Goal: Task Accomplishment & Management: Complete application form

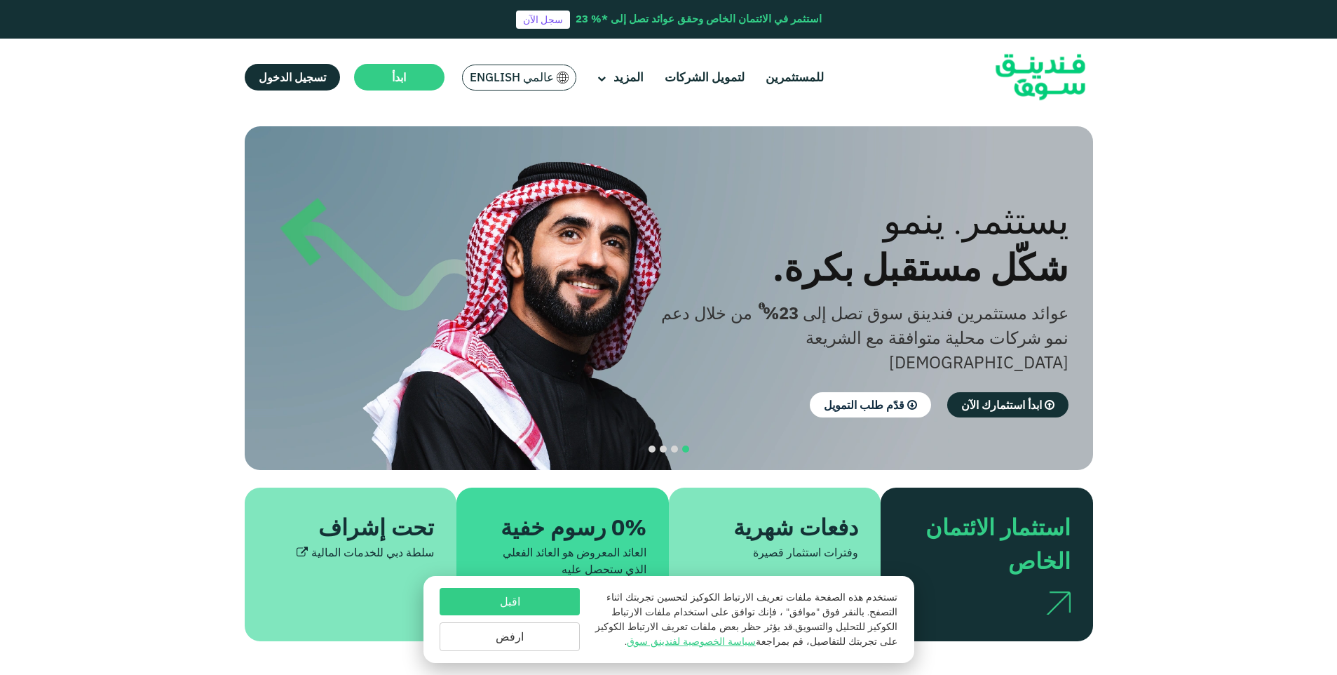
click at [518, 78] on span "عالمي English" at bounding box center [512, 77] width 84 height 16
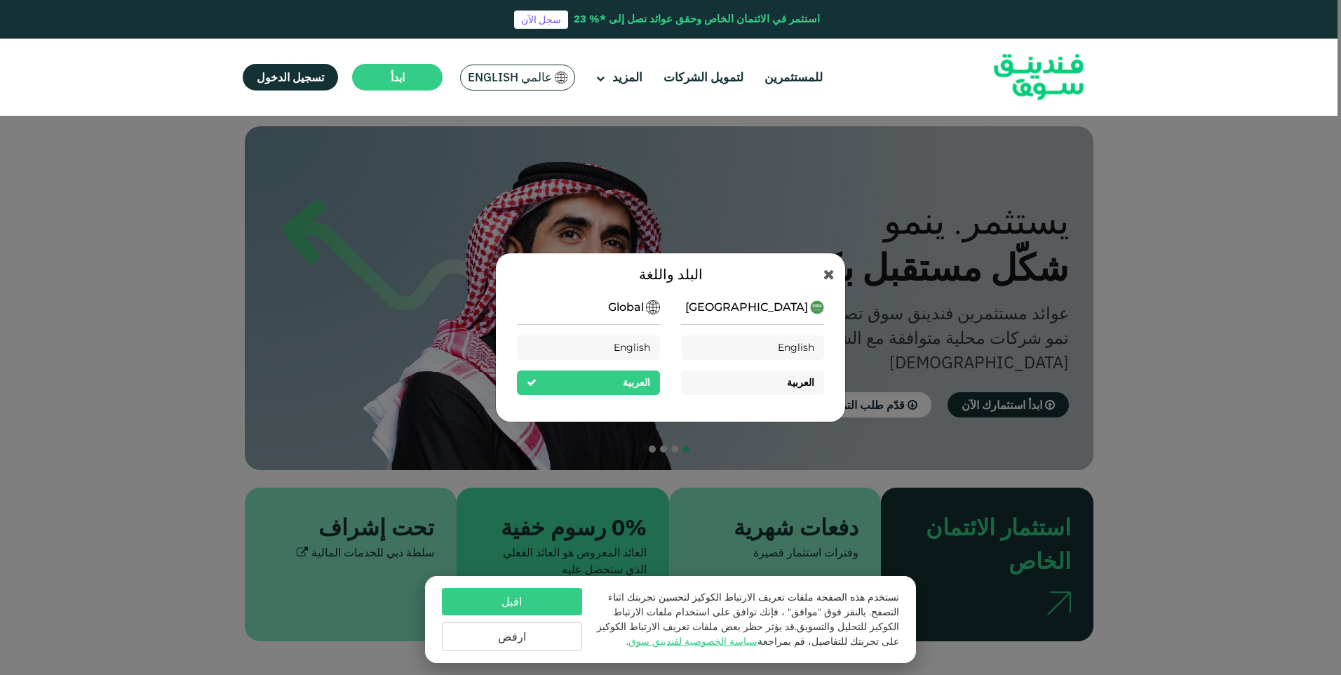
click at [741, 389] on div "العربية" at bounding box center [752, 382] width 143 height 25
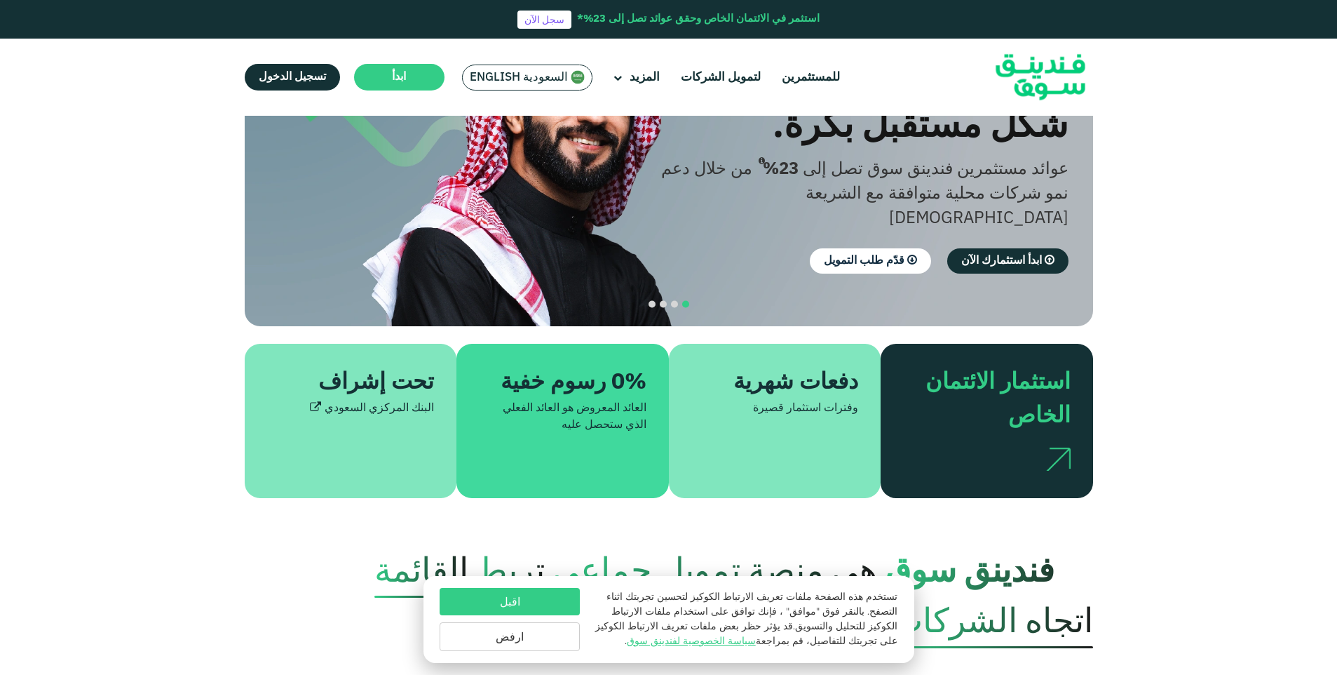
scroll to position [210, 0]
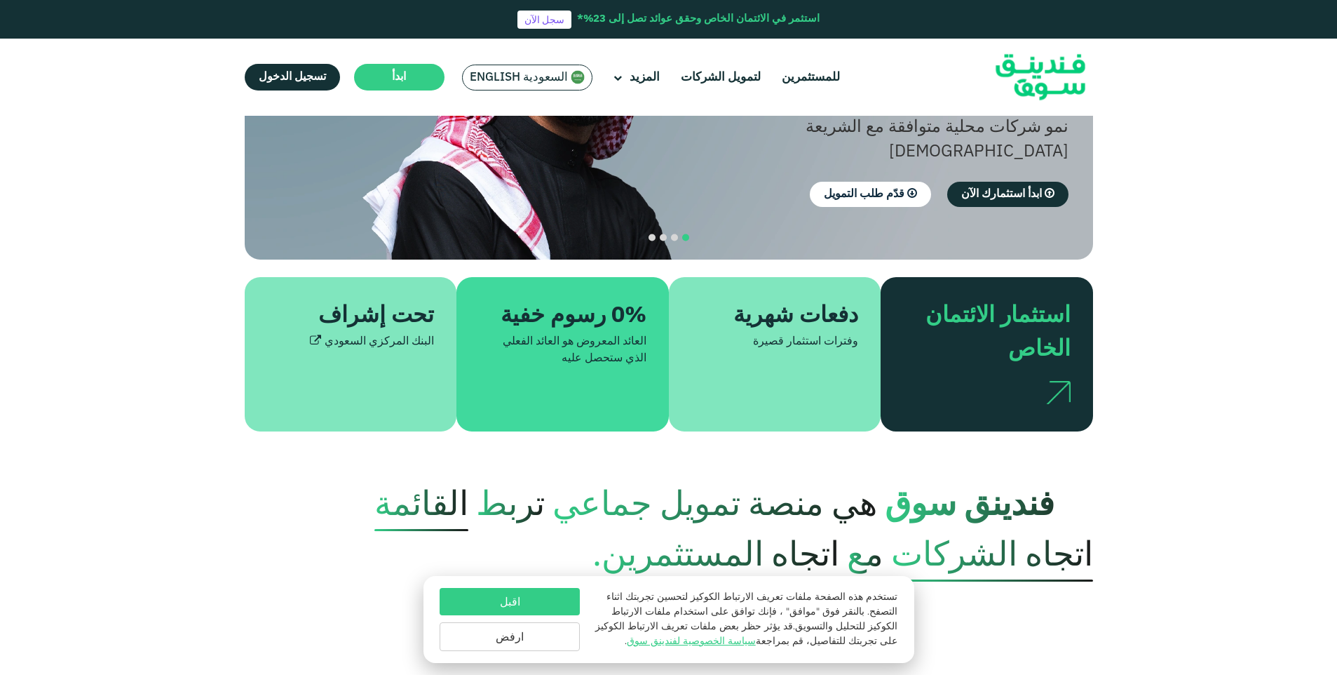
click at [563, 600] on button "اقبل" at bounding box center [510, 601] width 140 height 27
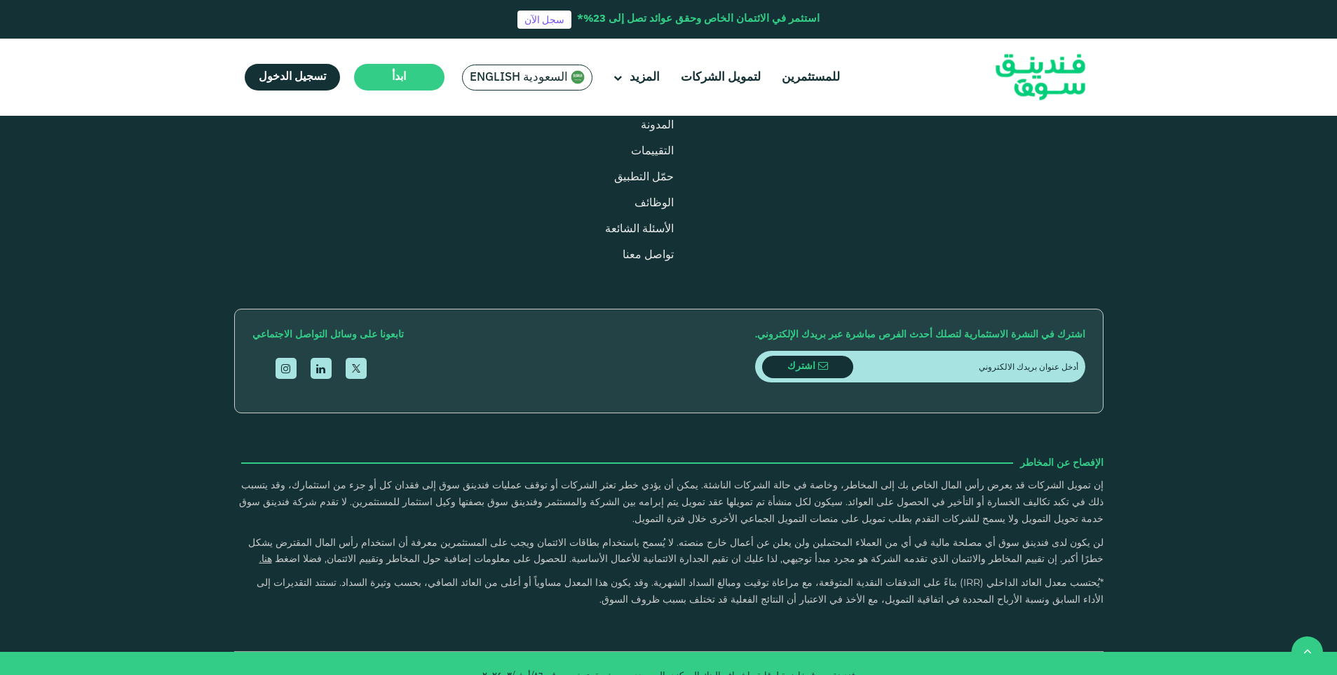
scroll to position [2454, 0]
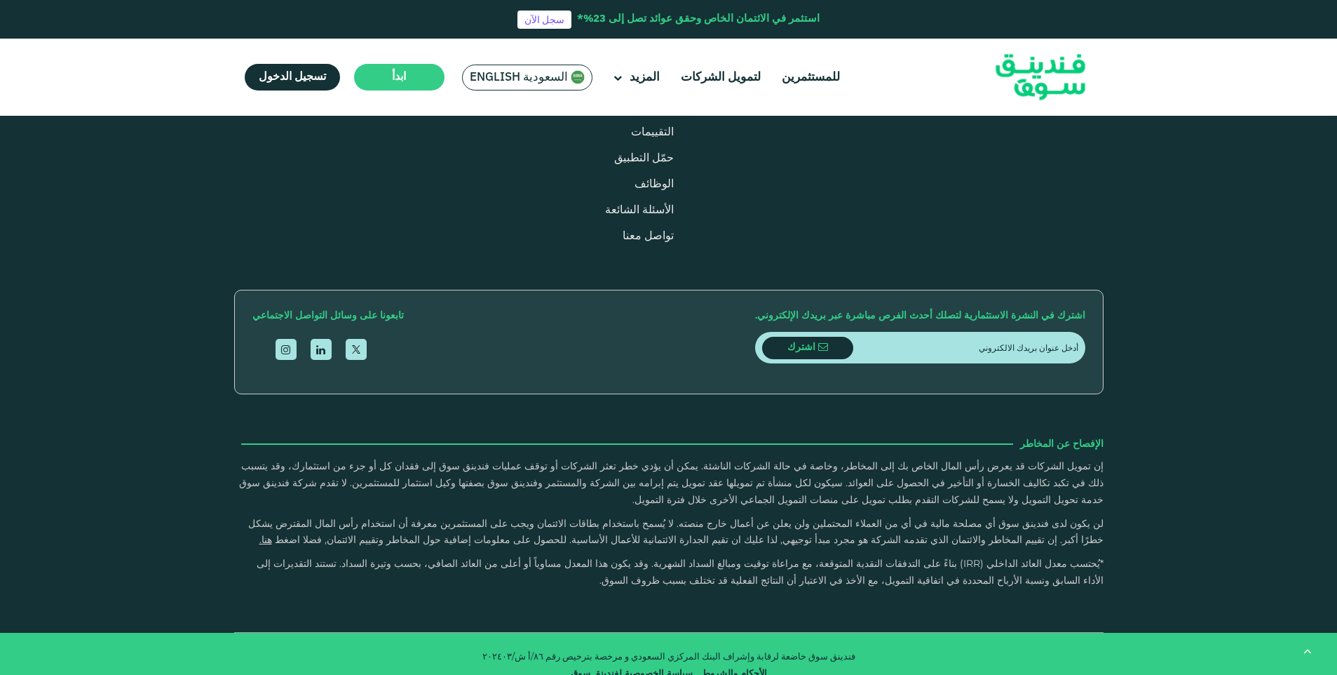
drag, startPoint x: 614, startPoint y: 247, endPoint x: 656, endPoint y: 254, distance: 43.3
drag, startPoint x: 640, startPoint y: 251, endPoint x: 680, endPoint y: 255, distance: 40.2
drag, startPoint x: 687, startPoint y: 252, endPoint x: 736, endPoint y: 259, distance: 50.2
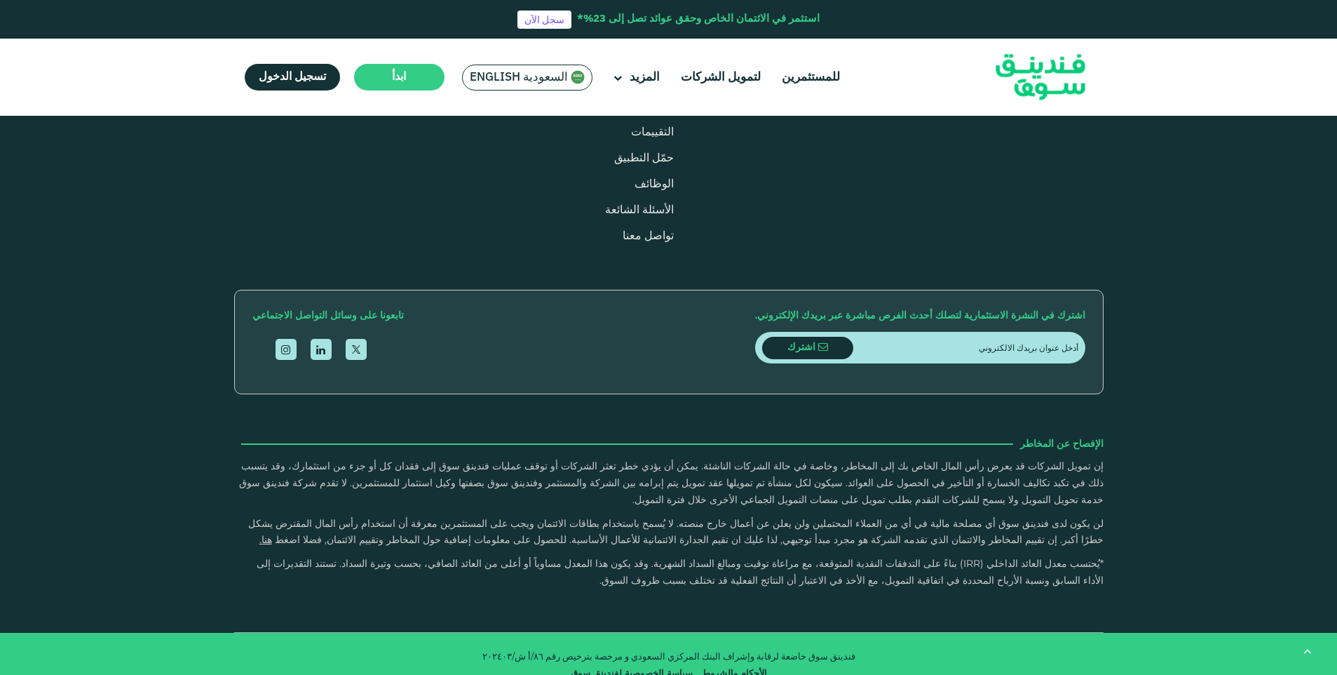
drag, startPoint x: 736, startPoint y: 258, endPoint x: 785, endPoint y: 261, distance: 49.2
type tc-range-slider "3"
drag, startPoint x: 789, startPoint y: 250, endPoint x: 687, endPoint y: 255, distance: 102.5
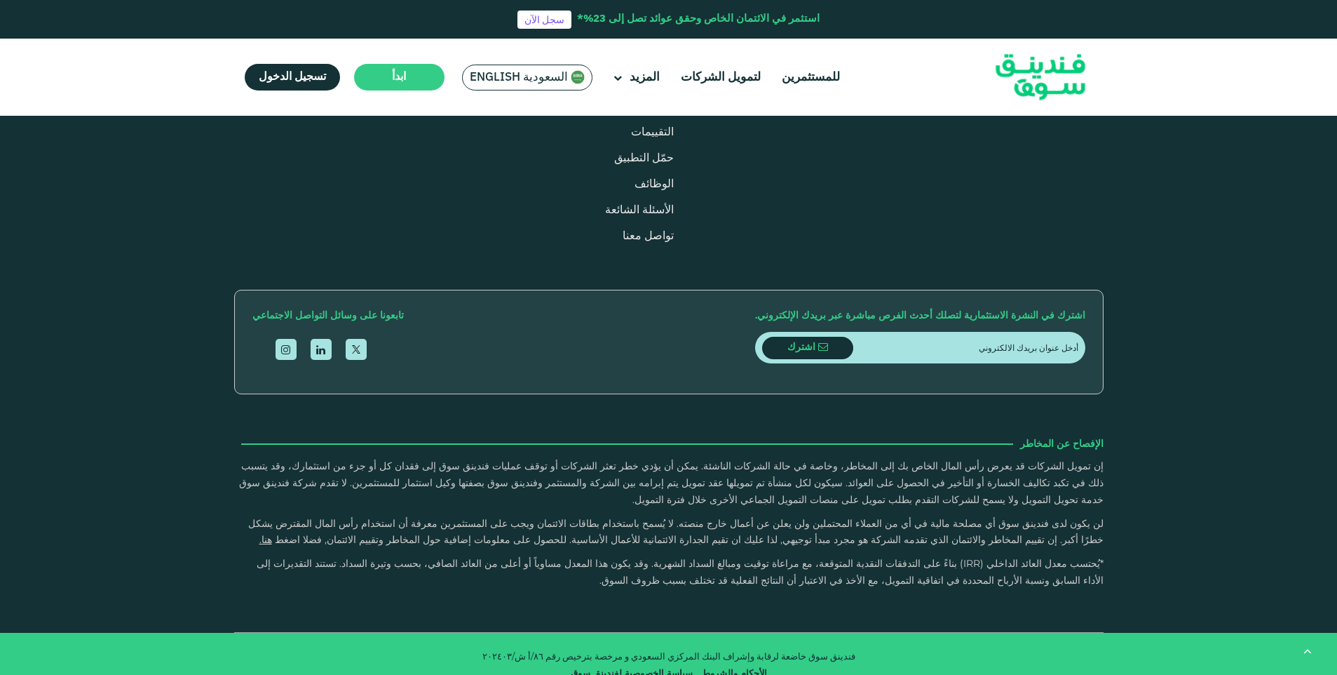
type tc-range-slider "580000"
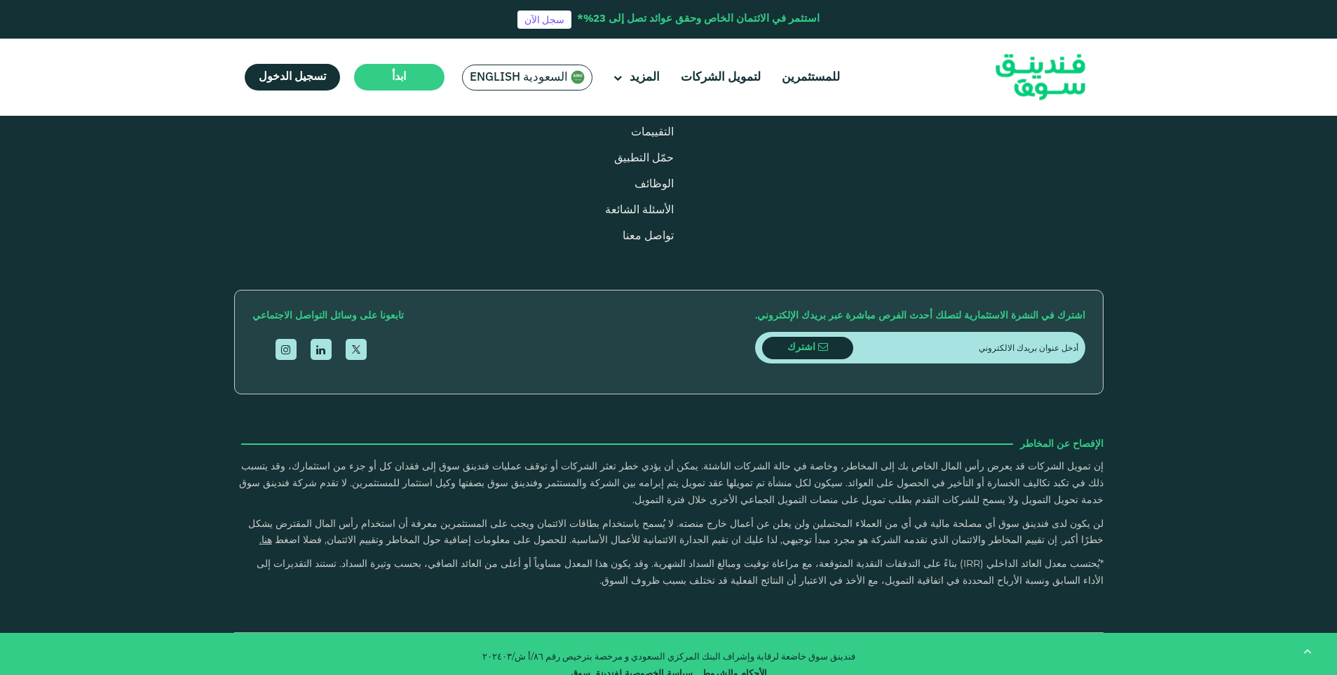
type tc-range-slider "1"
drag, startPoint x: 748, startPoint y: 250, endPoint x: 776, endPoint y: 253, distance: 27.5
type tc-range-slider "600000"
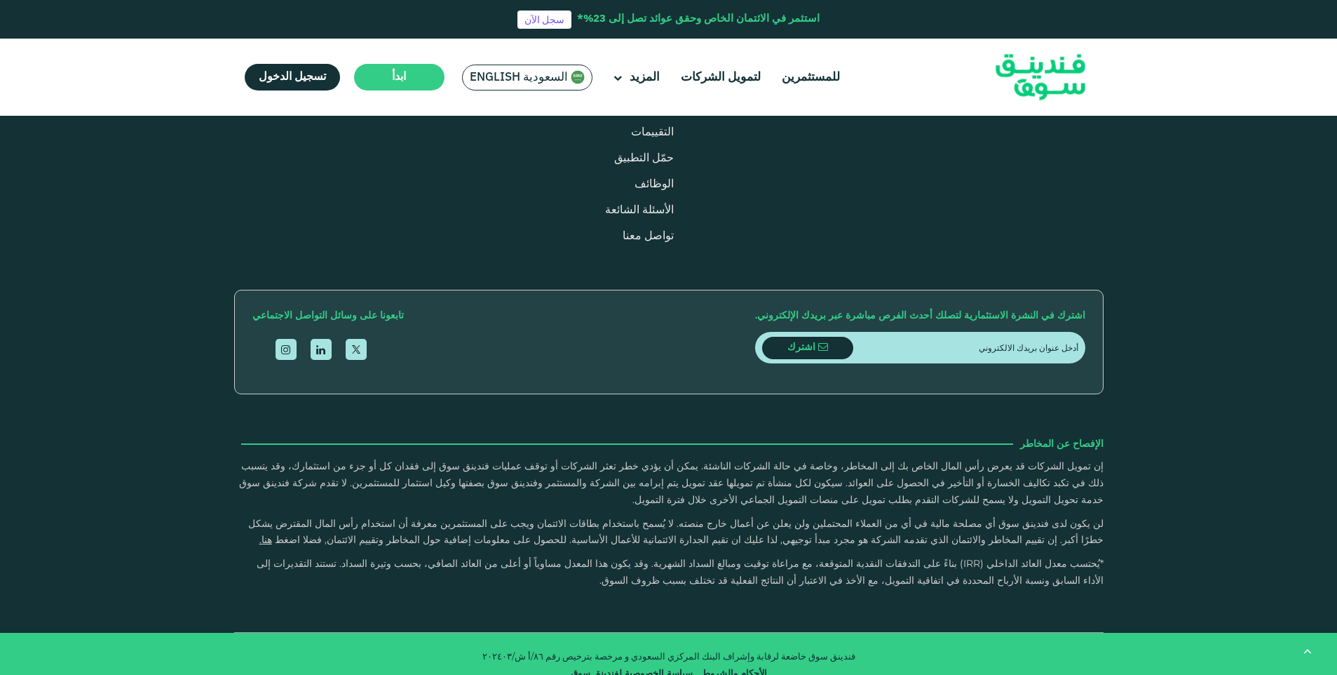
drag, startPoint x: 935, startPoint y: 253, endPoint x: 928, endPoint y: 257, distance: 8.2
click at [710, 76] on link "لتمويل الشركات" at bounding box center [720, 77] width 87 height 23
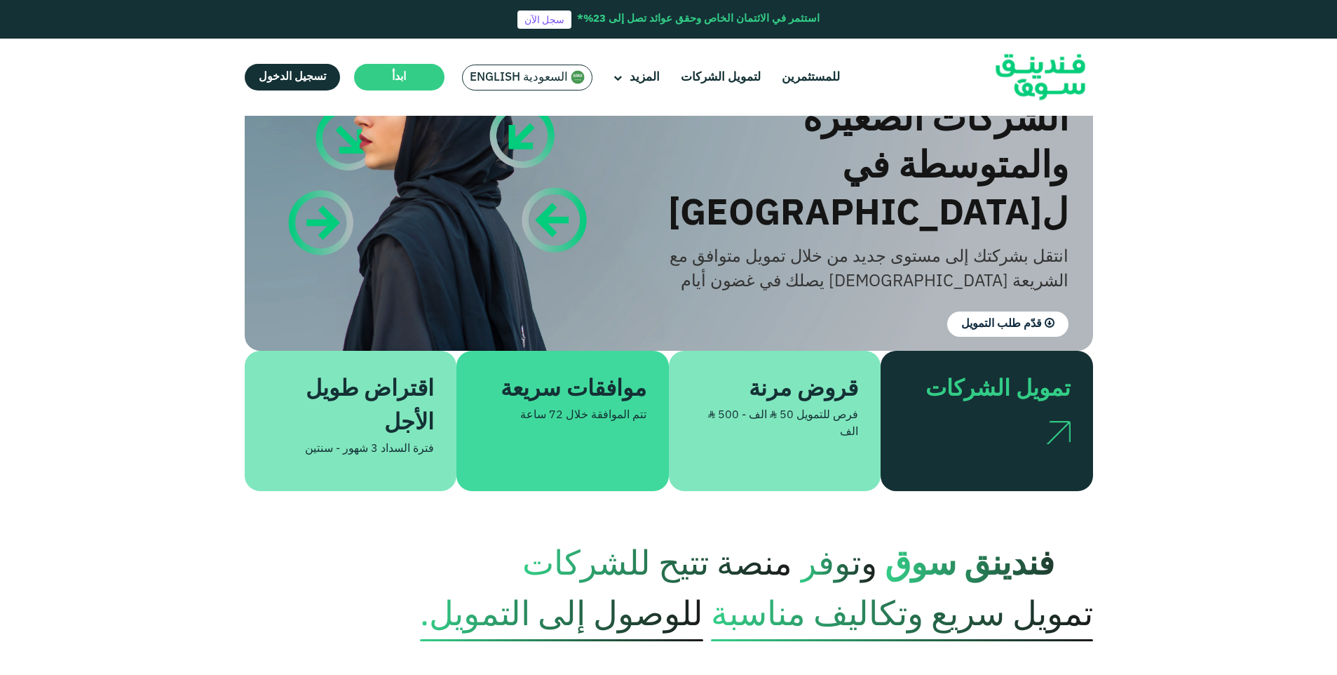
scroll to position [140, 0]
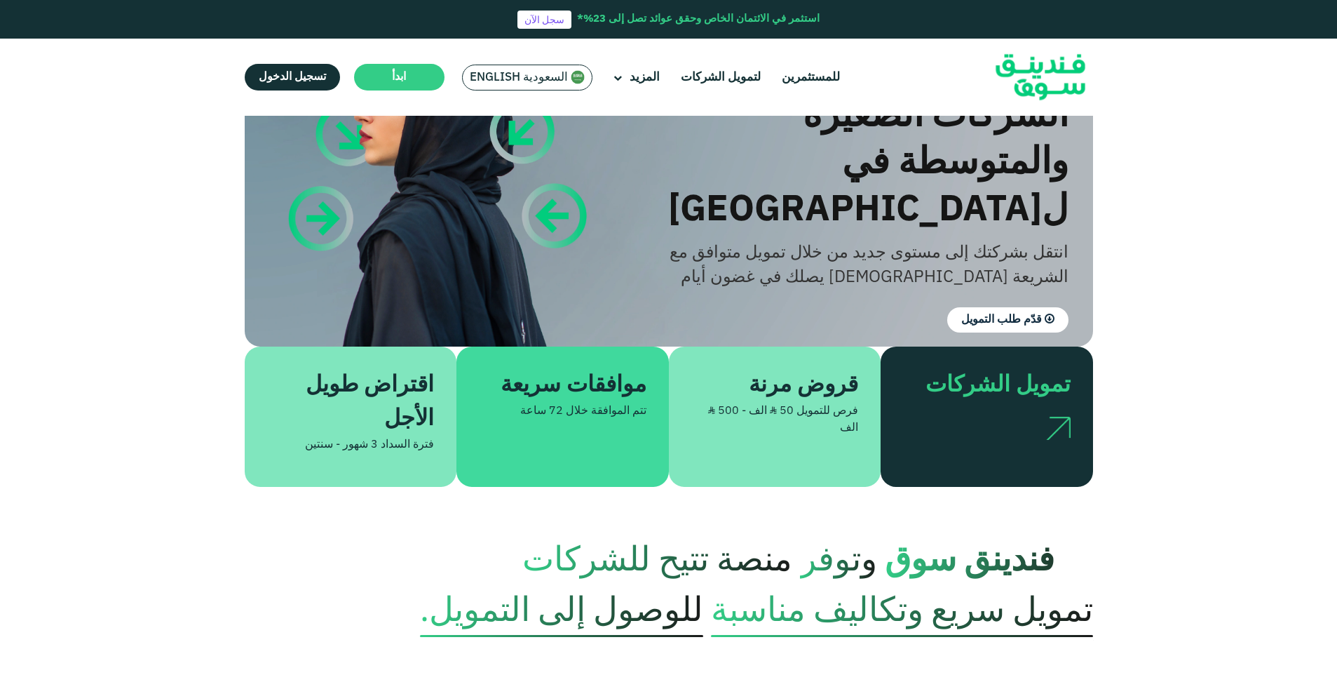
click at [389, 431] on div "اقتراض طويل الأجل فترة السداد 3 شهور - سنتين" at bounding box center [351, 416] width 212 height 140
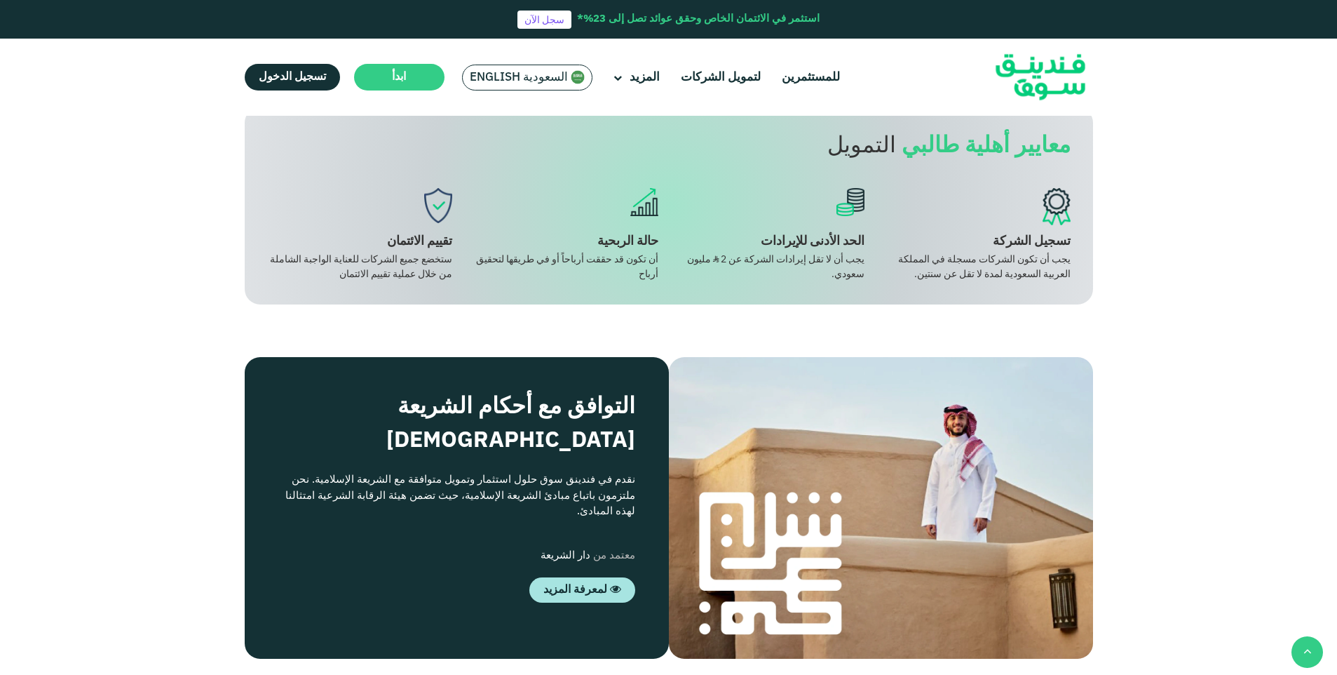
scroll to position [1332, 0]
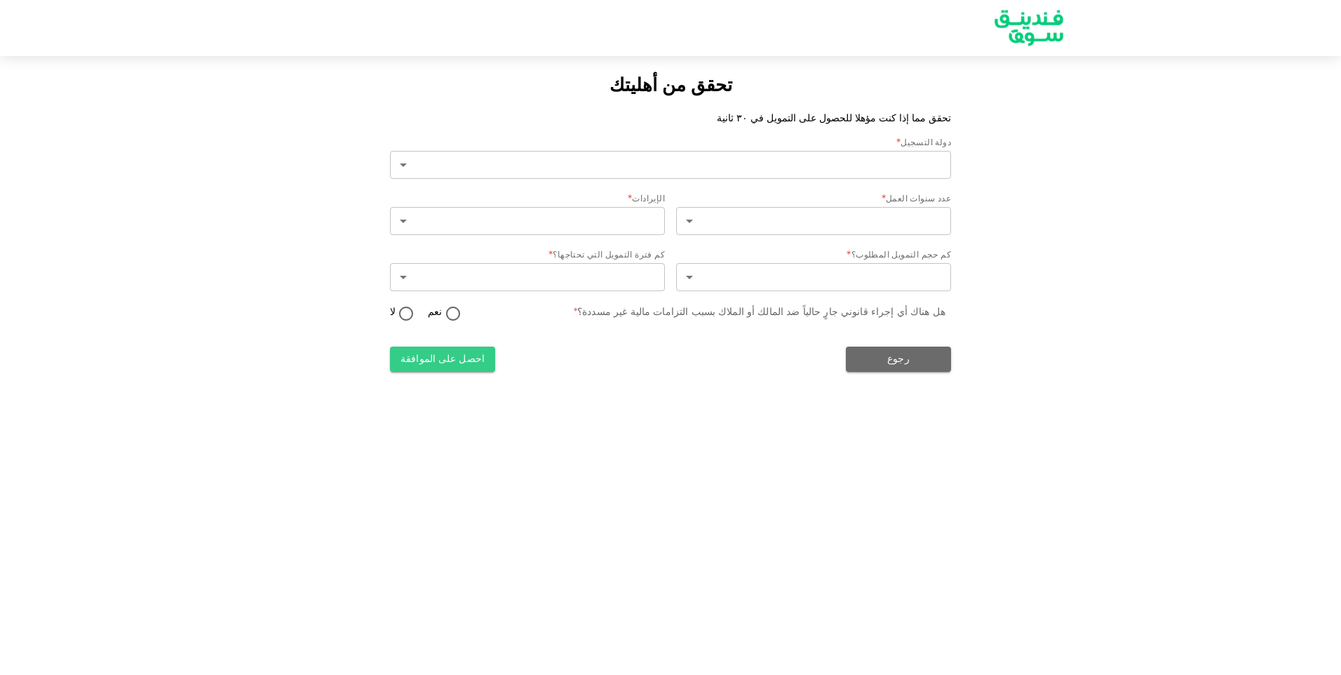
type input "2"
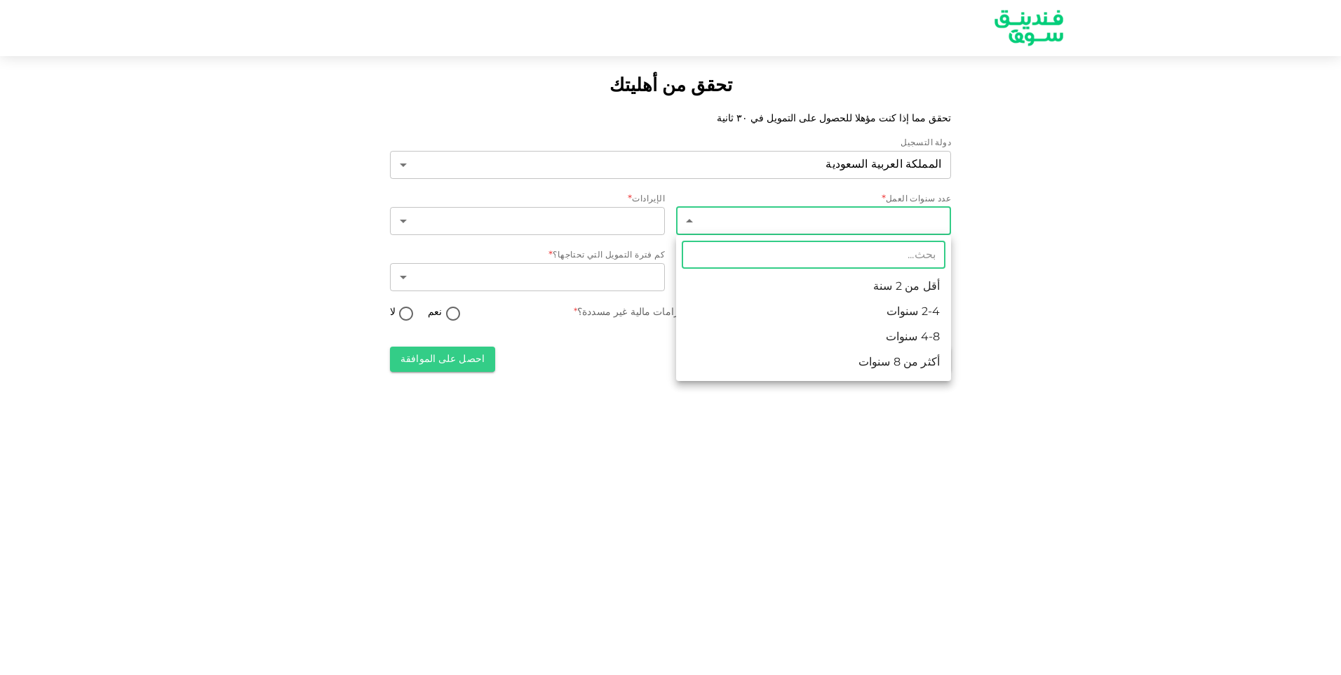
click at [879, 219] on body "تحقق من أهليتك تحقق مما إذا كنت مؤهلا للحصول على التمويل في ٣٠ ثانية دولة التسج…" at bounding box center [670, 337] width 1341 height 675
click at [900, 311] on li "2-4 سنوات" at bounding box center [813, 311] width 275 height 25
type input "2"
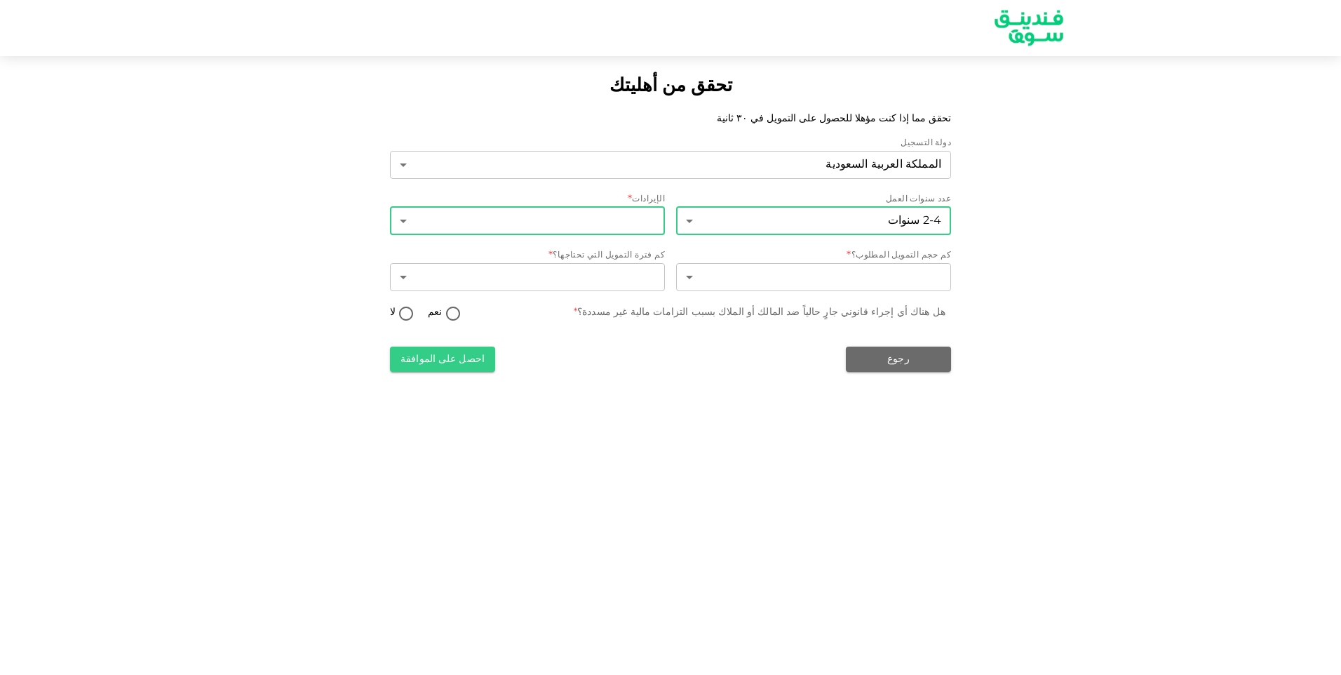
click at [622, 224] on body "تحقق من أهليتك تحقق مما إذا كنت مؤهلا للحصول على التمويل في ٣٠ ثانية دولة التسج…" at bounding box center [670, 337] width 1341 height 675
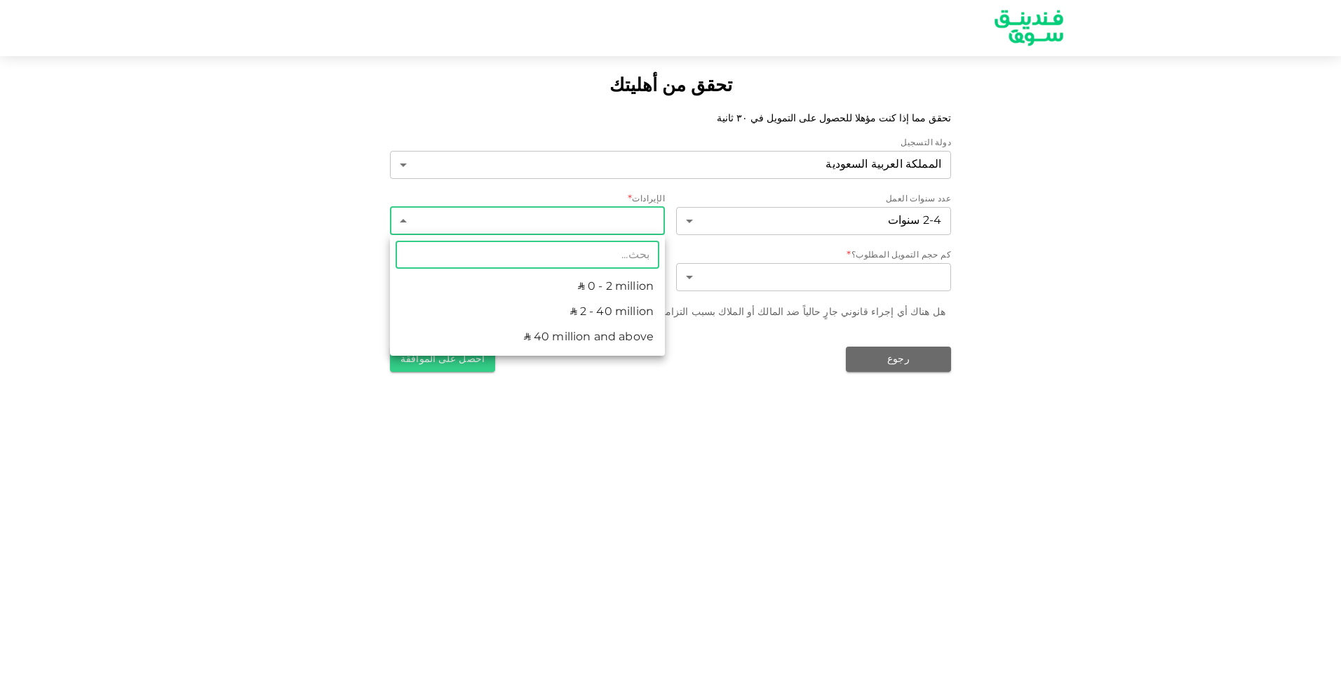
click at [629, 314] on li "ʢ 2 - 40 million" at bounding box center [527, 311] width 275 height 25
type input "2"
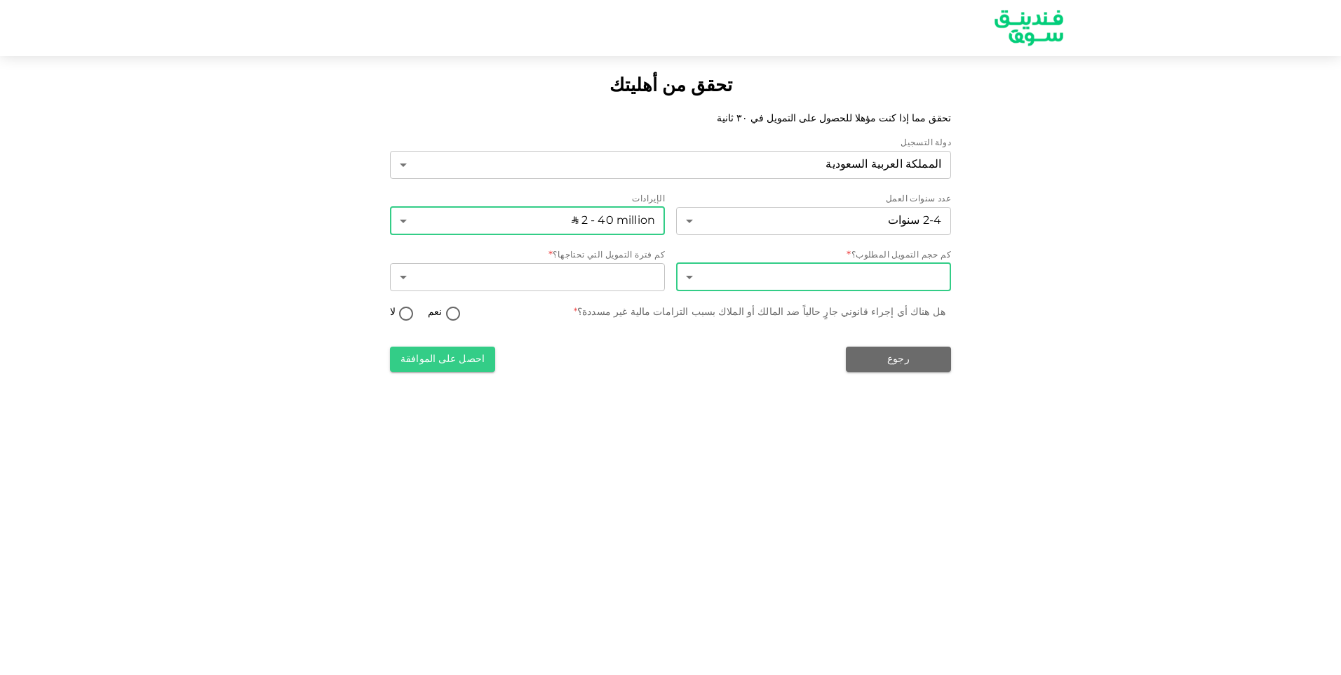
click at [816, 281] on body "تحقق من أهليتك تحقق مما إذا كنت مؤهلا للحصول على التمويل في ٣٠ ثانية دولة التسج…" at bounding box center [670, 337] width 1341 height 675
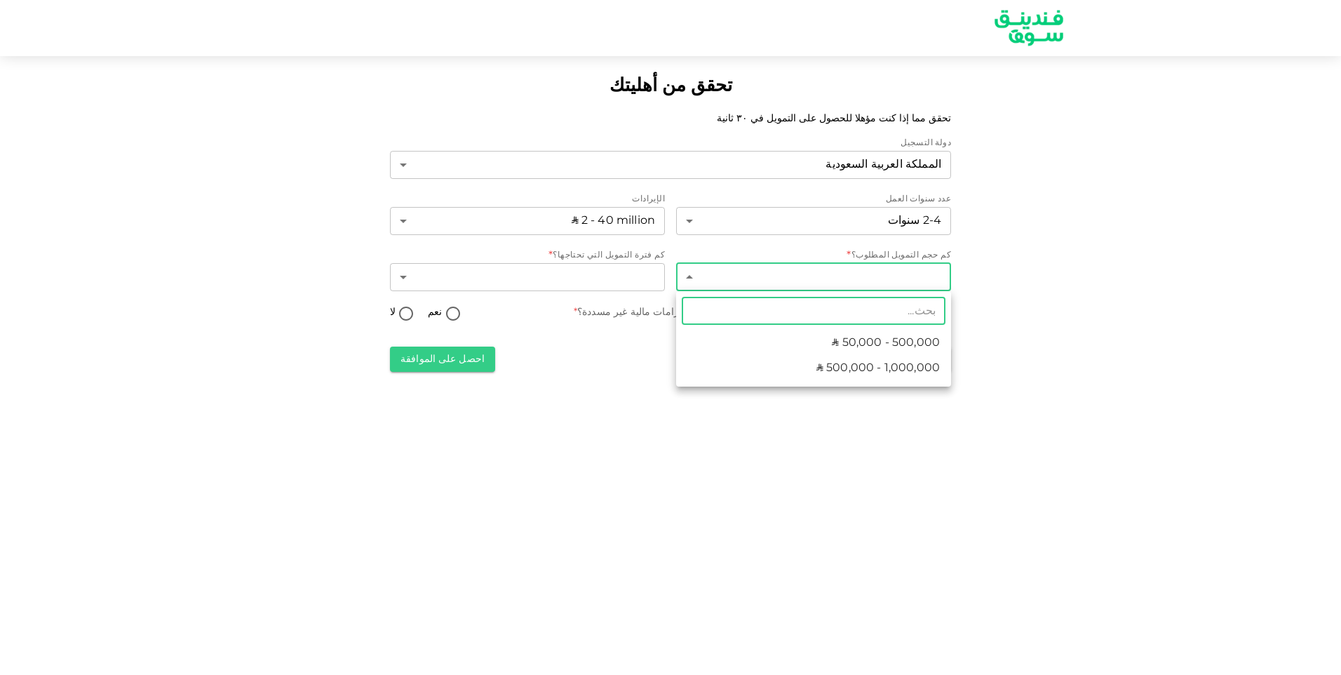
click at [616, 410] on div at bounding box center [670, 337] width 1341 height 675
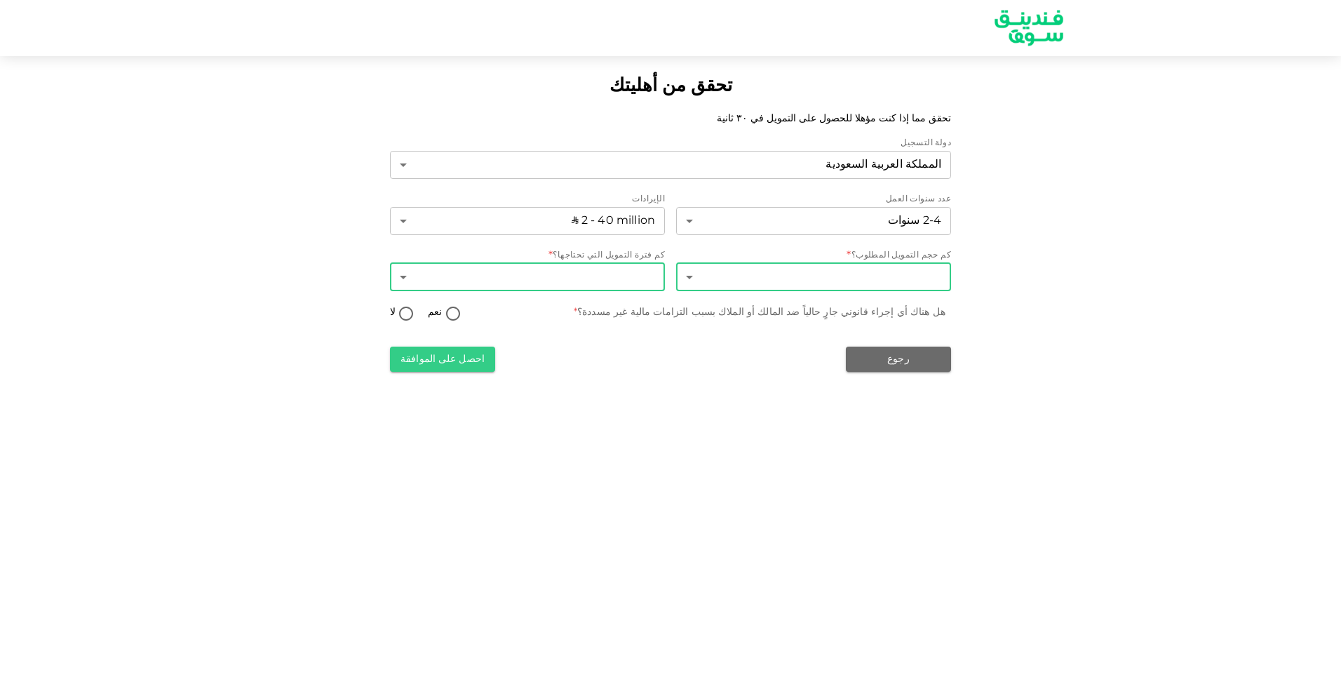
click at [619, 281] on body "تحقق من أهليتك تحقق مما إذا كنت مؤهلا للحصول على التمويل في ٣٠ ثانية دولة التسج…" at bounding box center [670, 337] width 1341 height 675
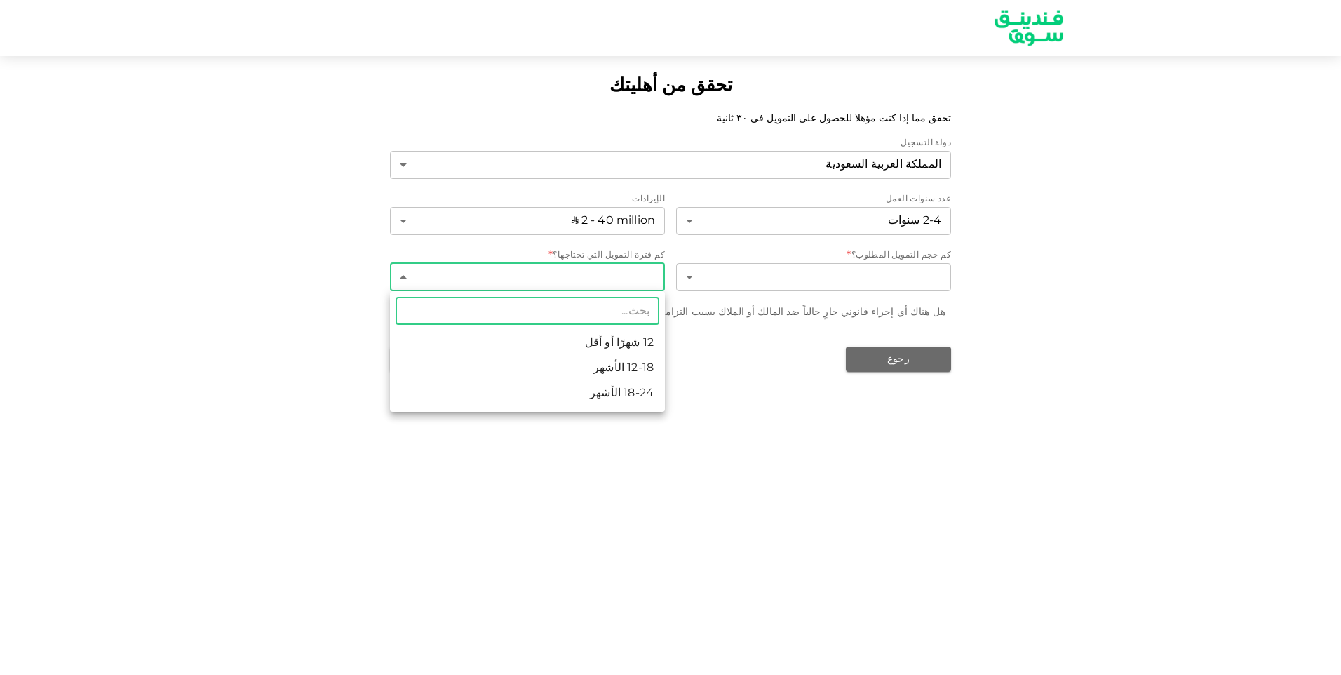
click at [646, 389] on li "18-24 الأشهر" at bounding box center [527, 393] width 275 height 25
type input "3"
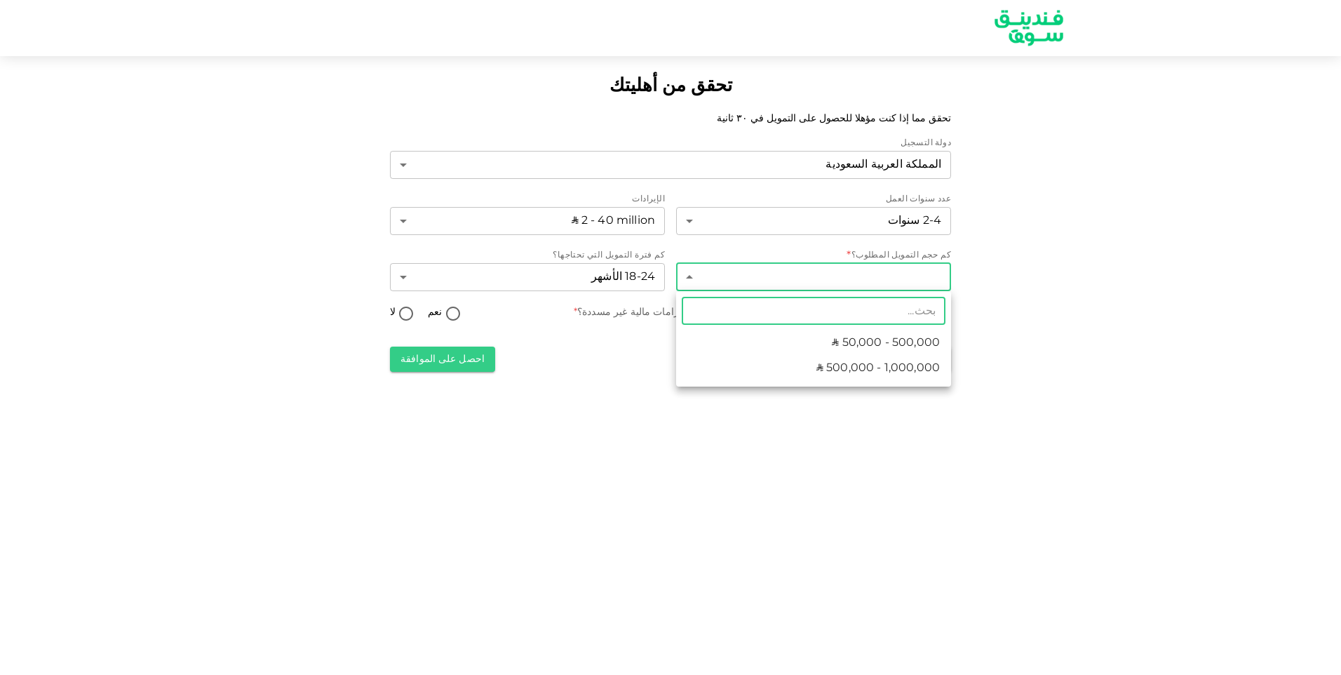
click at [779, 270] on body "تحقق من أهليتك تحقق مما إذا كنت مؤهلا للحصول على التمويل في ٣٠ ثانية دولة التسج…" at bounding box center [670, 337] width 1341 height 675
click at [835, 400] on div at bounding box center [670, 337] width 1341 height 675
click at [866, 274] on body "تحقق من أهليتك تحقق مما إذا كنت مؤهلا للحصول على التمويل في ٣٠ ثانية دولة التسج…" at bounding box center [670, 337] width 1341 height 675
type input "7000000"
click at [1086, 306] on div at bounding box center [670, 337] width 1341 height 675
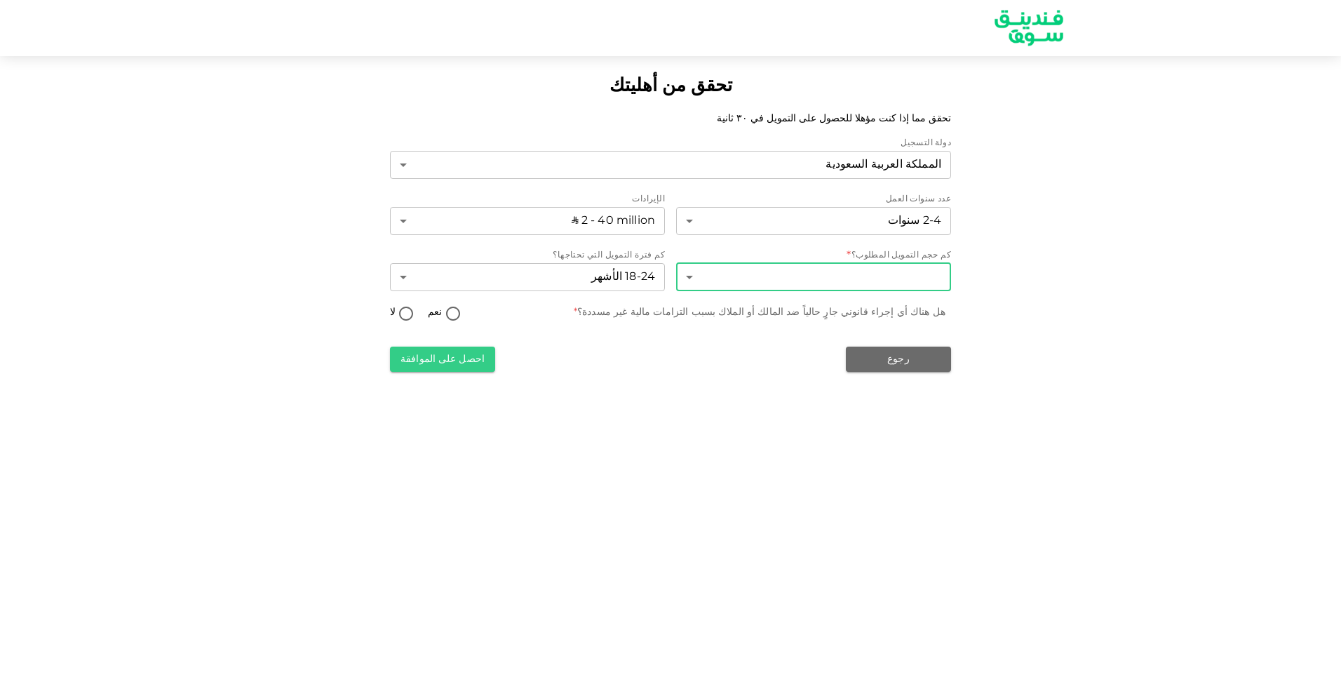
click at [921, 272] on body "تحقق من أهليتك تحقق مما إذا كنت مؤهلا للحصول على التمويل في ٣٠ ثانية دولة التسج…" at bounding box center [670, 337] width 1341 height 675
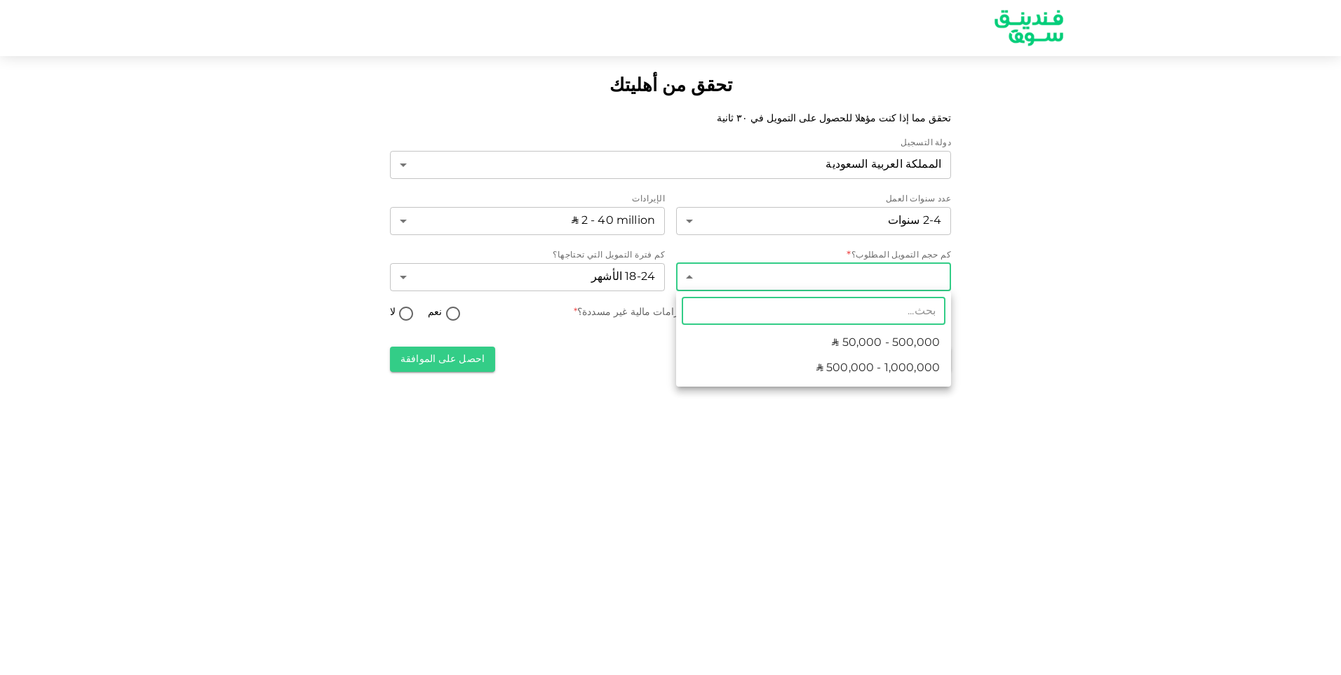
click at [907, 363] on span "ʢ 500,000 - 1,000,000" at bounding box center [877, 368] width 123 height 17
type input "2"
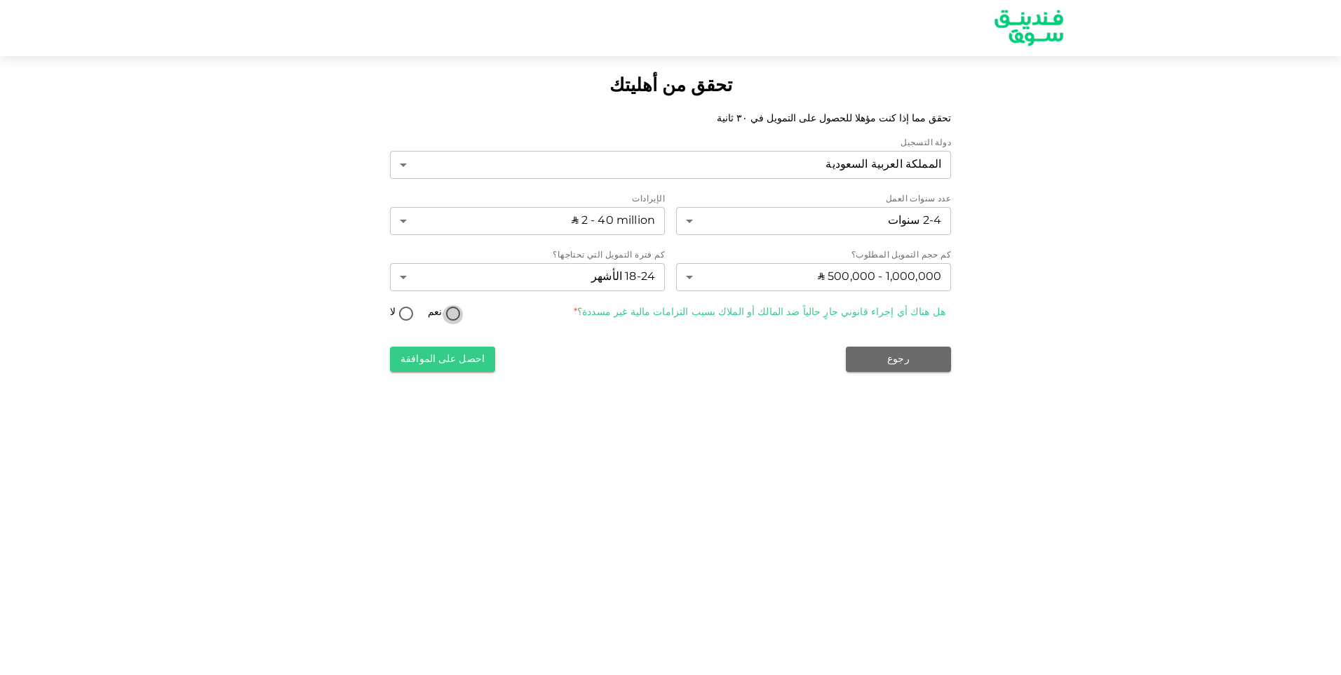
click at [443, 314] on input "نعم" at bounding box center [453, 314] width 21 height 19
radio input "true"
click at [405, 311] on input "لا" at bounding box center [406, 314] width 21 height 19
radio input "true"
click at [466, 362] on button "احصل على الموافقة" at bounding box center [442, 358] width 105 height 25
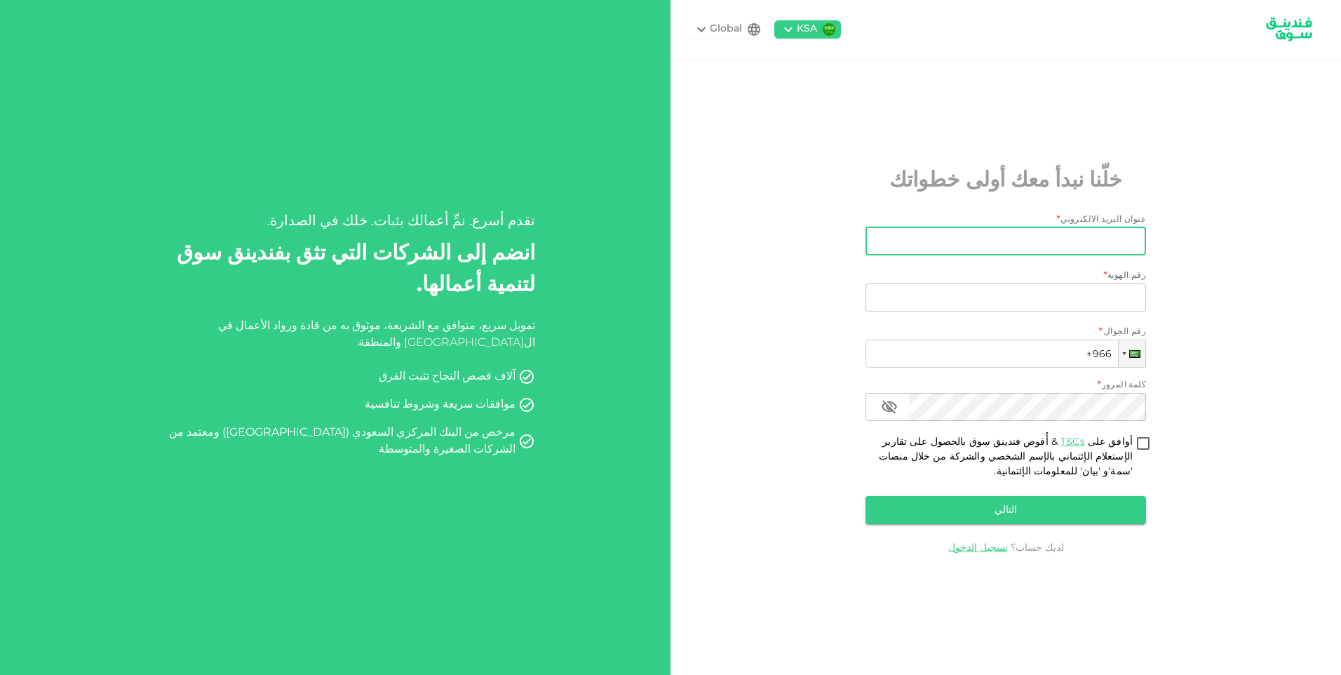
click at [1093, 239] on input "عنوان البريد الالكتروني" at bounding box center [1013, 241] width 265 height 28
type input "[EMAIL_ADDRESS][DOMAIN_NAME]"
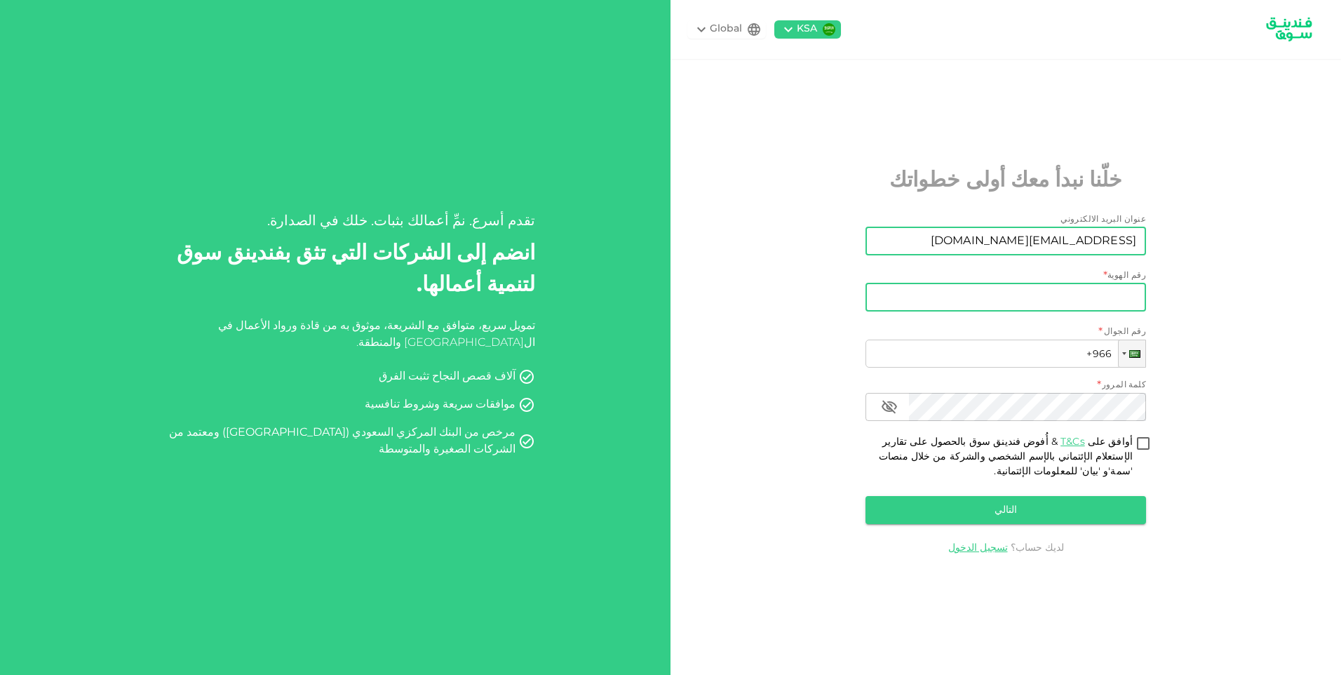
click at [1054, 296] on input "رقم الهوية" at bounding box center [1005, 297] width 281 height 28
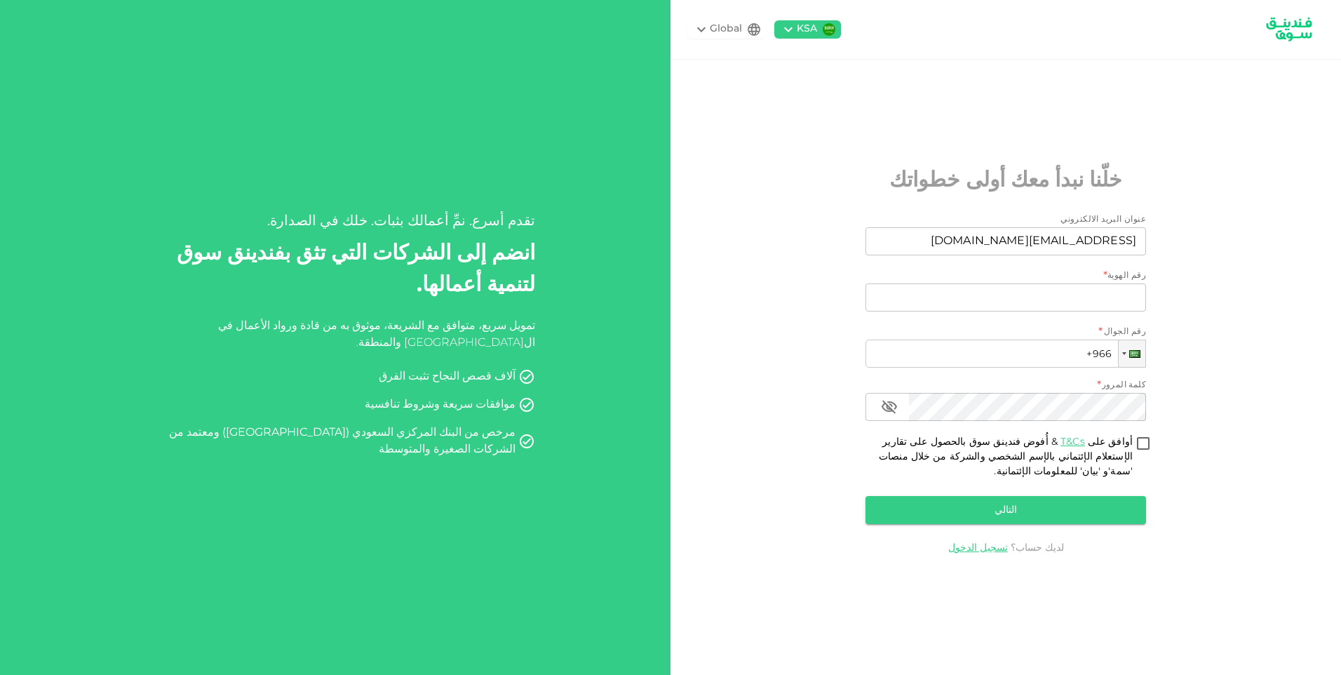
click at [1151, 296] on div "KSA Global خلّنا نبدأ معك أولى خطواتك عنوان البريد الالكتروني عنوان البريد الال…" at bounding box center [1005, 337] width 670 height 675
click at [1148, 442] on input "أوافق على T&Cs & أُفوض فندينق سوق بالحصول على تقارير الإستعلام الإئتماني بالإسم…" at bounding box center [1143, 444] width 21 height 19
checkbox input "true"
click at [891, 410] on icon "button" at bounding box center [888, 406] width 15 height 13
click at [891, 410] on icon "button" at bounding box center [889, 406] width 17 height 17
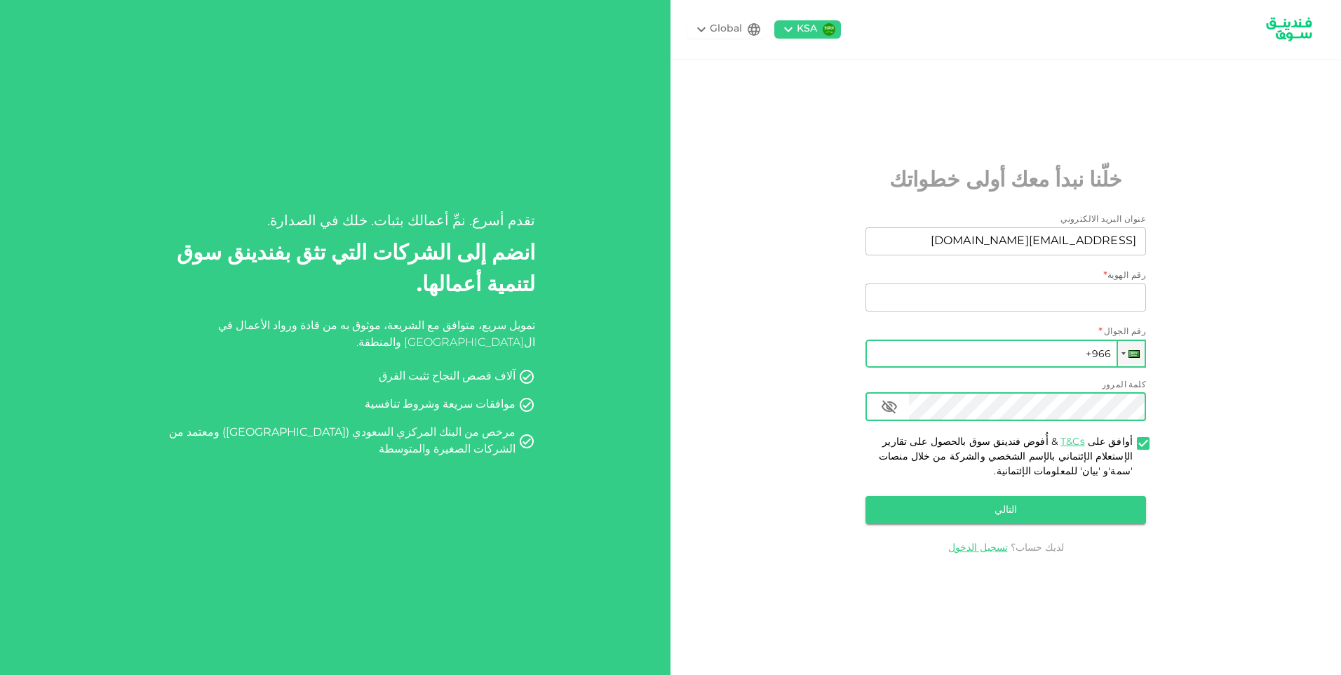
click at [1006, 358] on input "+966" at bounding box center [1005, 353] width 281 height 28
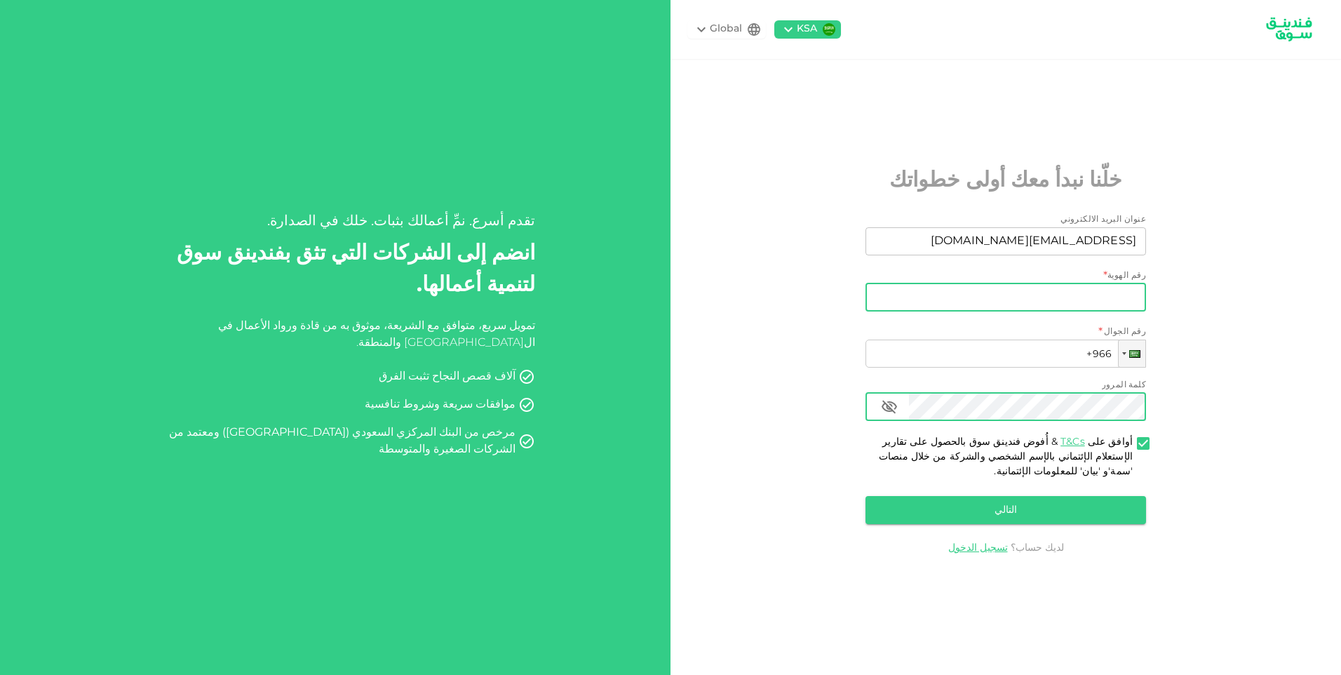
click at [1034, 299] on input "رقم الهوية" at bounding box center [1005, 297] width 281 height 28
click at [1185, 371] on div "KSA Global خلّنا نبدأ معك أولى خطواتك عنوان البريد الالكتروني عنوان البريد الال…" at bounding box center [1005, 337] width 670 height 675
click at [1072, 297] on input "رقم الهوية" at bounding box center [1005, 297] width 281 height 28
type input "1099430470"
click at [1015, 346] on input "+966" at bounding box center [1005, 353] width 281 height 28
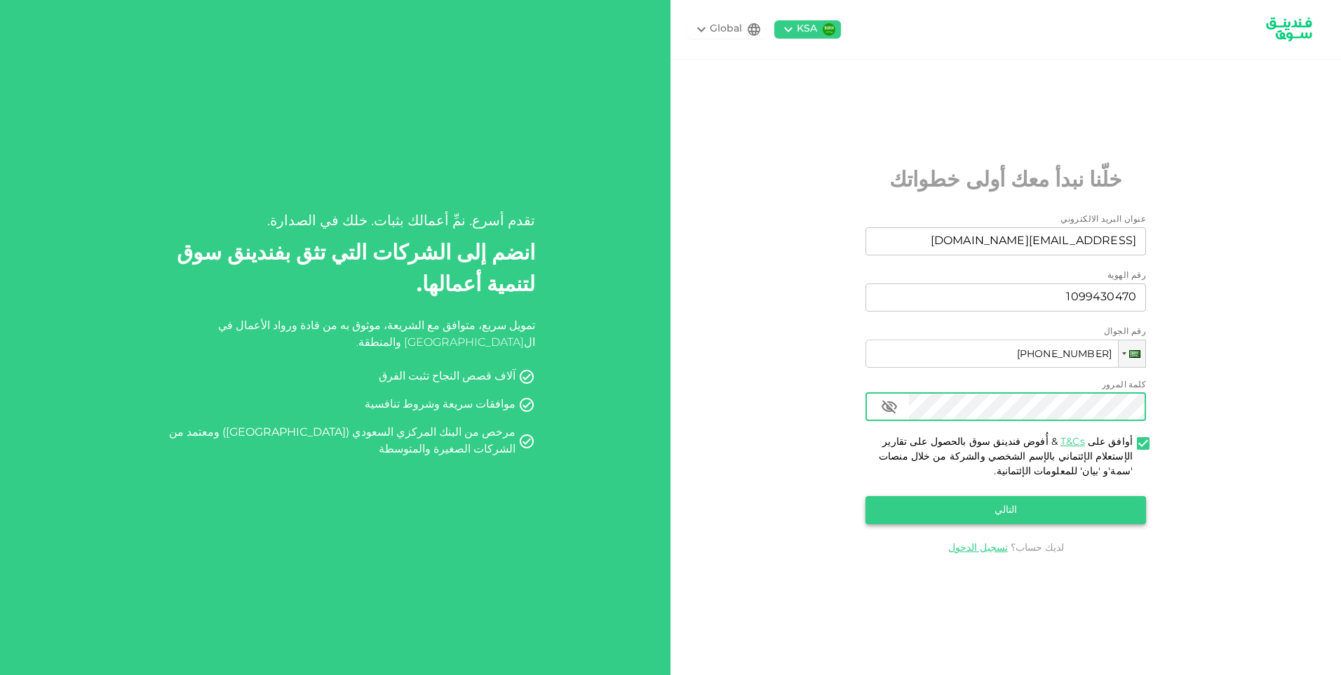
type input "+966 558 828 229"
click at [1000, 514] on button "التالي" at bounding box center [1005, 510] width 281 height 28
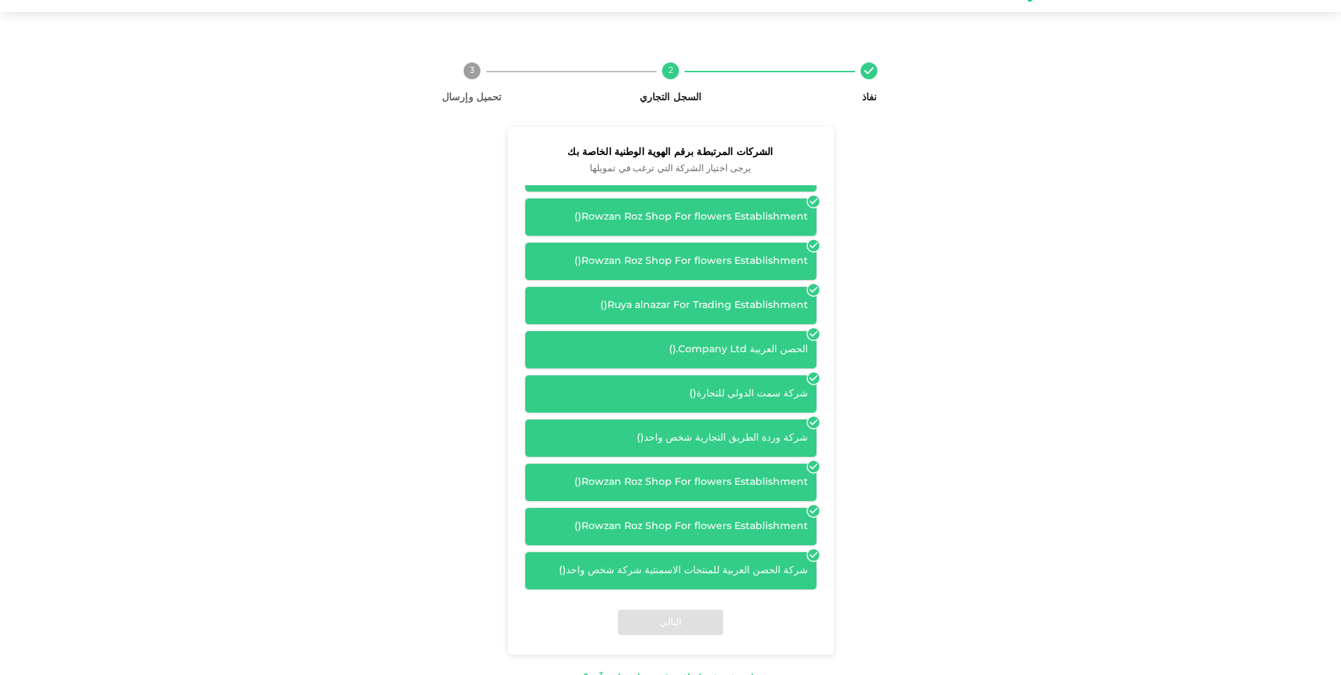
scroll to position [70, 0]
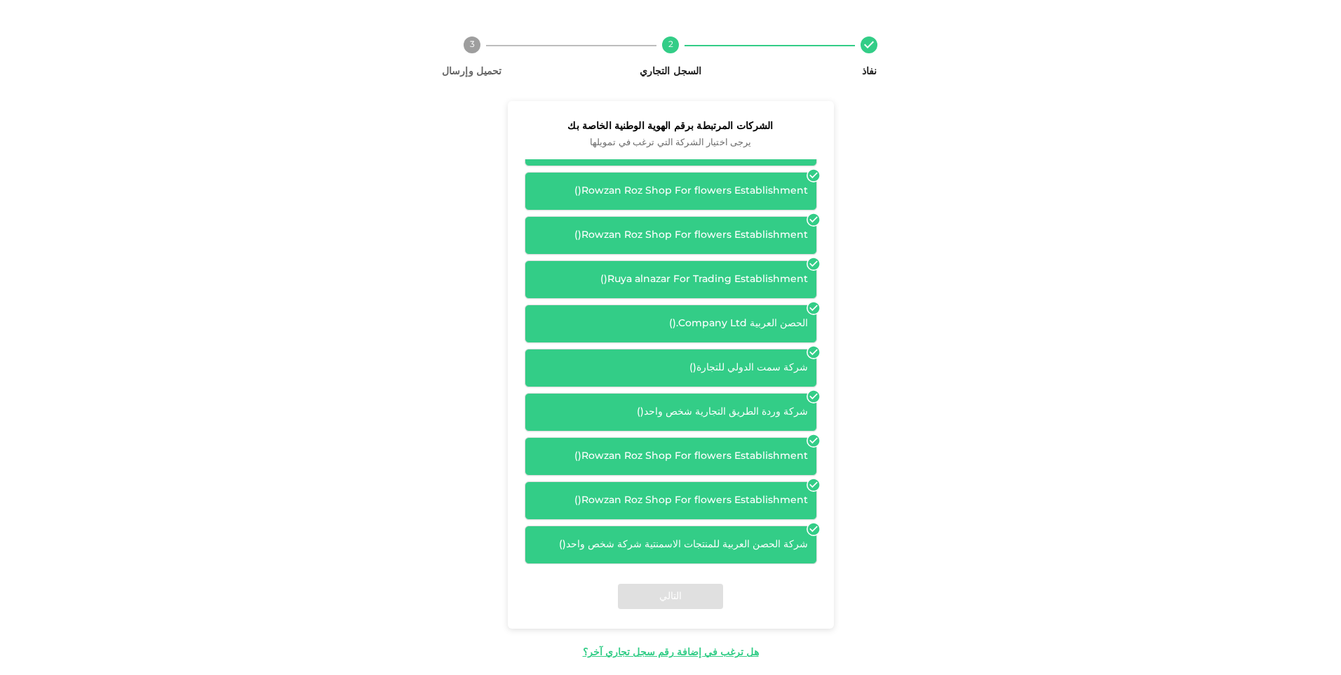
click at [751, 311] on div "الحصن العربية Company Ltd. ( )" at bounding box center [671, 323] width 292 height 39
click at [818, 531] on icon at bounding box center [813, 529] width 14 height 14
click at [819, 529] on icon at bounding box center [813, 529] width 12 height 12
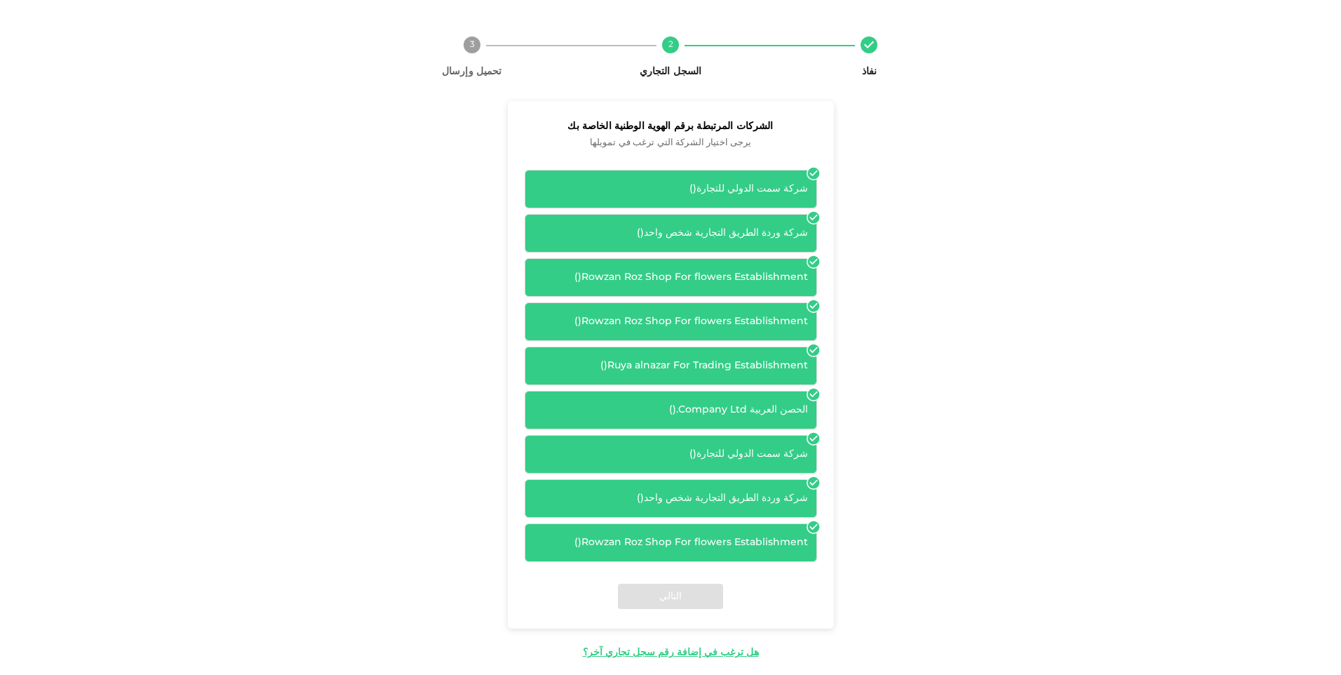
scroll to position [0, 0]
click at [834, 229] on div "شركة سمت الدولي للتجارة ( ) شركة وردة الطريق التجارية شخص واحد ( ) Rowzan Roz S…" at bounding box center [671, 361] width 326 height 405
click at [785, 229] on div "شركة وردة الطريق التجارية شخص واحد ( )" at bounding box center [671, 234] width 274 height 15
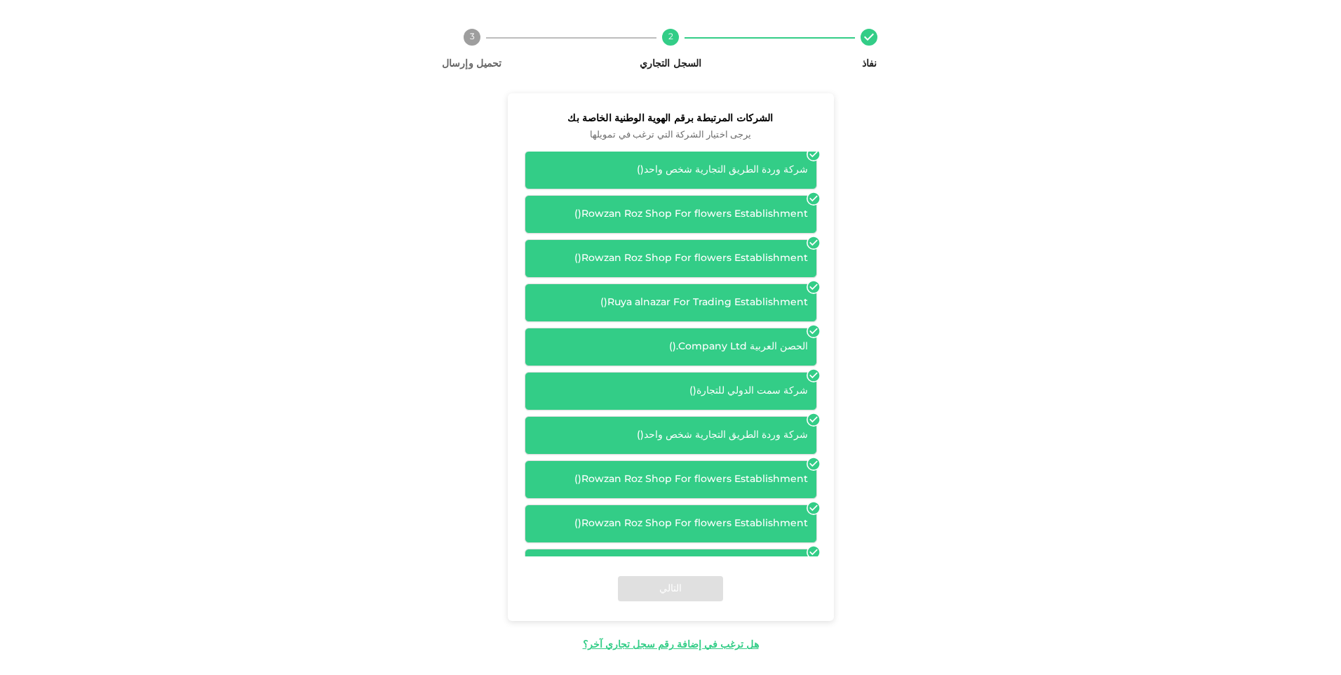
scroll to position [87, 0]
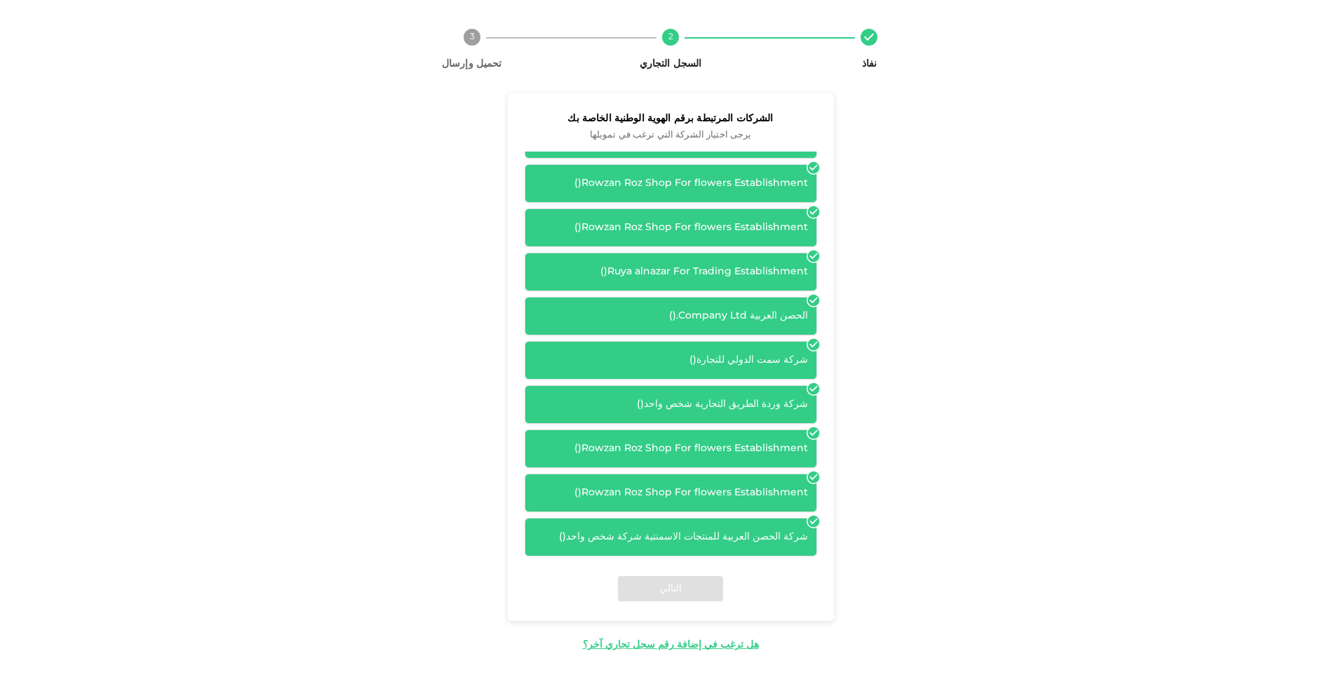
click at [752, 539] on div "شركة الحصن العربية للمنتجات الاسمنتية شركة شخص واحد ( )" at bounding box center [671, 536] width 274 height 15
click at [751, 539] on div "شركة الحصن العربية للمنتجات الاسمنتية شركة شخص واحد ( )" at bounding box center [671, 536] width 274 height 15
click at [750, 539] on div "شركة الحصن العربية للمنتجات الاسمنتية شركة شخص واحد ( )" at bounding box center [671, 536] width 274 height 15
drag, startPoint x: 750, startPoint y: 539, endPoint x: 774, endPoint y: 539, distance: 23.8
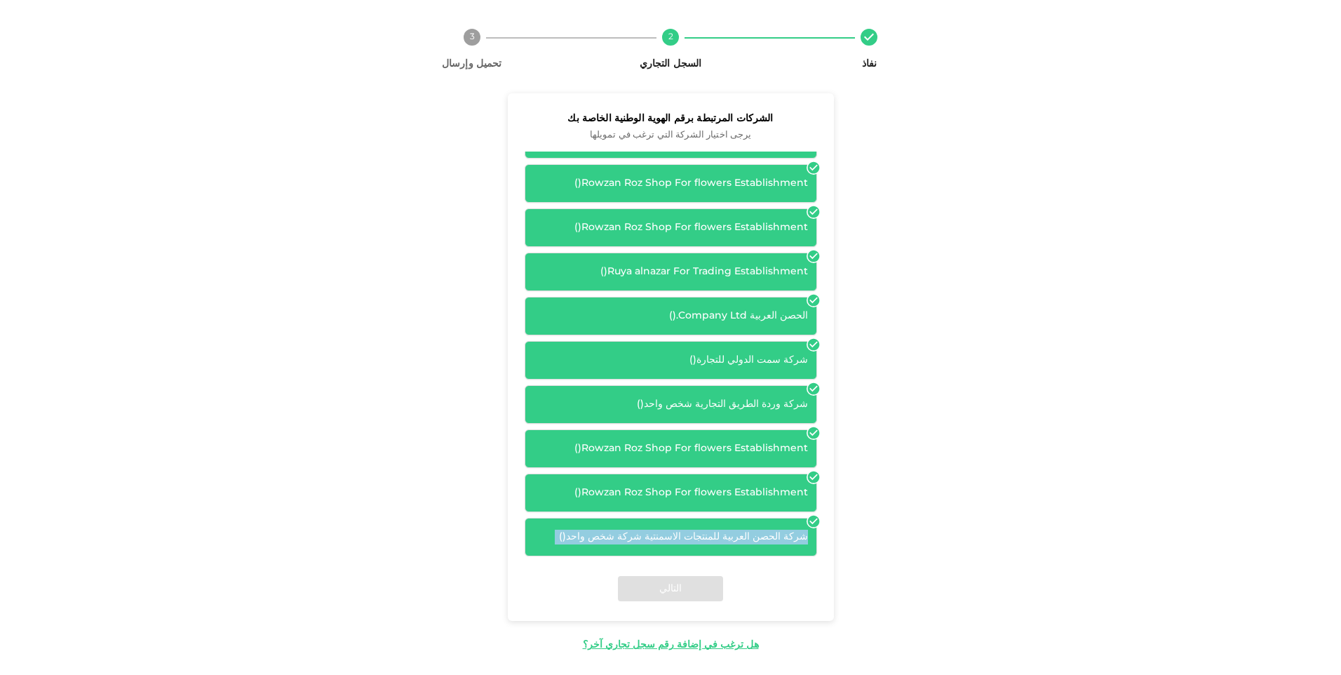
click at [774, 539] on div "شركة الحصن العربية للمنتجات الاسمنتية شركة شخص واحد ( )" at bounding box center [671, 536] width 274 height 15
click at [689, 589] on div "التالي" at bounding box center [671, 588] width 326 height 65
click at [722, 524] on div "شركة الحصن العربية للمنتجات الاسمنتية شركة شخص واحد ( )" at bounding box center [671, 537] width 292 height 39
click at [640, 539] on div "شركة الحصن العربية للمنتجات الاسمنتية شركة شخص واحد ( )" at bounding box center [671, 536] width 274 height 15
drag, startPoint x: 637, startPoint y: 536, endPoint x: 701, endPoint y: 532, distance: 63.2
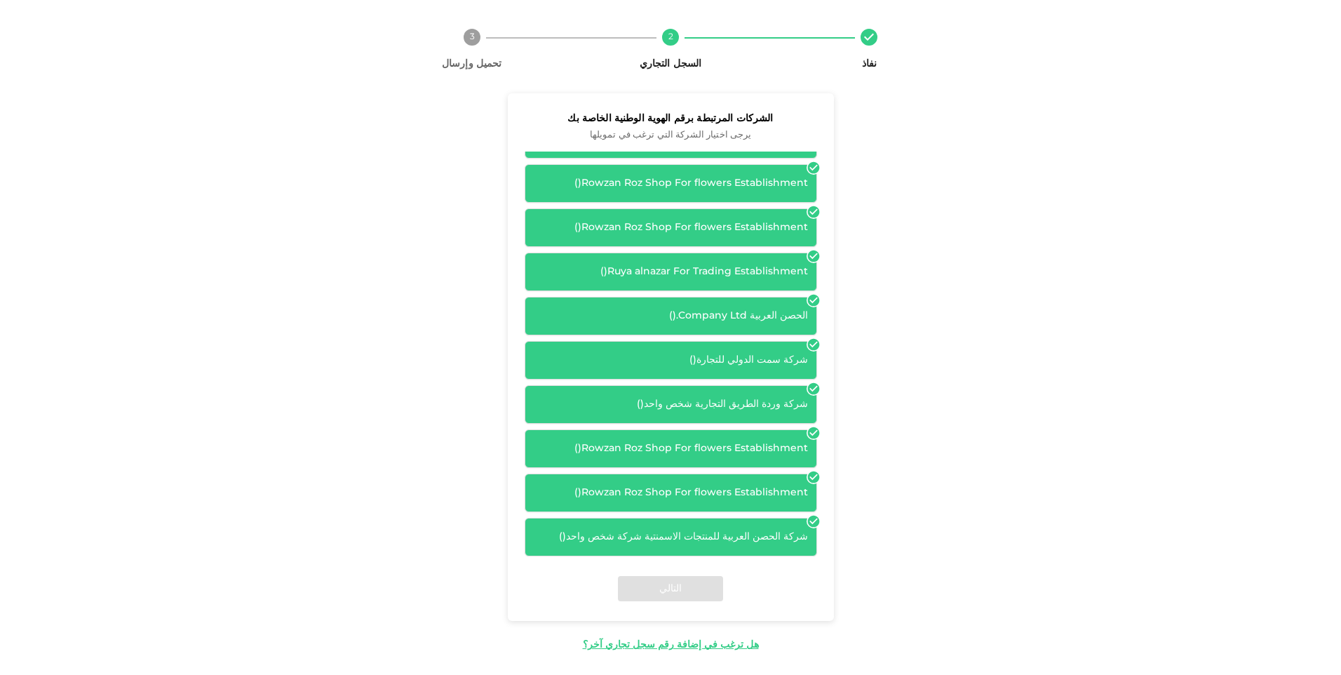
click at [701, 532] on div "شركة الحصن العربية للمنتجات الاسمنتية شركة شخص واحد ( )" at bounding box center [671, 536] width 274 height 15
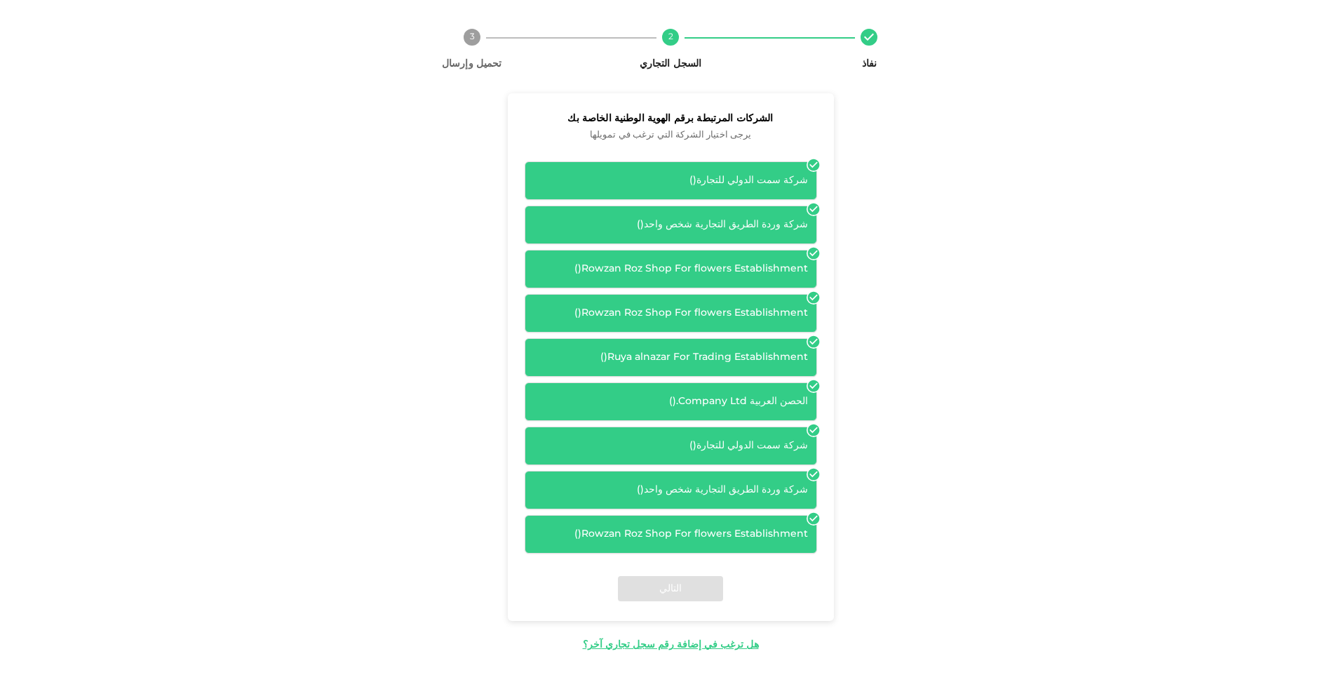
scroll to position [0, 0]
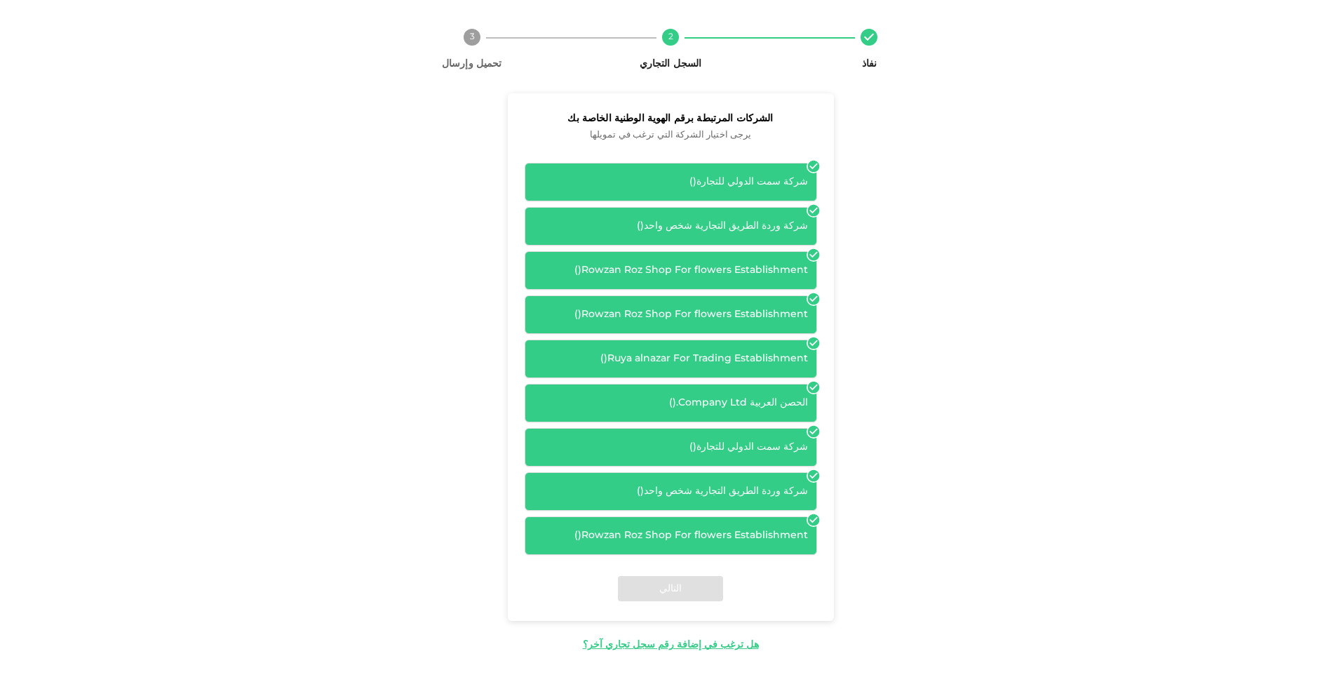
click at [788, 179] on div "شركة سمت الدولي للتجارة ( )" at bounding box center [671, 182] width 274 height 15
click at [776, 224] on div "شركة وردة الطريق التجارية شخص واحد ( )" at bounding box center [671, 226] width 274 height 15
click at [776, 276] on div "Rowzan Roz Shop For flowers Establishment ( )" at bounding box center [671, 270] width 274 height 15
click at [775, 311] on div "Rowzan Roz Shop For flowers Establishment ( )" at bounding box center [671, 314] width 274 height 15
click at [818, 297] on icon at bounding box center [813, 299] width 12 height 12
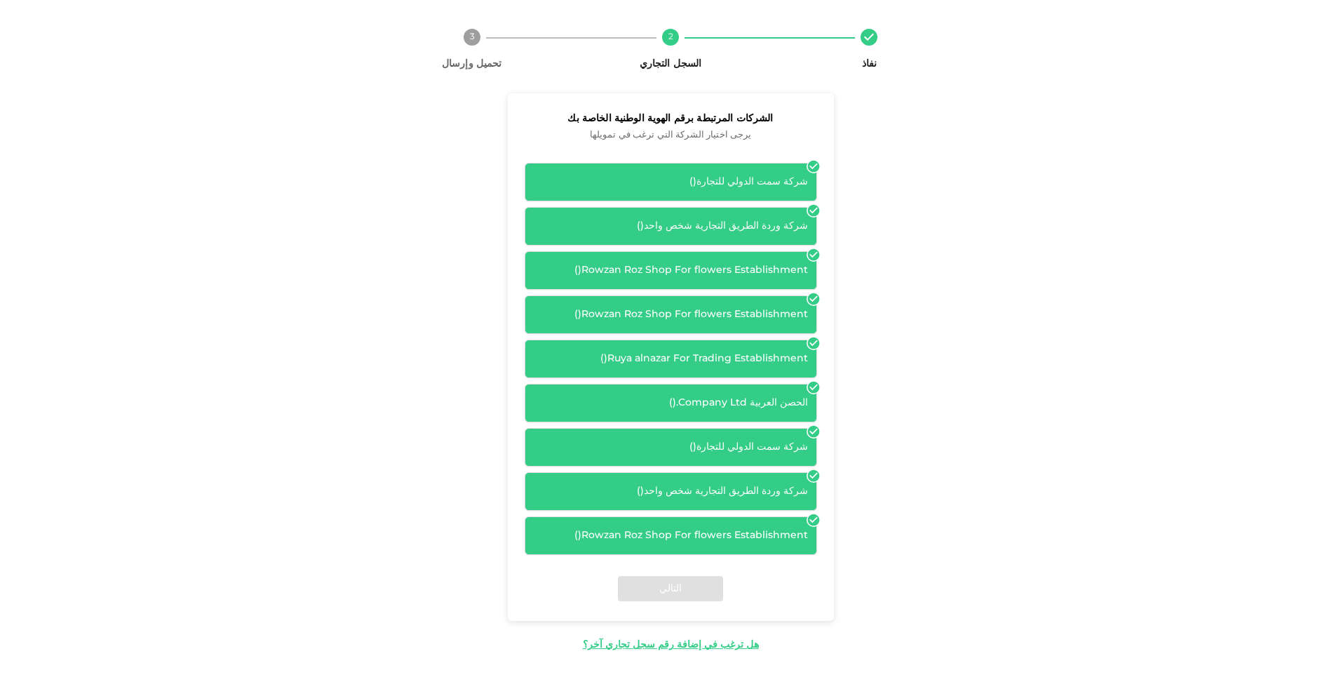
click at [818, 297] on icon at bounding box center [813, 299] width 12 height 12
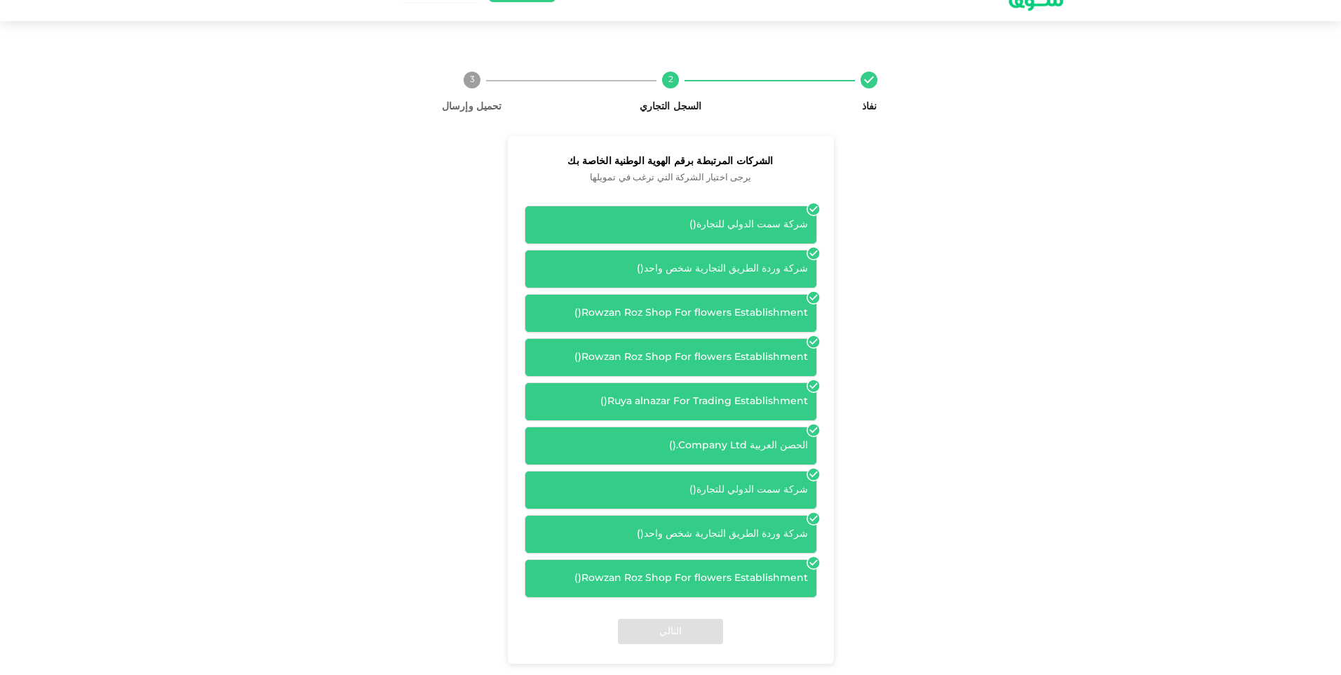
scroll to position [78, 0]
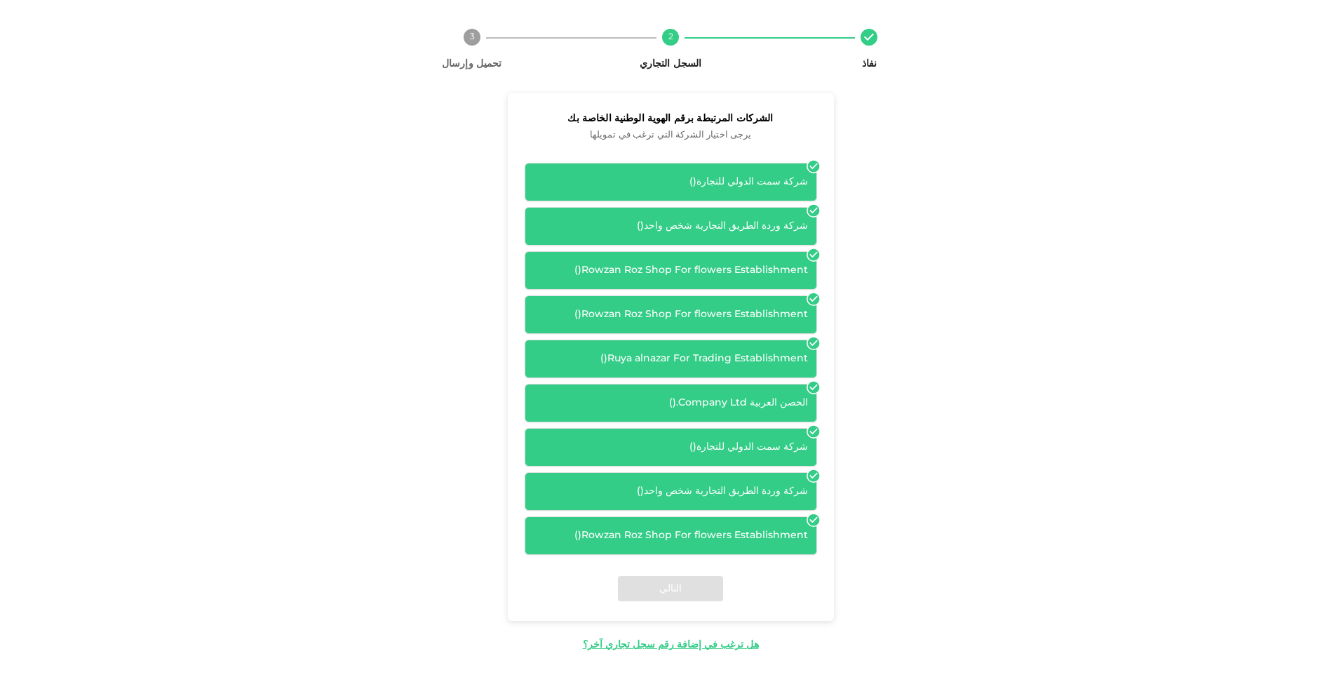
click at [816, 165] on icon at bounding box center [813, 167] width 12 height 12
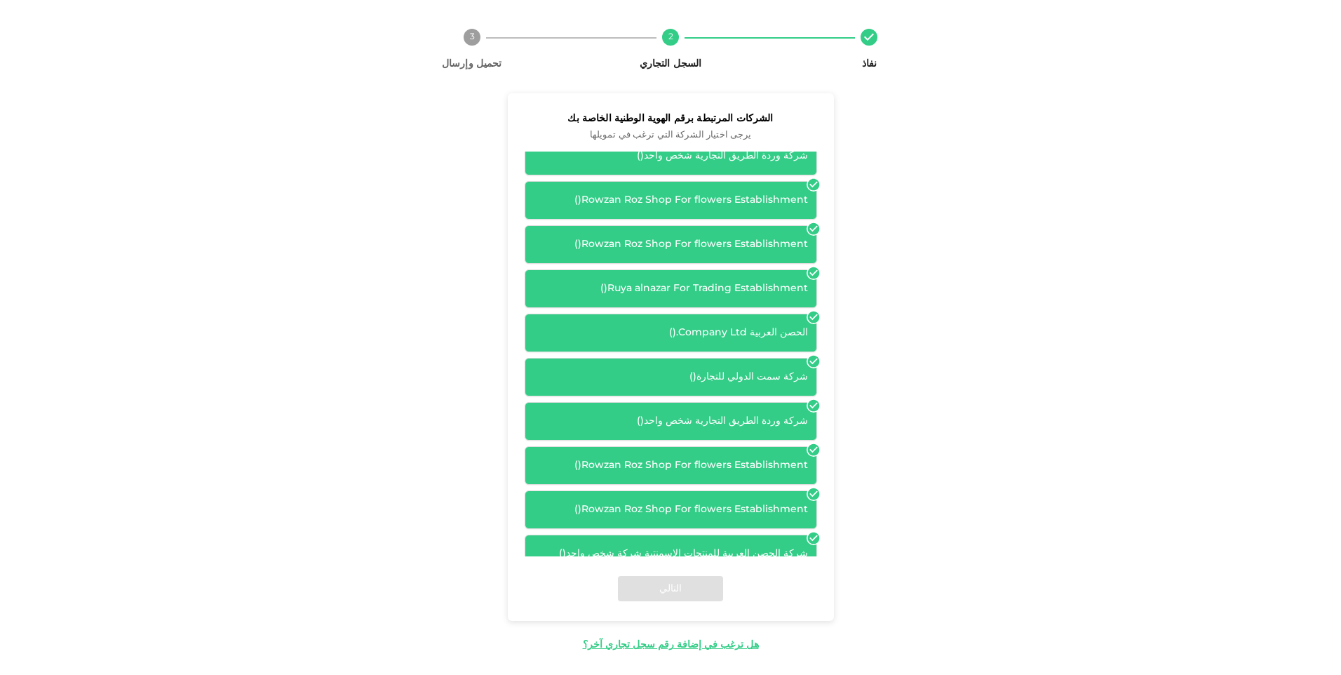
scroll to position [87, 0]
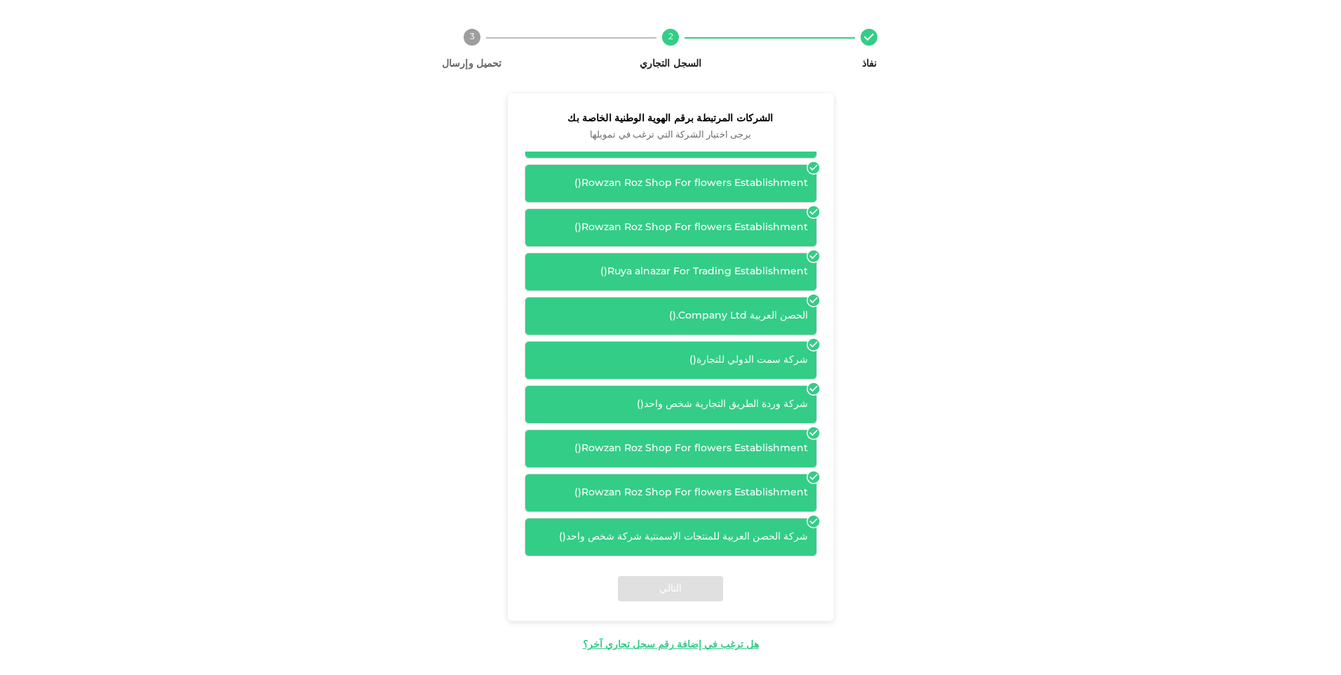
click at [809, 526] on div "شركة الحصن العربية للمنتجات الاسمنتية شركة شخص واحد ( )" at bounding box center [671, 537] width 292 height 39
drag, startPoint x: 809, startPoint y: 526, endPoint x: 815, endPoint y: 518, distance: 10.1
click at [815, 518] on icon at bounding box center [813, 521] width 14 height 14
click at [816, 518] on icon at bounding box center [813, 521] width 12 height 12
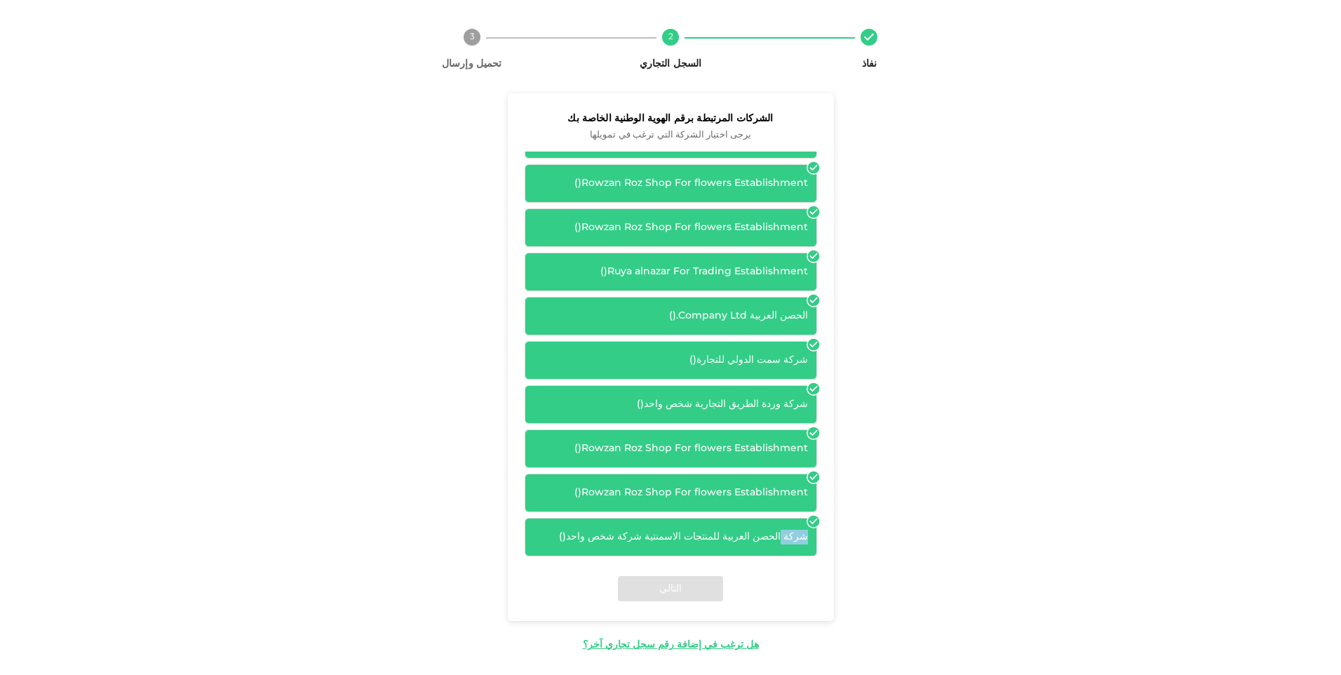
click at [816, 518] on icon at bounding box center [813, 521] width 12 height 12
click at [816, 519] on icon at bounding box center [813, 521] width 12 height 12
drag, startPoint x: 816, startPoint y: 519, endPoint x: 818, endPoint y: 471, distance: 47.7
click at [818, 471] on icon at bounding box center [813, 477] width 12 height 12
click at [818, 475] on icon at bounding box center [813, 477] width 12 height 12
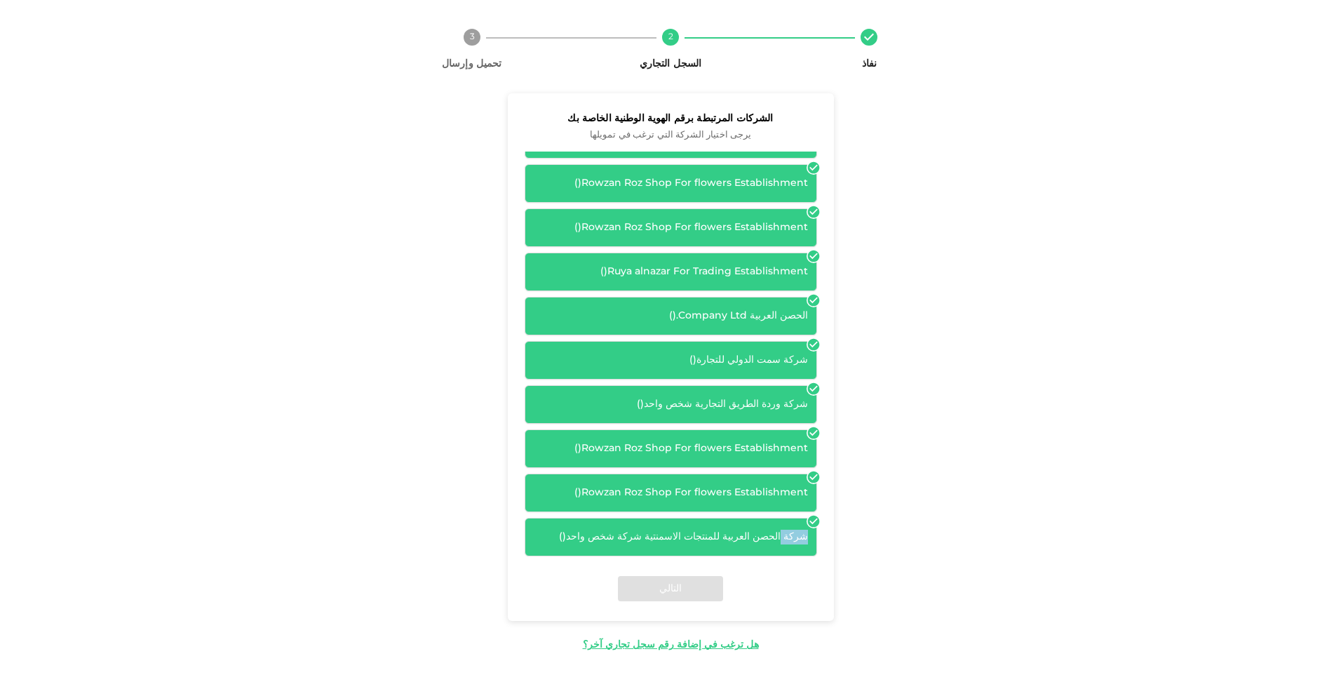
click at [818, 475] on icon at bounding box center [813, 477] width 12 height 12
drag, startPoint x: 818, startPoint y: 475, endPoint x: 824, endPoint y: 458, distance: 18.0
click at [824, 458] on div "شركة سمت الدولي للتجارة ( ) شركة وردة الطريق التجارية شخص واحد ( ) Rowzan Roz S…" at bounding box center [671, 353] width 326 height 405
click at [639, 527] on div "شركة الحصن العربية للمنتجات الاسمنتية شركة شخص واحد ( )" at bounding box center [671, 537] width 292 height 39
click at [649, 583] on div "التالي" at bounding box center [671, 588] width 326 height 65
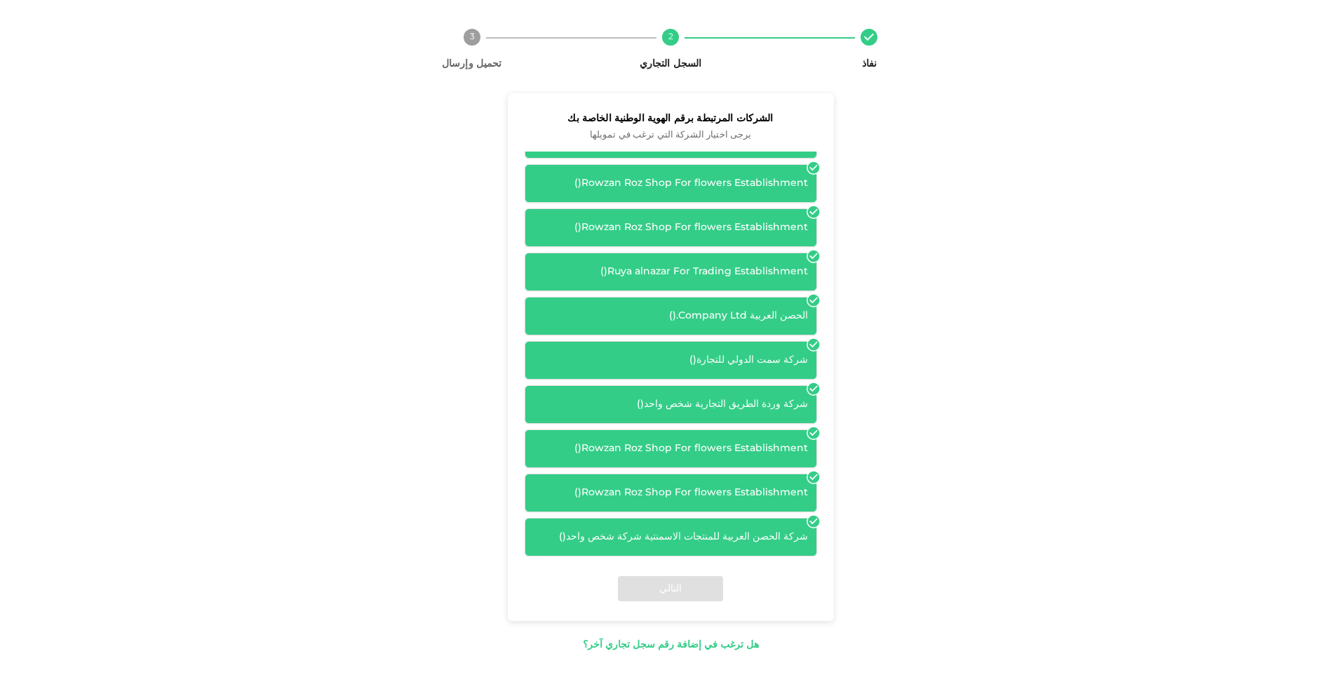
click at [670, 651] on div "هل ترغب في إضافة رقم سجل تجاري آخر؟" at bounding box center [671, 644] width 176 height 15
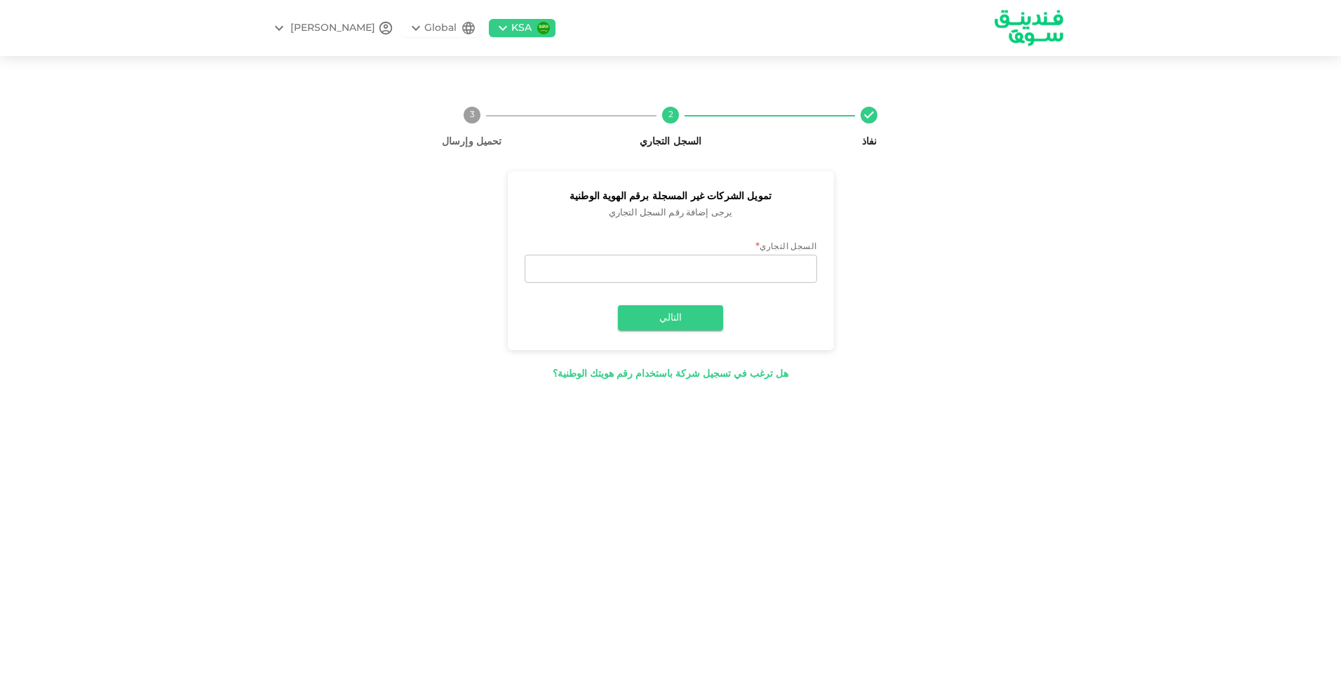
scroll to position [0, 0]
click at [769, 269] on input "السجل التجاري" at bounding box center [671, 269] width 292 height 28
type input "9"
type input "5950130924"
click at [690, 330] on button "التالي" at bounding box center [670, 317] width 105 height 25
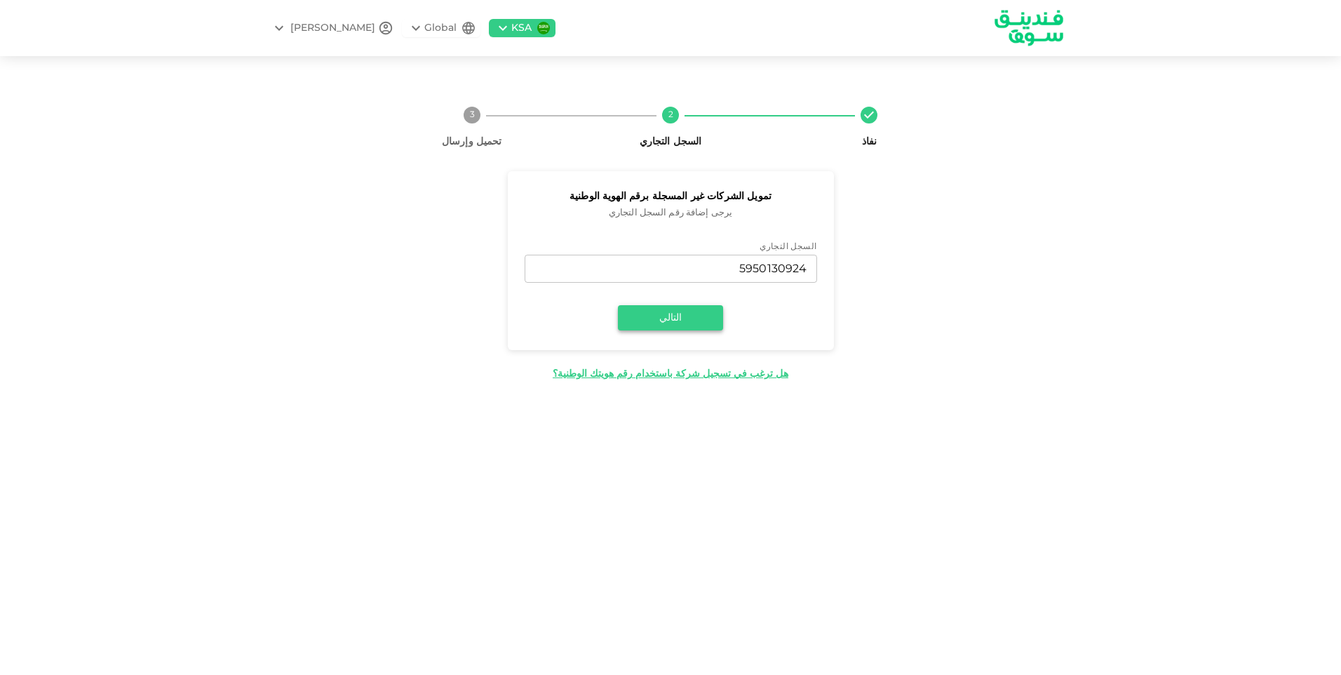
click at [693, 312] on button "التالي" at bounding box center [670, 317] width 105 height 25
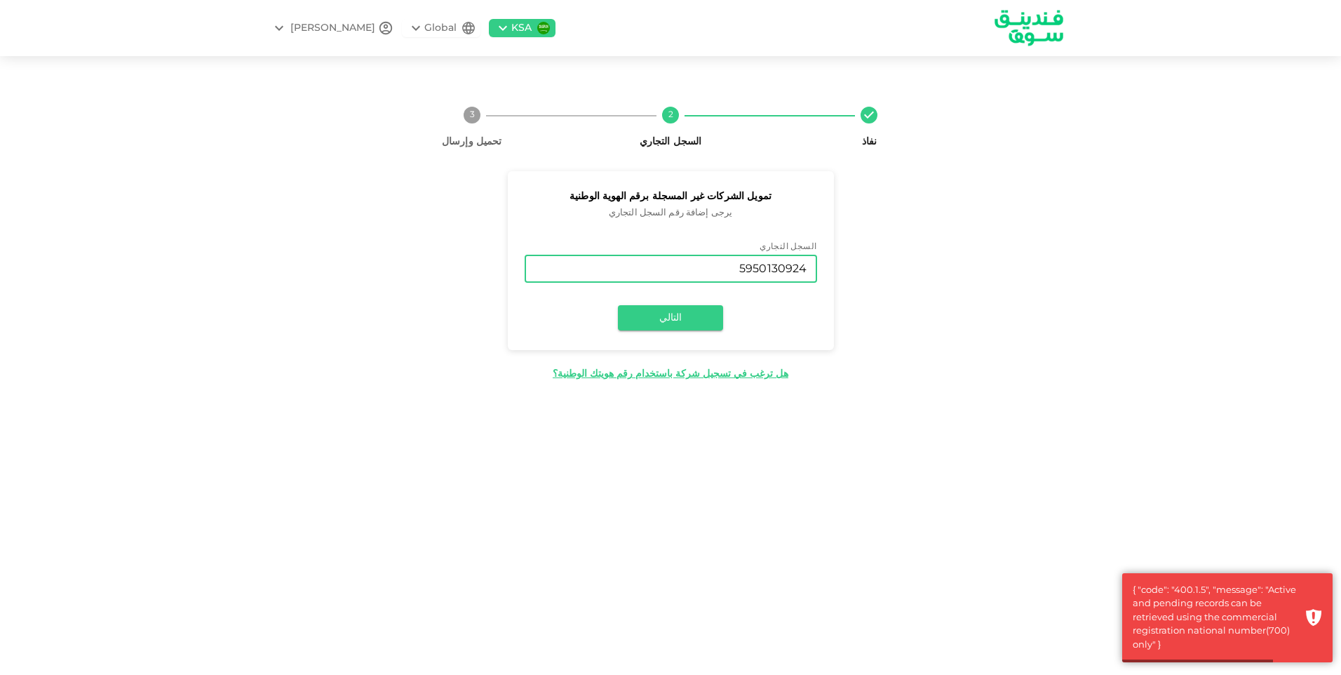
click at [724, 276] on input "5950130924" at bounding box center [671, 269] width 292 height 28
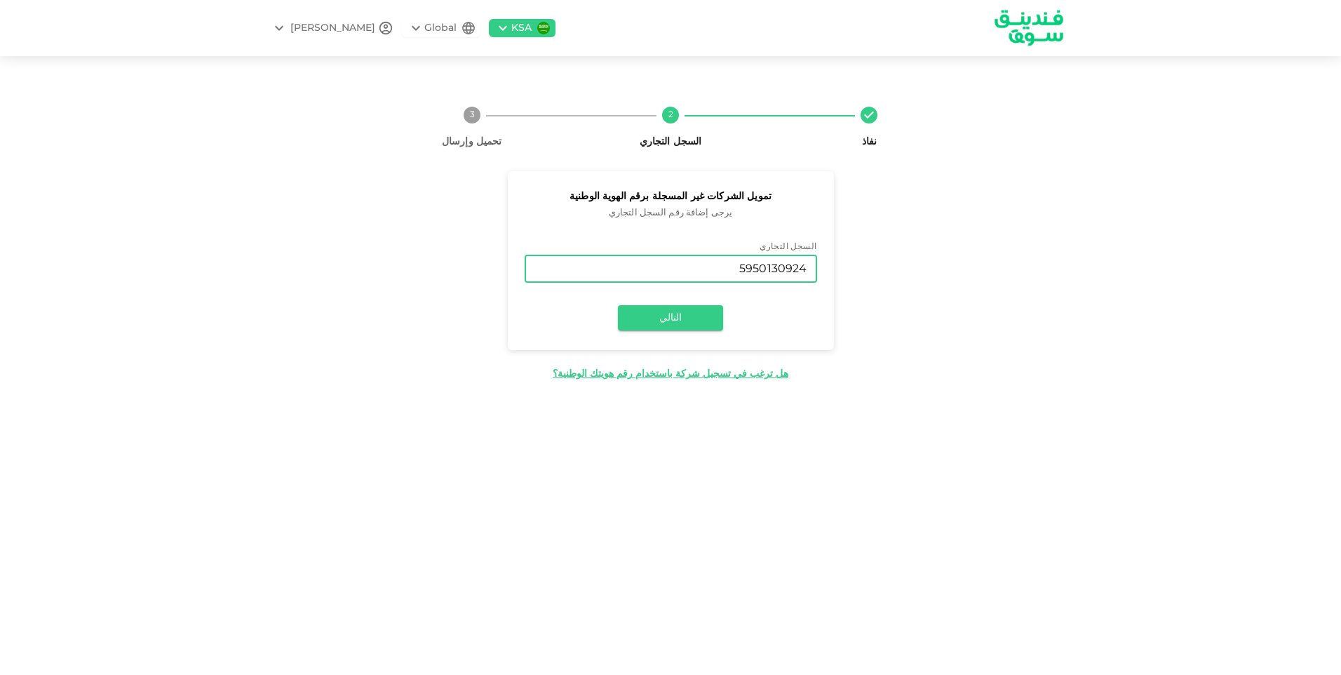
click at [737, 274] on input "5950130924" at bounding box center [671, 269] width 292 height 28
click at [736, 274] on input "5950130924" at bounding box center [671, 269] width 292 height 28
click at [645, 323] on button "التالي" at bounding box center [670, 317] width 105 height 25
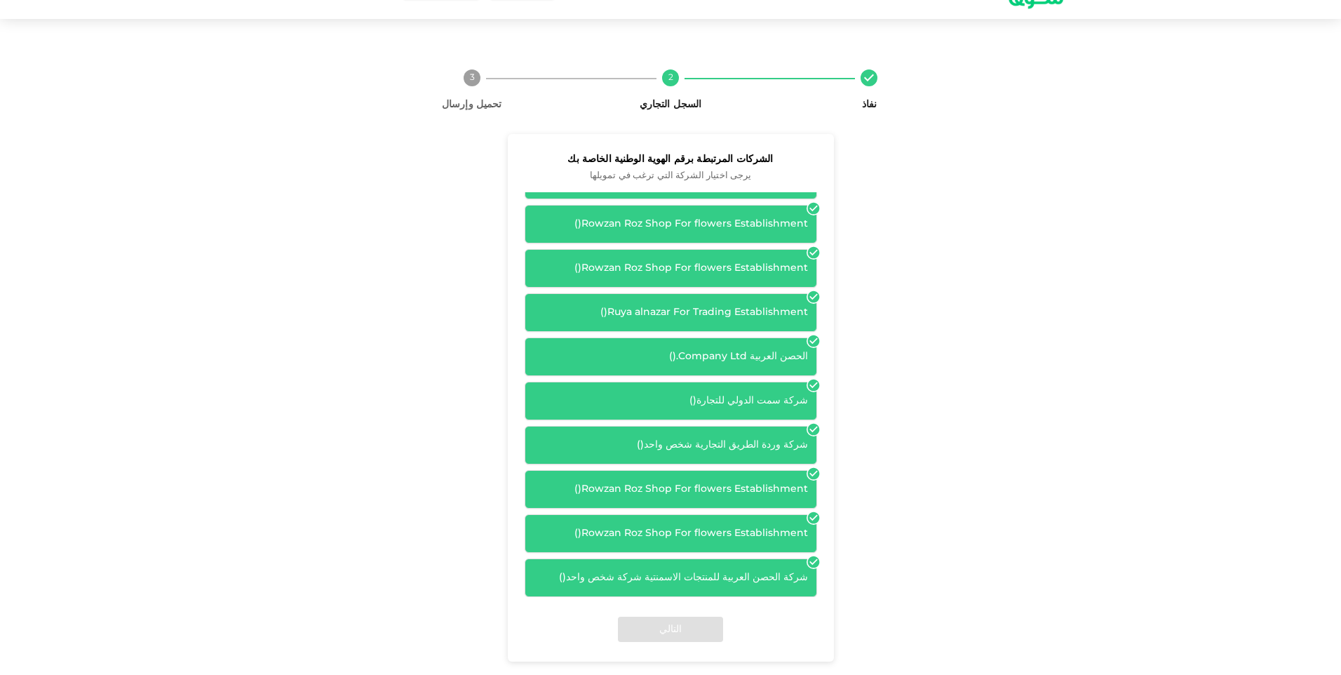
scroll to position [78, 0]
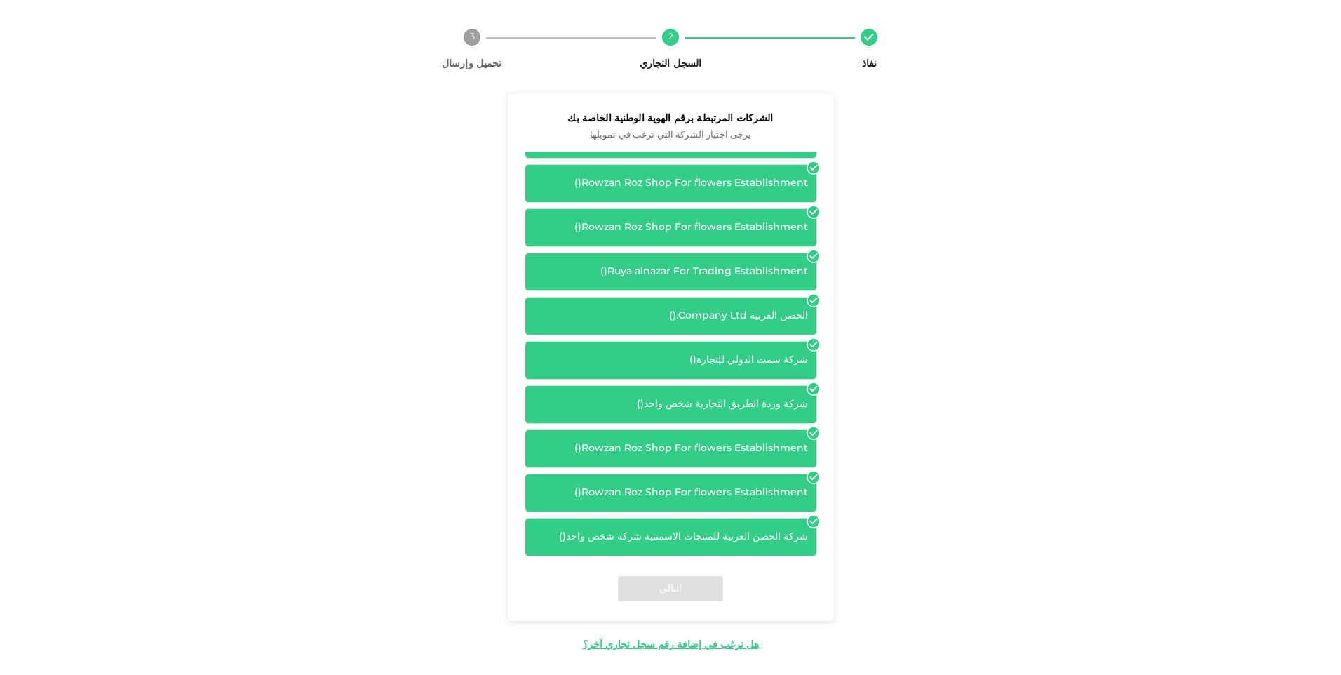
click at [799, 518] on div "شركة الحصن العربية للمنتجات الاسمنتية شركة شخص واحد ( )" at bounding box center [671, 537] width 292 height 39
click at [775, 528] on div "شركة الحصن العربية للمنتجات الاسمنتية شركة شخص واحد ( )" at bounding box center [671, 537] width 292 height 39
click at [673, 529] on div "شركة الحصن العربية للمنتجات الاسمنتية شركة شخص واحد ( )" at bounding box center [671, 537] width 292 height 39
click at [818, 521] on icon at bounding box center [813, 521] width 12 height 12
click at [680, 588] on div "التالي" at bounding box center [671, 588] width 326 height 65
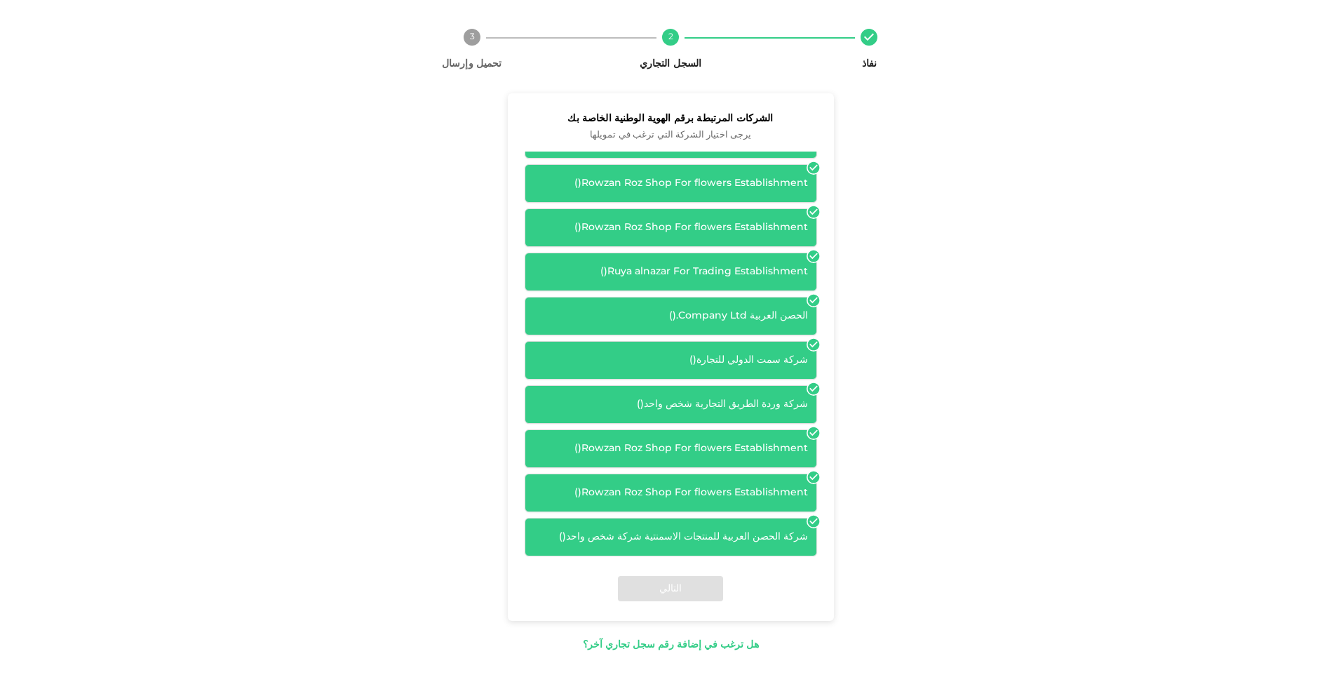
click at [691, 644] on div "هل ترغب في إضافة رقم سجل تجاري آخر؟" at bounding box center [671, 644] width 176 height 15
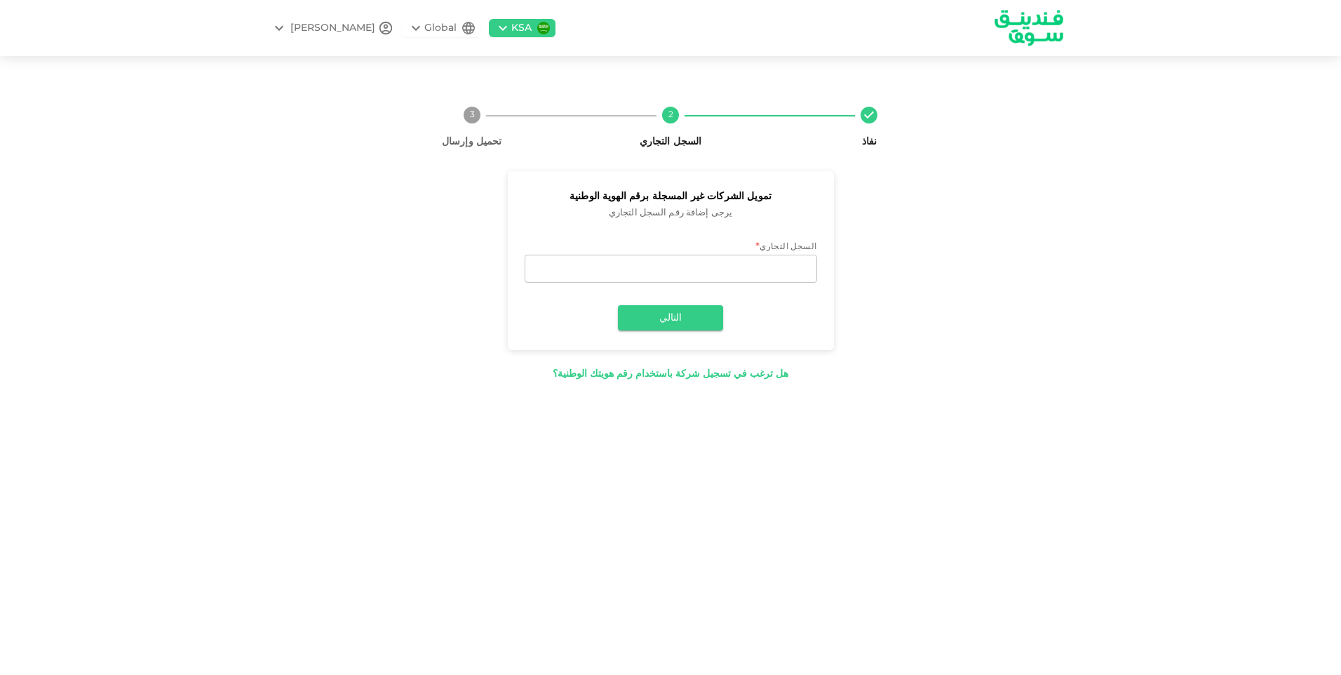
scroll to position [0, 0]
click at [710, 267] on input "السجل التجاري" at bounding box center [671, 269] width 292 height 28
type input "5950130924"
click at [705, 318] on button "التالي" at bounding box center [670, 317] width 105 height 25
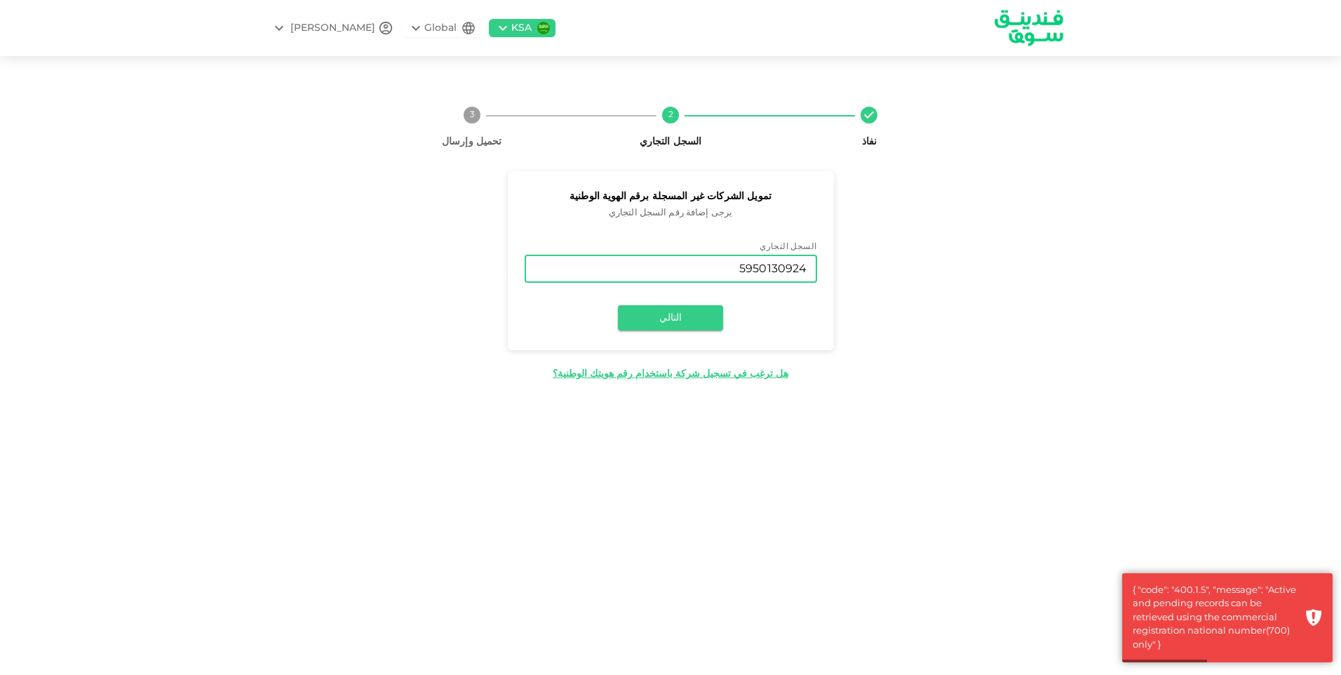
click at [679, 271] on input "5950130924" at bounding box center [671, 269] width 292 height 28
click at [678, 271] on input "5950130924" at bounding box center [671, 269] width 292 height 28
click at [788, 274] on input "5950130924" at bounding box center [671, 269] width 292 height 28
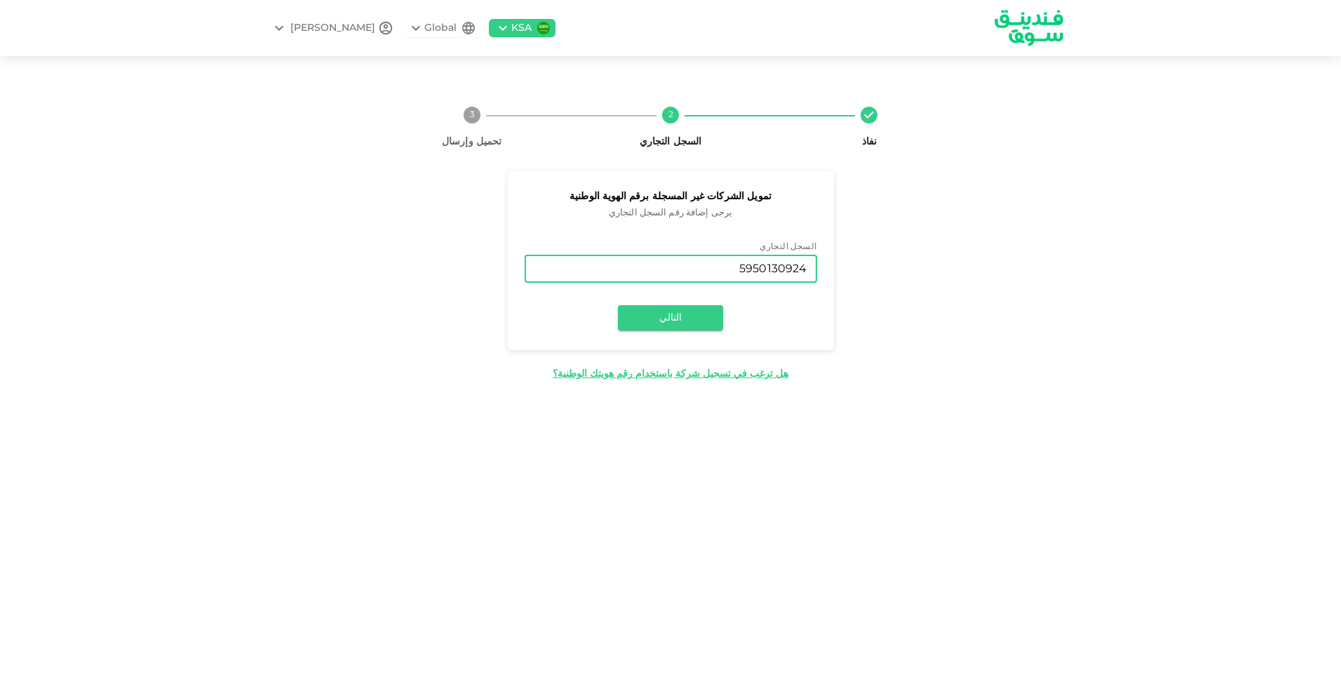
click at [684, 363] on div "تمويل الشركات غير المسجلة برقم الهوية الوطنية يرجى إضافة رقم السجل التجاري السج…" at bounding box center [670, 276] width 596 height 210
click at [673, 370] on div "هل ترغب في تسجيل شركة باستخدام رقم هويتك الوطنية؟" at bounding box center [671, 374] width 236 height 15
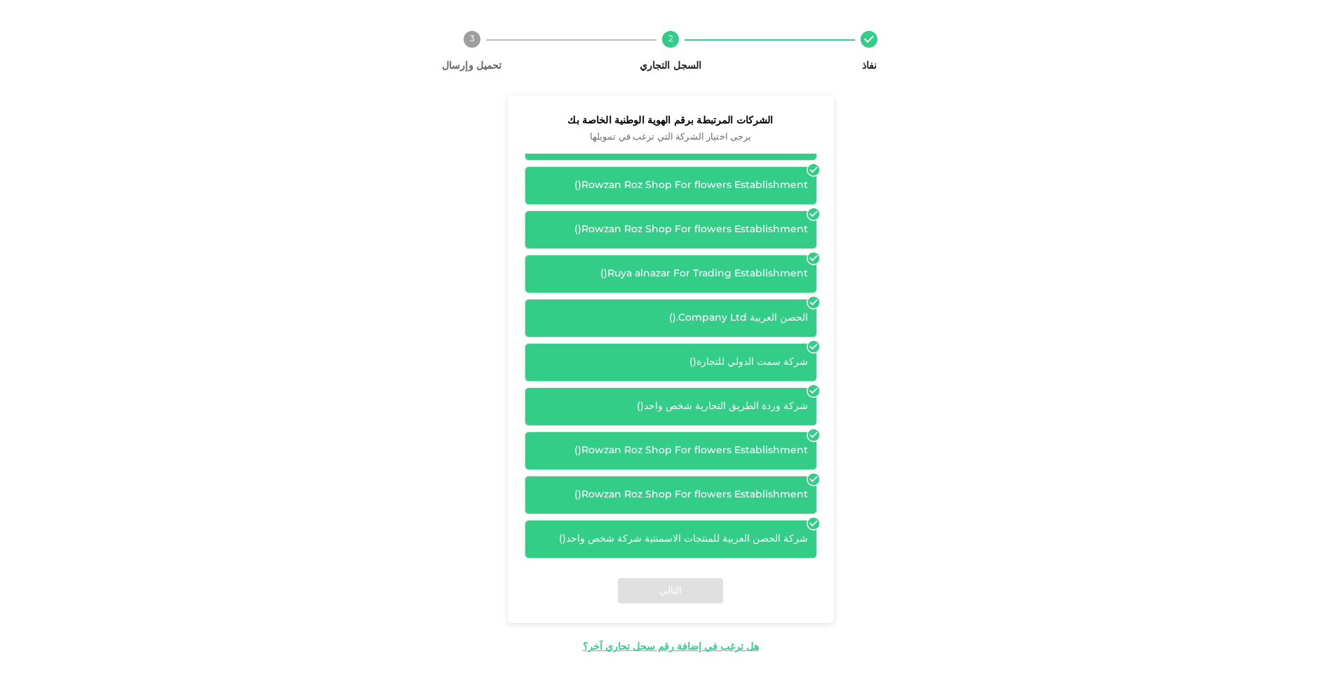
scroll to position [78, 0]
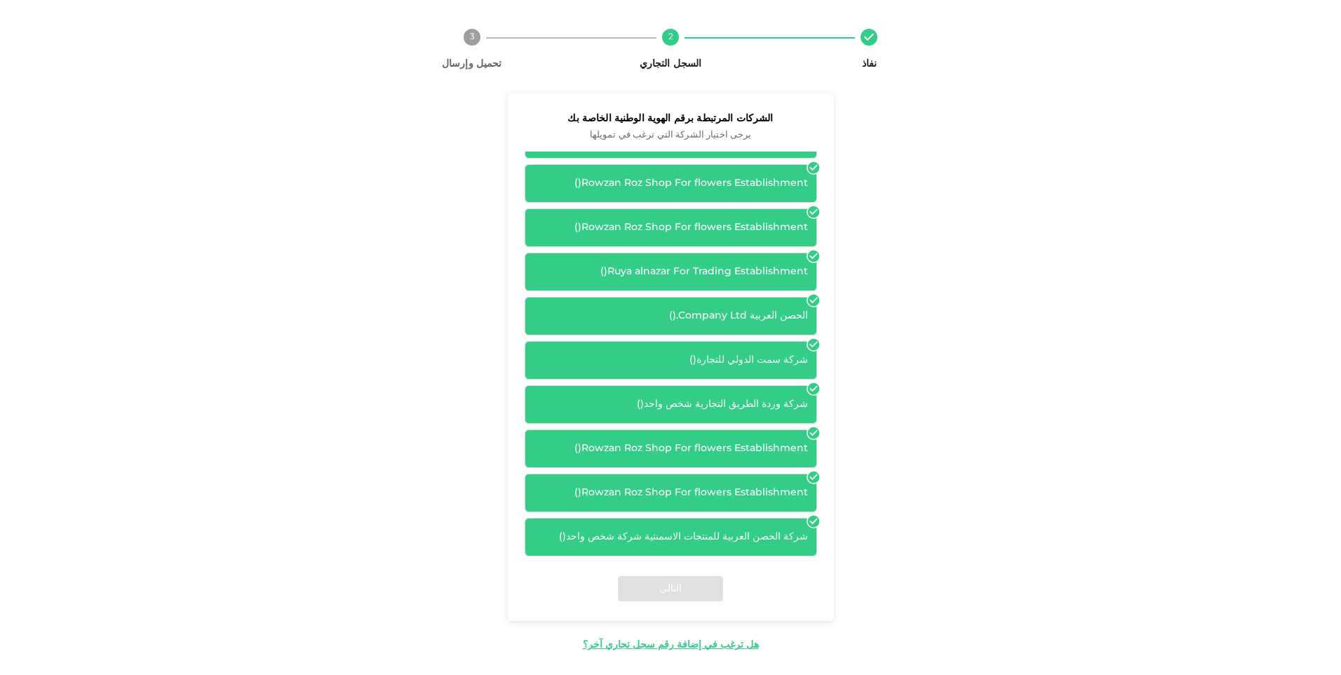
click at [771, 489] on div "Rowzan Roz Shop For flowers Establishment ( )" at bounding box center [671, 492] width 274 height 15
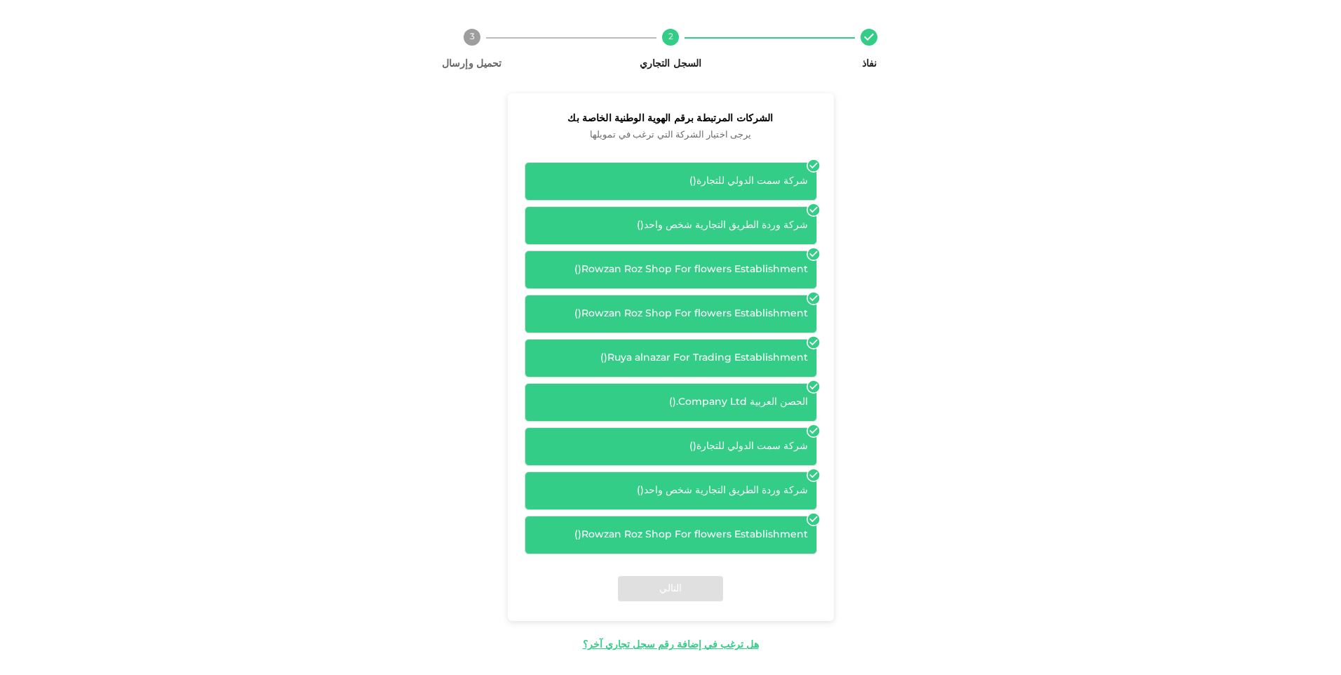
scroll to position [0, 0]
click at [808, 175] on div "شركة سمت الدولي للتجارة ( )" at bounding box center [671, 182] width 274 height 15
click at [817, 269] on div "Rowzan Roz Shop For flowers Establishment ( )" at bounding box center [671, 270] width 292 height 39
click at [817, 257] on icon at bounding box center [813, 255] width 14 height 14
click at [817, 256] on icon at bounding box center [813, 255] width 14 height 14
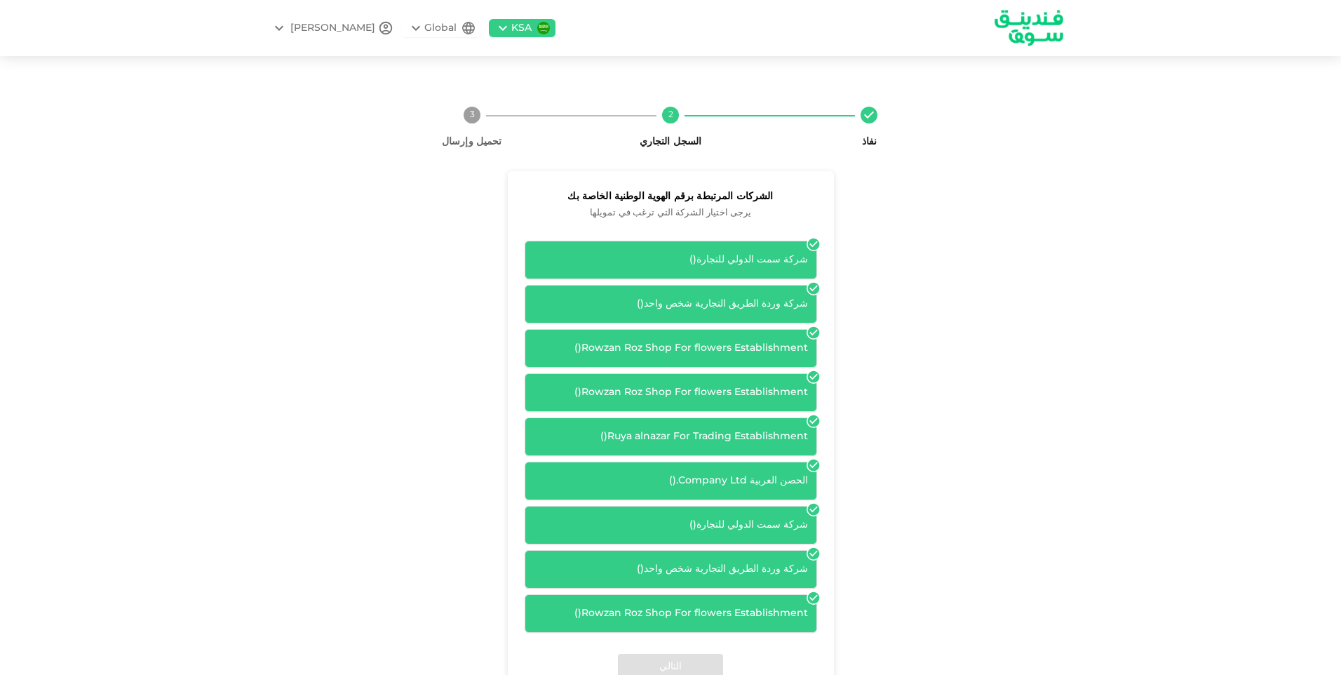
click at [286, 26] on icon at bounding box center [279, 28] width 17 height 17
click at [289, 25] on div at bounding box center [670, 337] width 1341 height 675
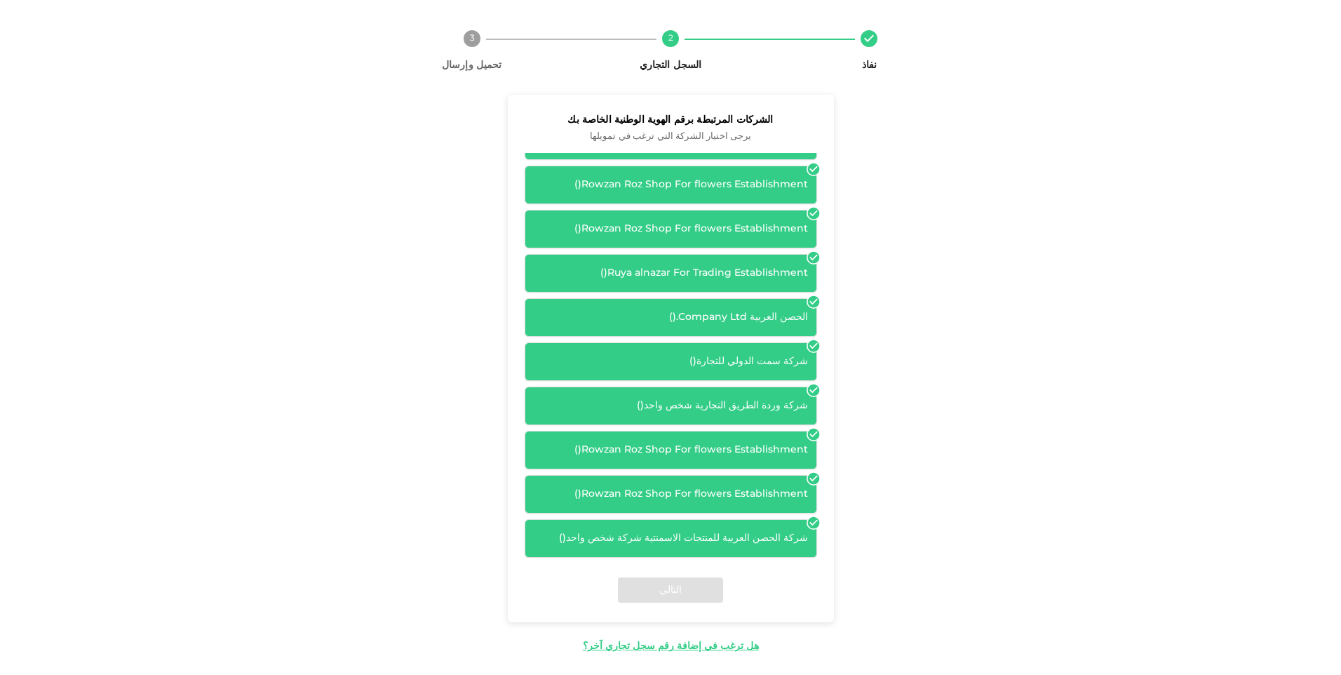
scroll to position [78, 0]
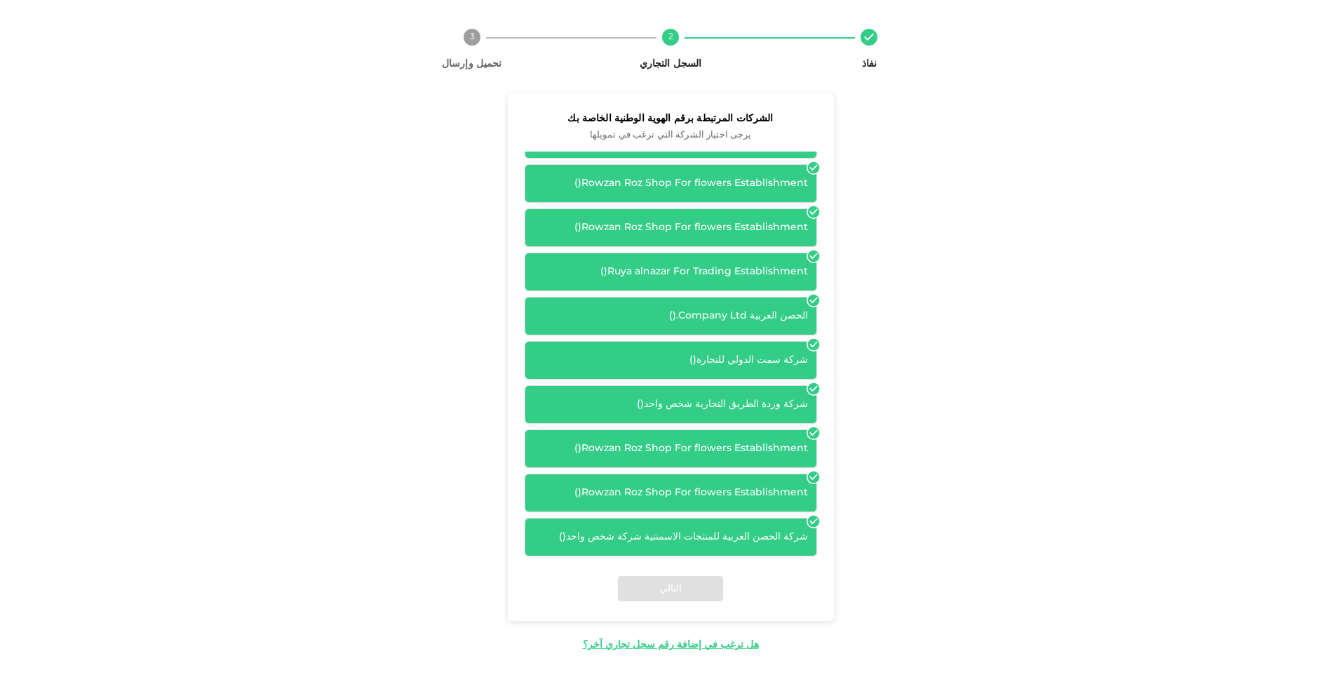
click at [818, 475] on icon at bounding box center [813, 477] width 12 height 12
click at [813, 437] on icon at bounding box center [813, 433] width 14 height 14
click at [701, 591] on div "التالي" at bounding box center [671, 588] width 326 height 65
click at [810, 515] on div "شركة سمت الدولي للتجارة ( ) شركة وردة الطريق التجارية شخص واحد ( ) Rowzan Roz S…" at bounding box center [671, 316] width 292 height 480
click at [701, 567] on div "التالي" at bounding box center [671, 588] width 326 height 65
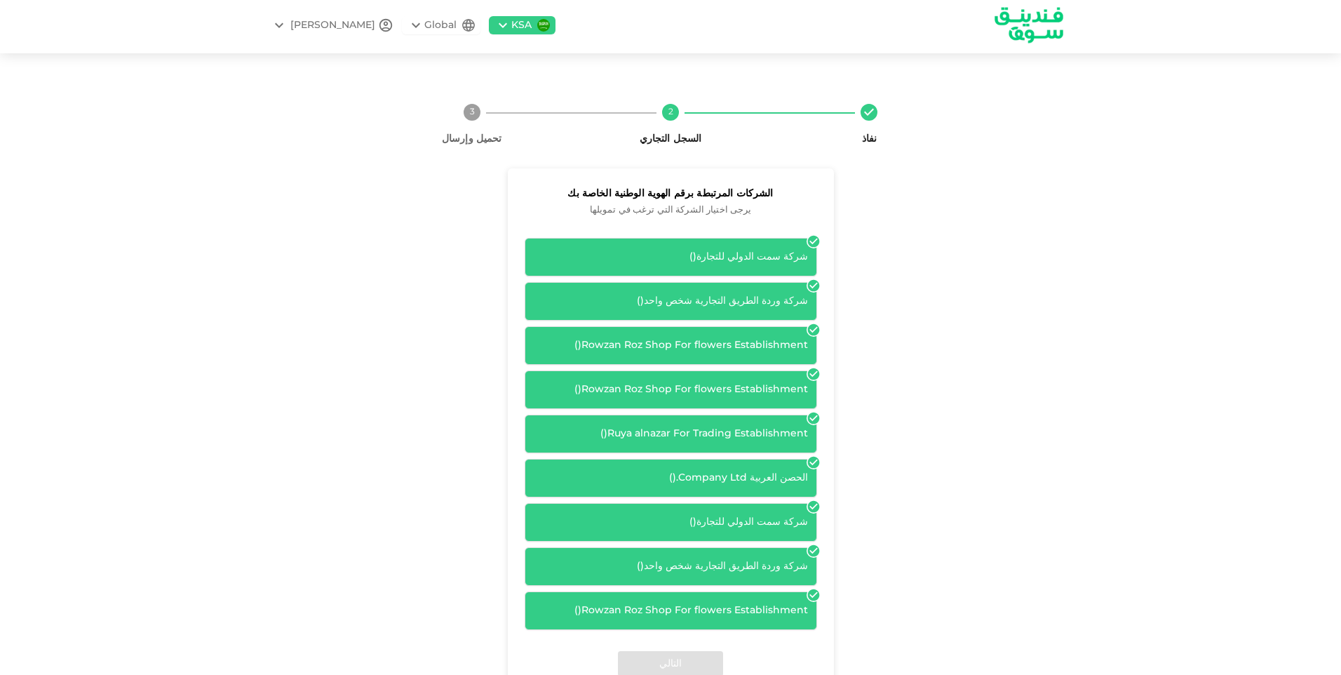
scroll to position [0, 0]
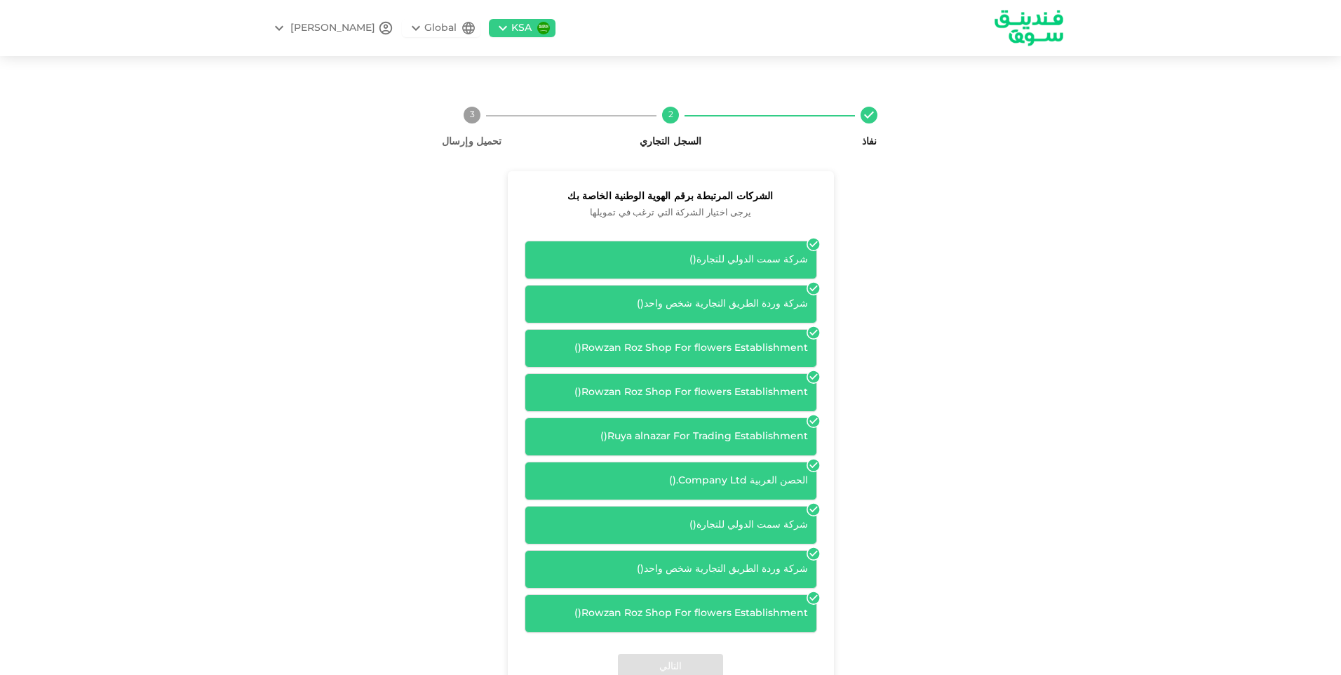
click at [798, 268] on div "شركة سمت الدولي للتجارة ( )" at bounding box center [671, 260] width 292 height 39
click at [790, 313] on div "شركة وردة الطريق التجارية شخص واحد ( )" at bounding box center [671, 304] width 292 height 39
click at [802, 280] on div "شركة سمت الدولي للتجارة ( ) شركة وردة الطريق التجارية شخص واحد ( ) Rowzan Roz S…" at bounding box center [671, 481] width 292 height 480
click at [424, 31] on div "Global" at bounding box center [440, 28] width 32 height 15
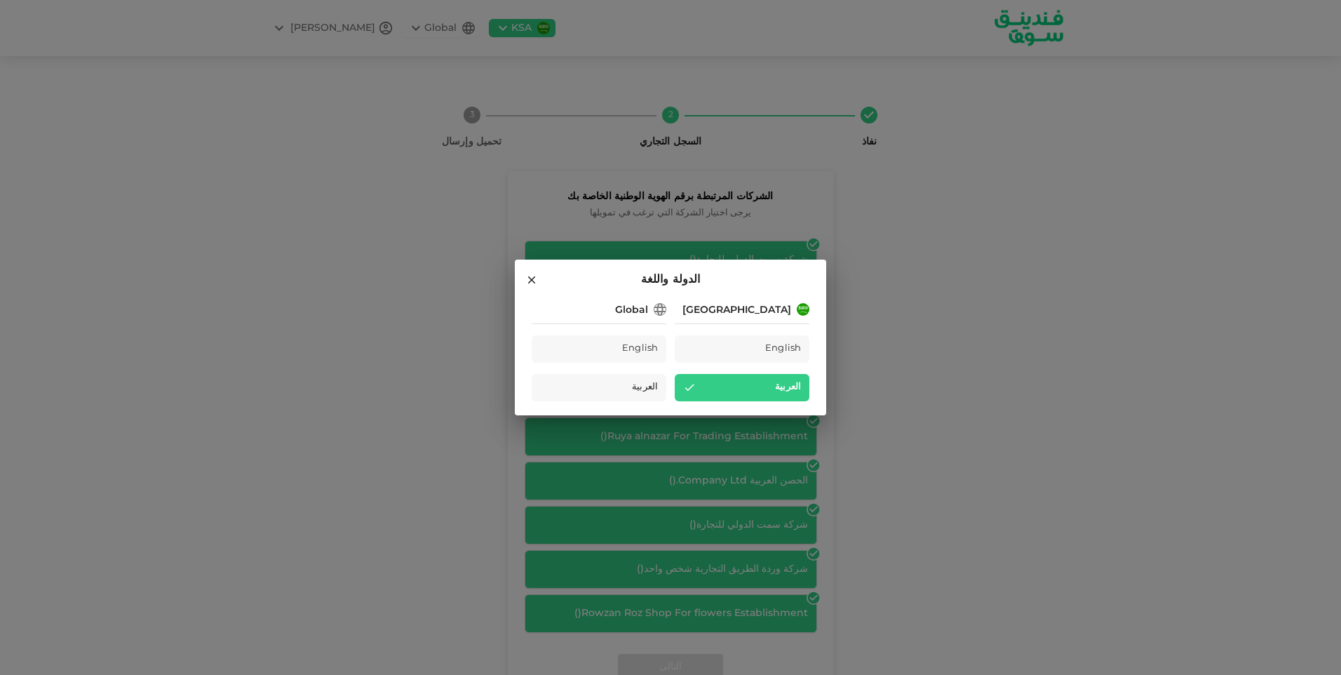
click at [766, 394] on div "العربية" at bounding box center [742, 387] width 135 height 27
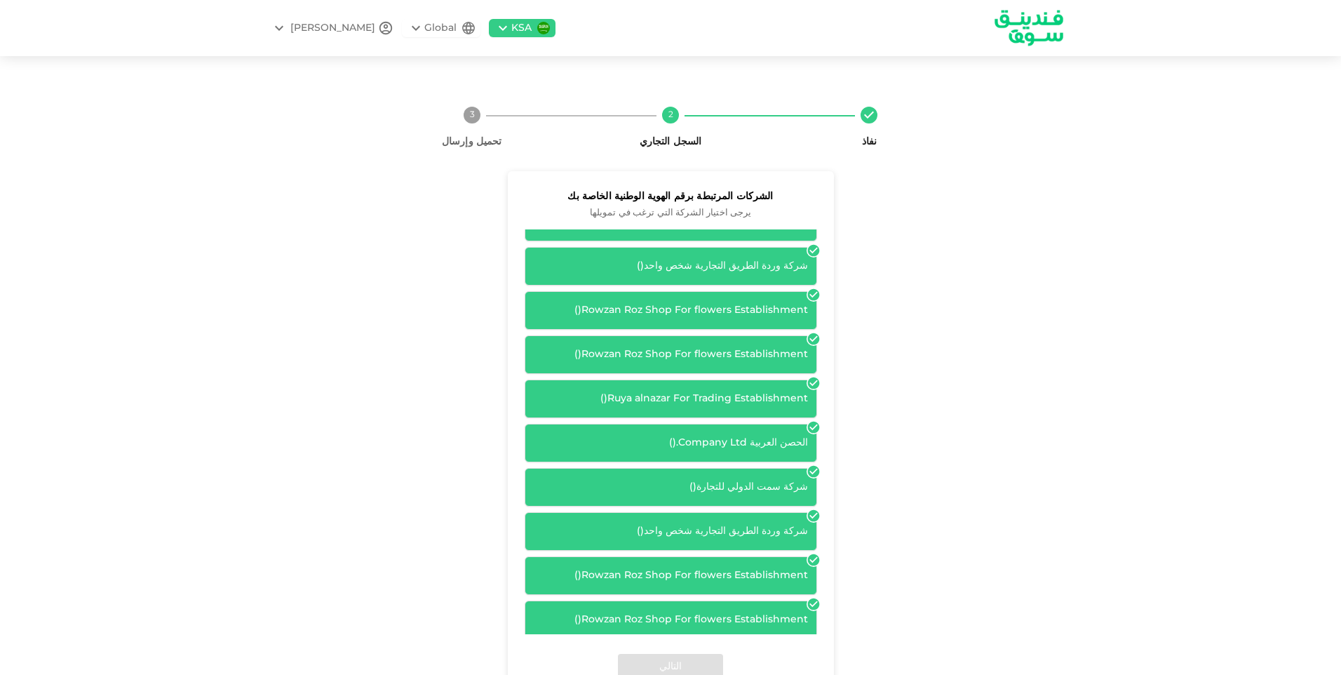
scroll to position [70, 0]
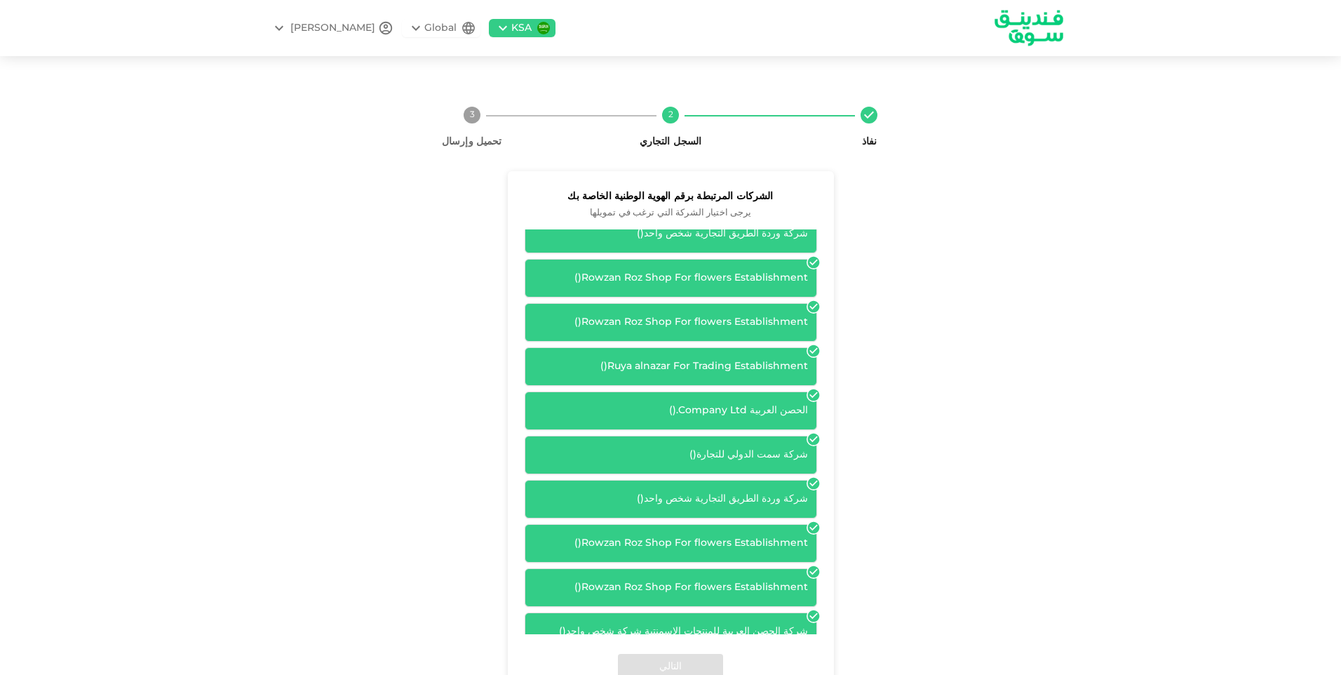
click at [815, 480] on icon at bounding box center [813, 484] width 12 height 12
click at [815, 485] on icon at bounding box center [813, 484] width 12 height 12
drag, startPoint x: 662, startPoint y: 479, endPoint x: 650, endPoint y: 479, distance: 11.9
click at [661, 479] on div "شركة سمت الدولي للتجارة ( ) شركة وردة الطريق التجارية شخص واحد ( ) Rowzan Roz S…" at bounding box center [671, 410] width 292 height 480
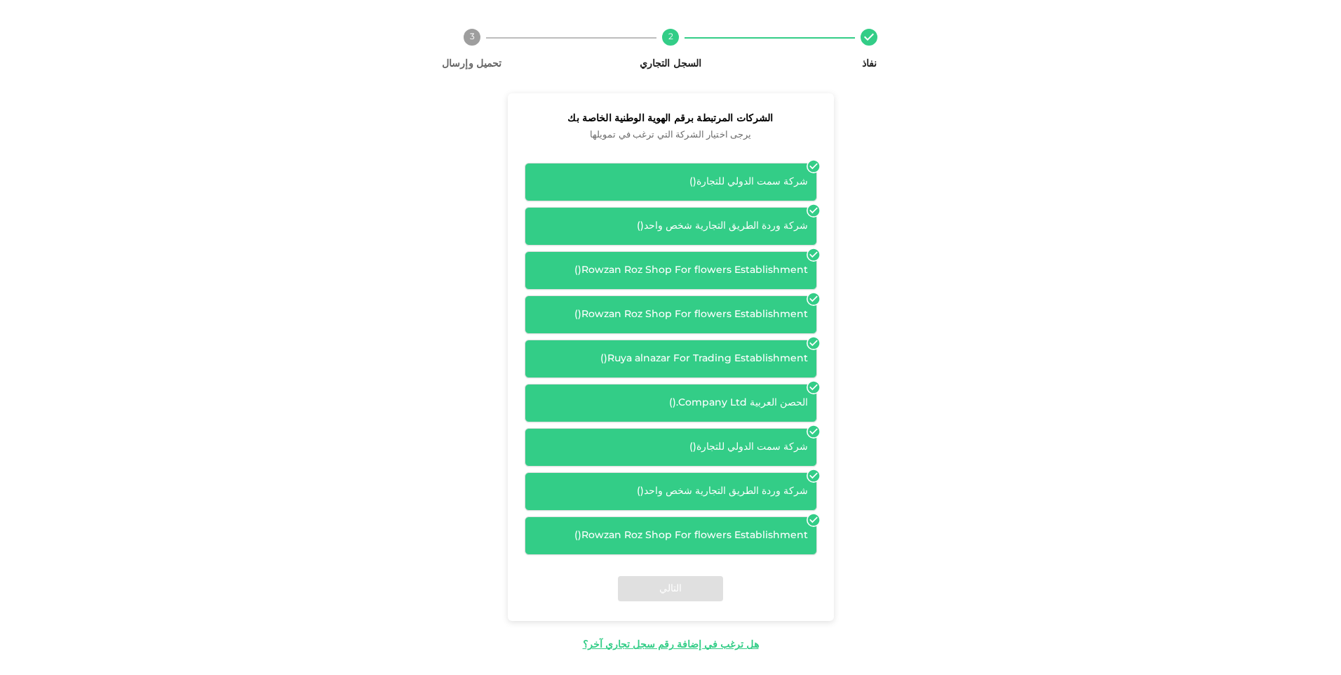
scroll to position [87, 0]
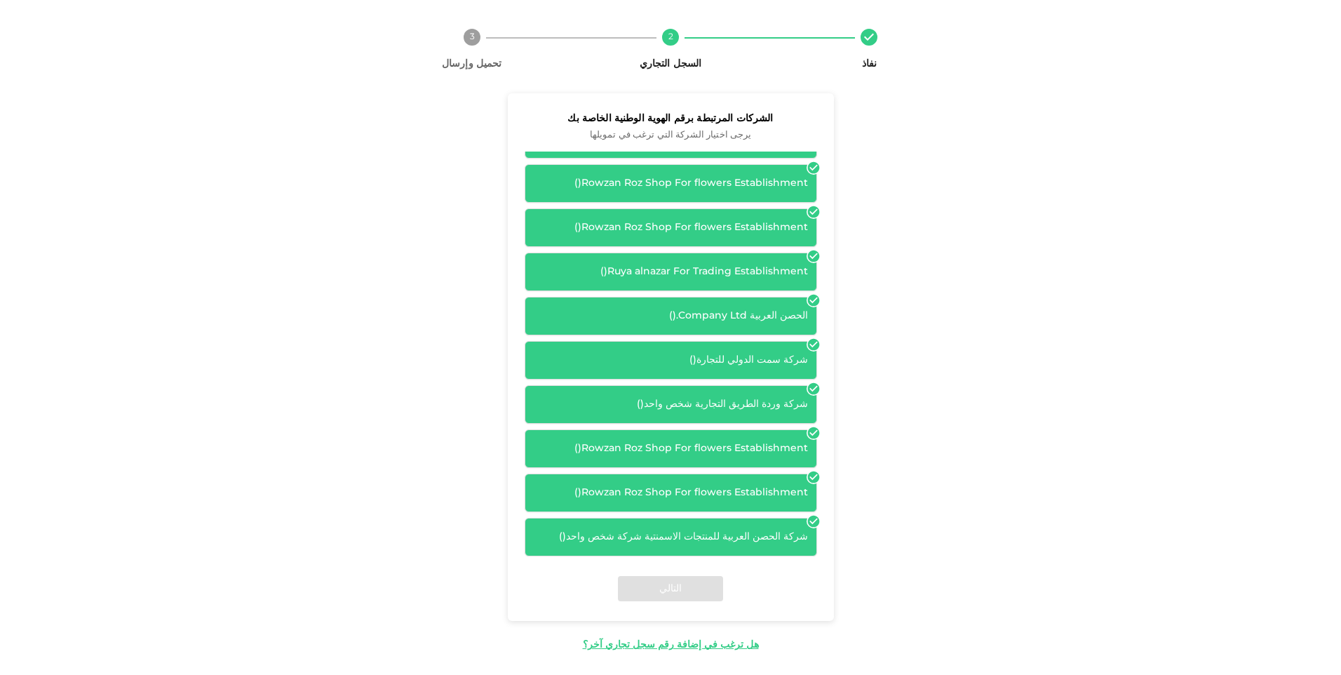
click at [630, 537] on div "شركة الحصن العربية للمنتجات الاسمنتية شركة شخص واحد ( )" at bounding box center [671, 536] width 274 height 15
drag, startPoint x: 630, startPoint y: 537, endPoint x: 658, endPoint y: 537, distance: 28.1
click at [658, 537] on div "شركة الحصن العربية للمنتجات الاسمنتية شركة شخص واحد ( )" at bounding box center [671, 536] width 274 height 15
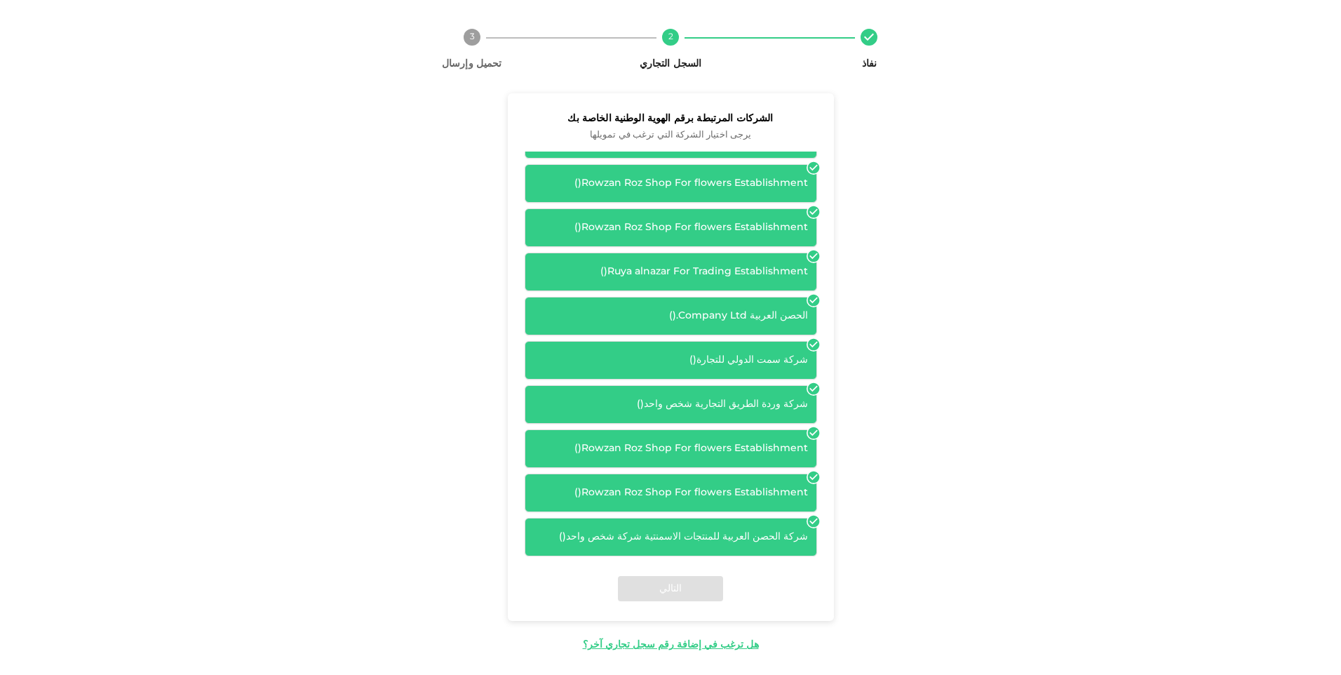
drag, startPoint x: 658, startPoint y: 537, endPoint x: 712, endPoint y: 538, distance: 54.7
click at [712, 538] on div "شركة الحصن العربية للمنتجات الاسمنتية شركة شخص واحد ( )" at bounding box center [671, 536] width 274 height 15
click at [701, 588] on div "التالي" at bounding box center [671, 588] width 326 height 65
drag, startPoint x: 794, startPoint y: 539, endPoint x: 802, endPoint y: 536, distance: 8.5
click at [795, 539] on div "شركة الحصن العربية للمنتجات الاسمنتية شركة شخص واحد ( )" at bounding box center [671, 536] width 274 height 15
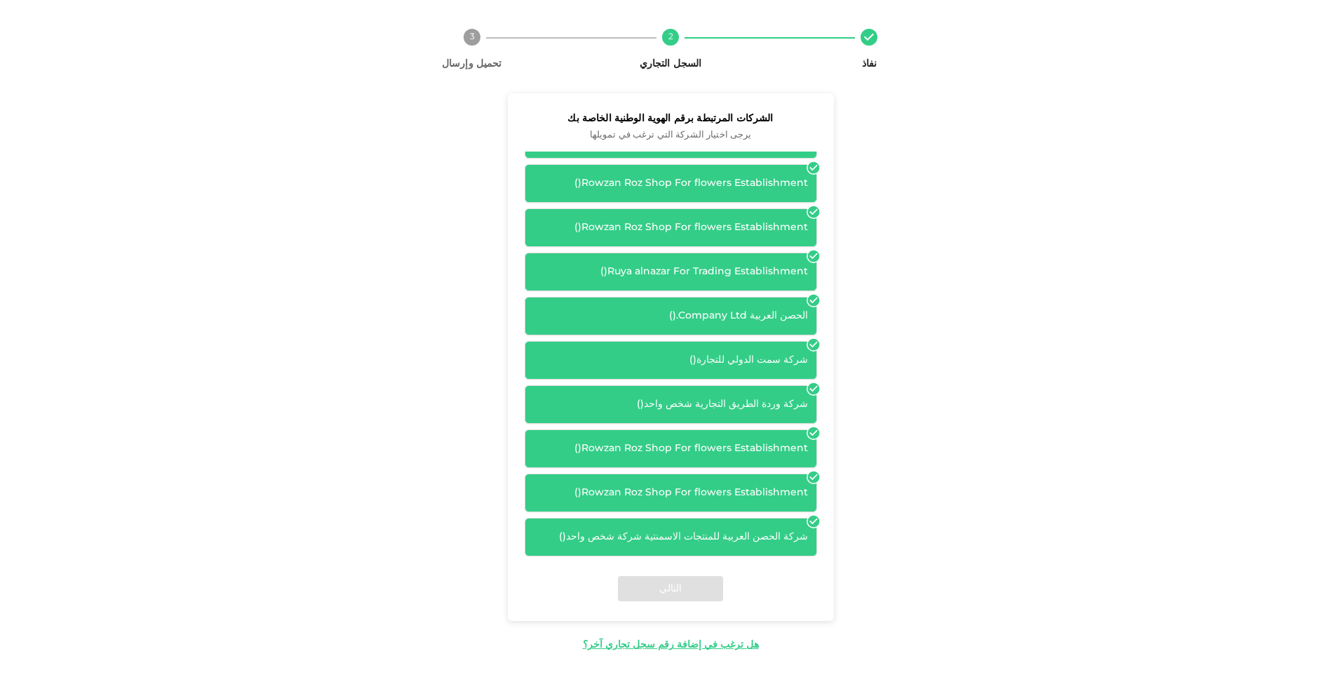
drag, startPoint x: 832, startPoint y: 526, endPoint x: 825, endPoint y: 522, distance: 7.2
click at [830, 523] on div "شركة سمت الدولي للتجارة ( ) شركة وردة الطريق التجارية شخص واحد ( ) Rowzan Roz S…" at bounding box center [671, 353] width 326 height 405
click at [816, 521] on icon at bounding box center [813, 521] width 14 height 14
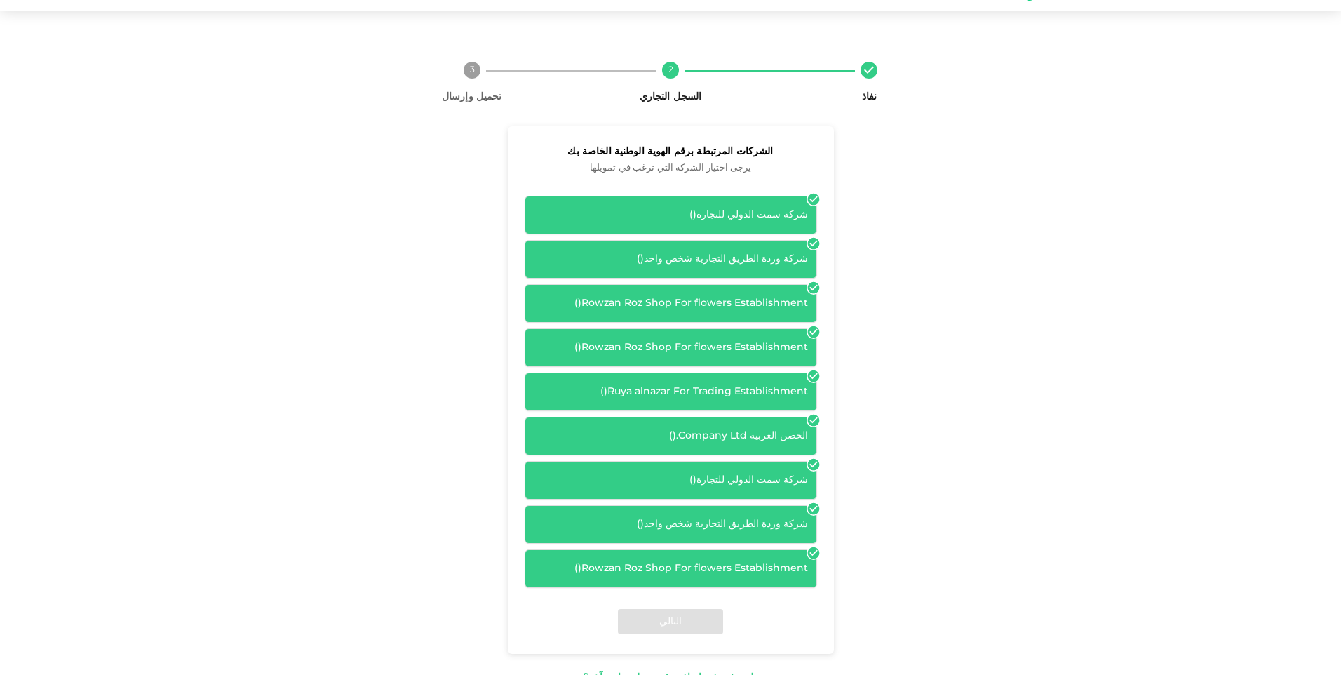
scroll to position [78, 0]
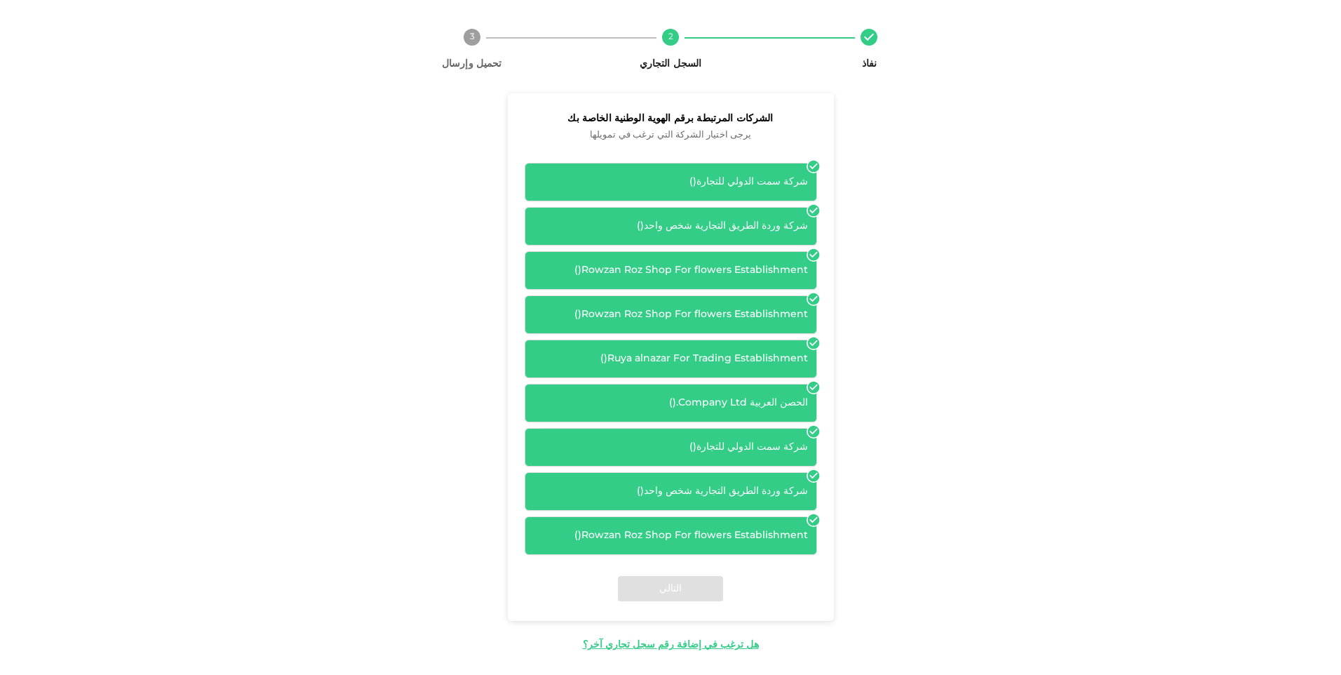
click at [647, 587] on div "التالي" at bounding box center [671, 588] width 326 height 65
click at [689, 643] on div "هل ترغب في إضافة رقم سجل تجاري آخر؟" at bounding box center [671, 644] width 176 height 15
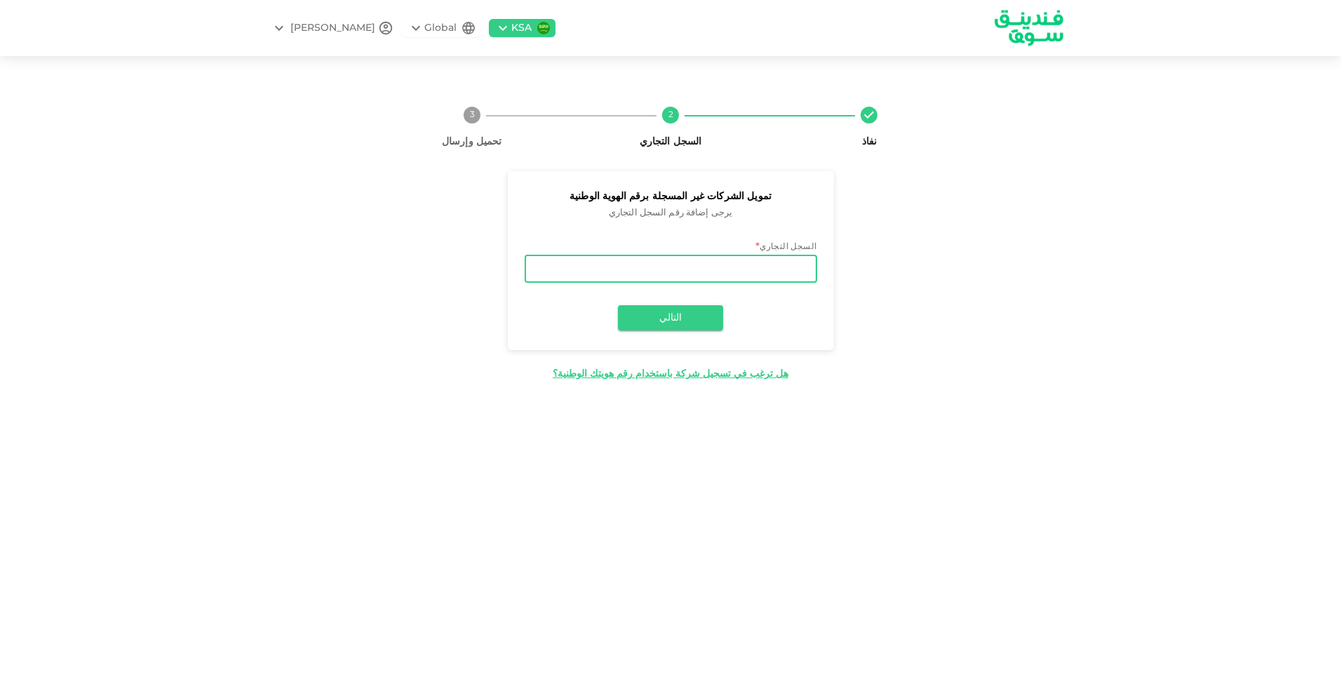
click at [785, 276] on input "السجل التجاري" at bounding box center [671, 269] width 292 height 28
click at [671, 314] on button "التالي" at bounding box center [670, 317] width 105 height 25
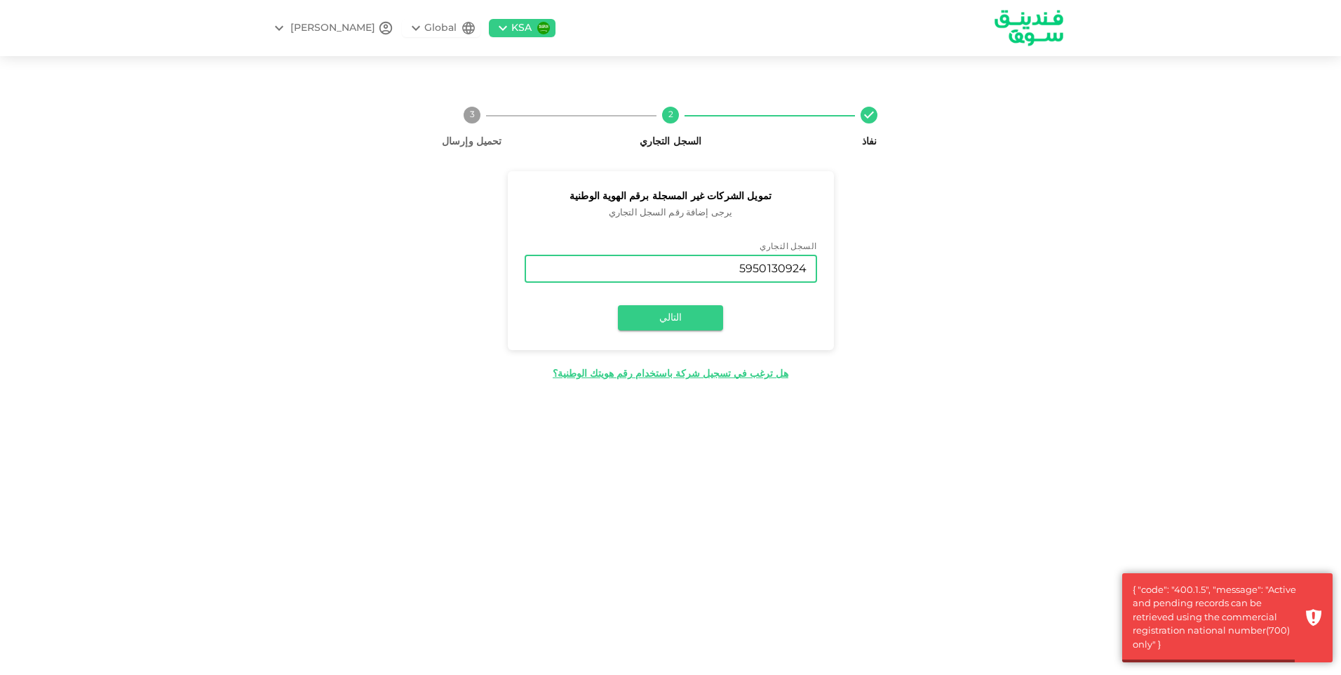
click at [693, 267] on input "5950130924" at bounding box center [671, 269] width 292 height 28
click at [692, 268] on input "5950130924" at bounding box center [671, 269] width 292 height 28
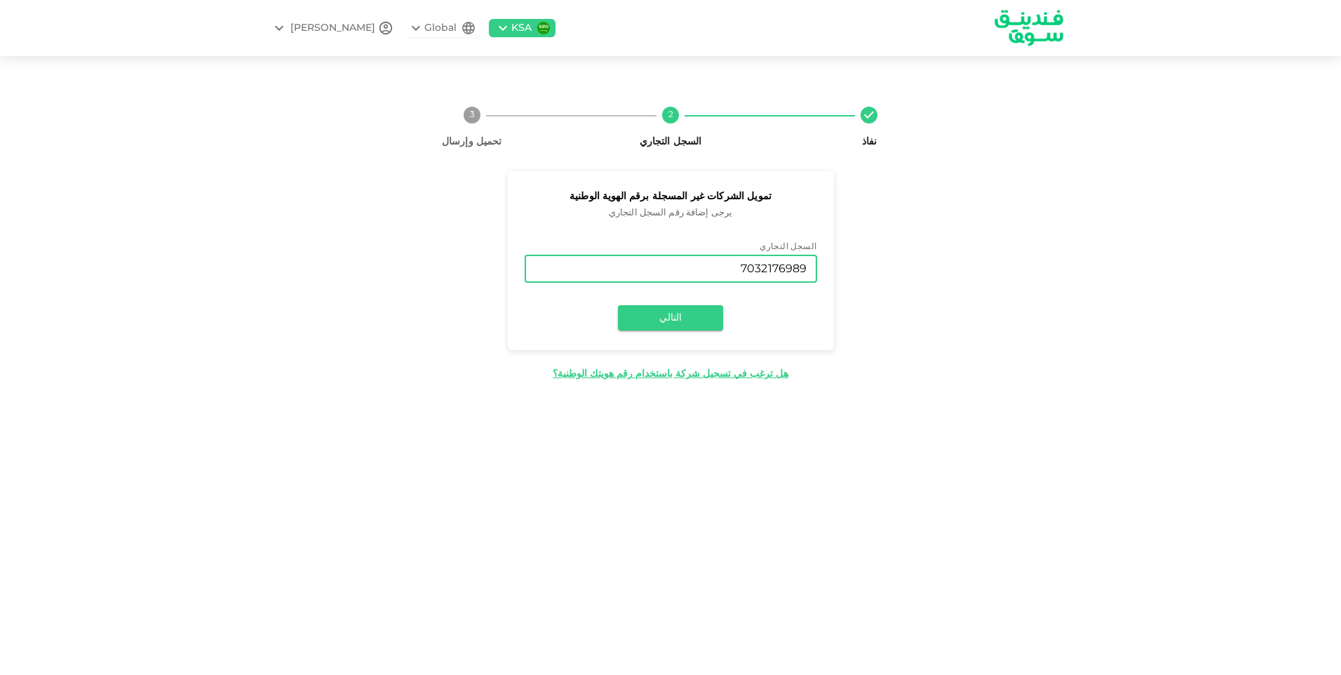
type input "7032176989"
click at [716, 331] on div "السجل التجاري السجل التجاري 7032176989 السجل التجاري التالي" at bounding box center [671, 289] width 326 height 121
click at [705, 319] on button "التالي" at bounding box center [670, 317] width 105 height 25
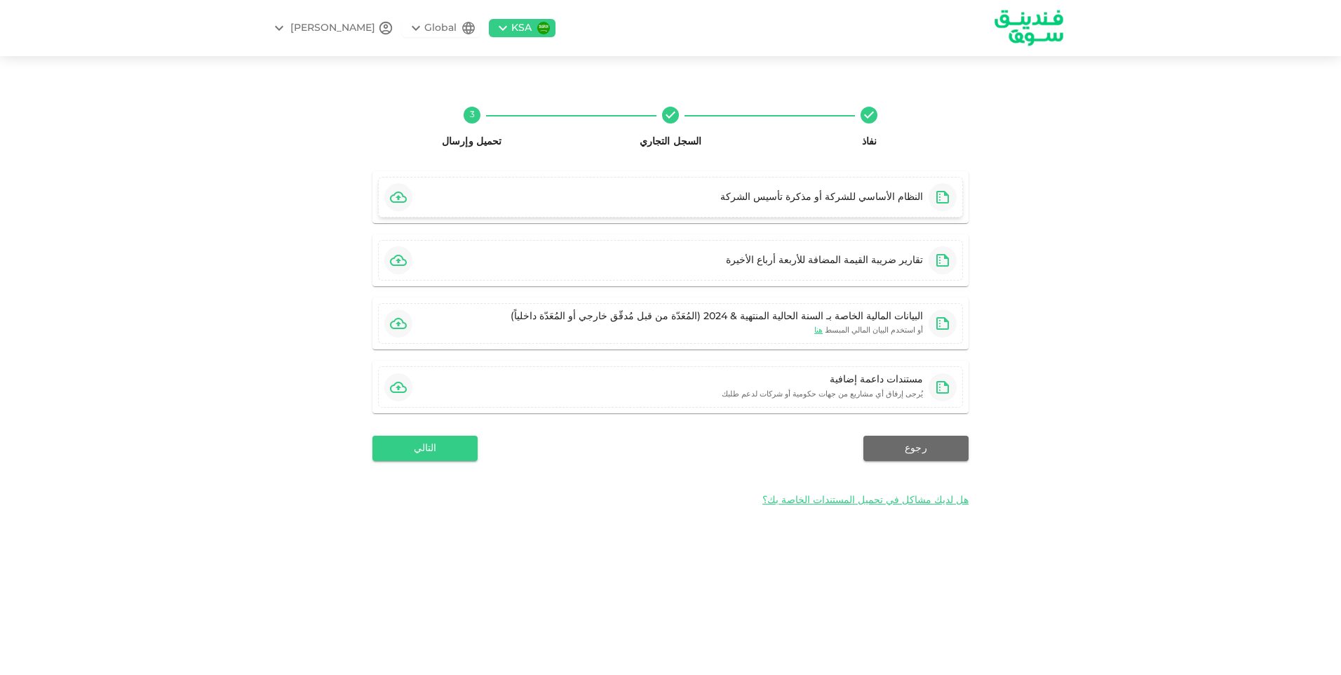
click at [402, 196] on icon "button" at bounding box center [398, 197] width 17 height 17
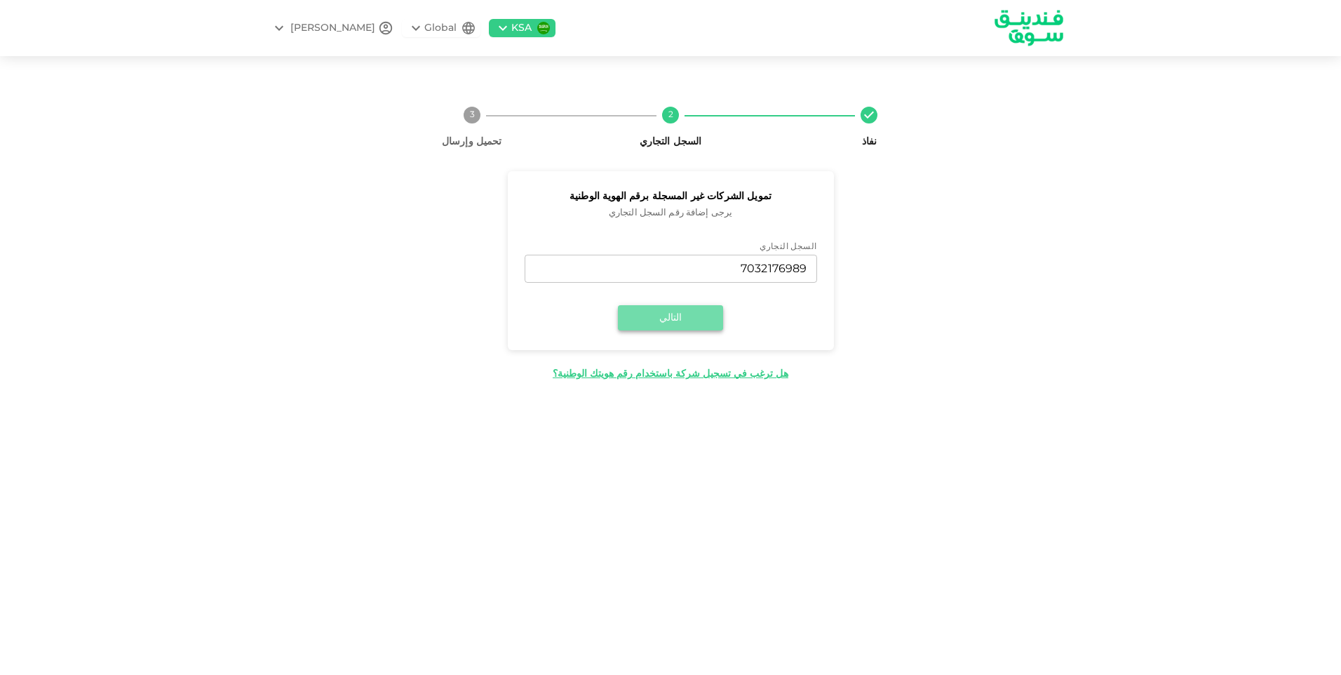
click at [687, 313] on button "التالي" at bounding box center [670, 317] width 105 height 25
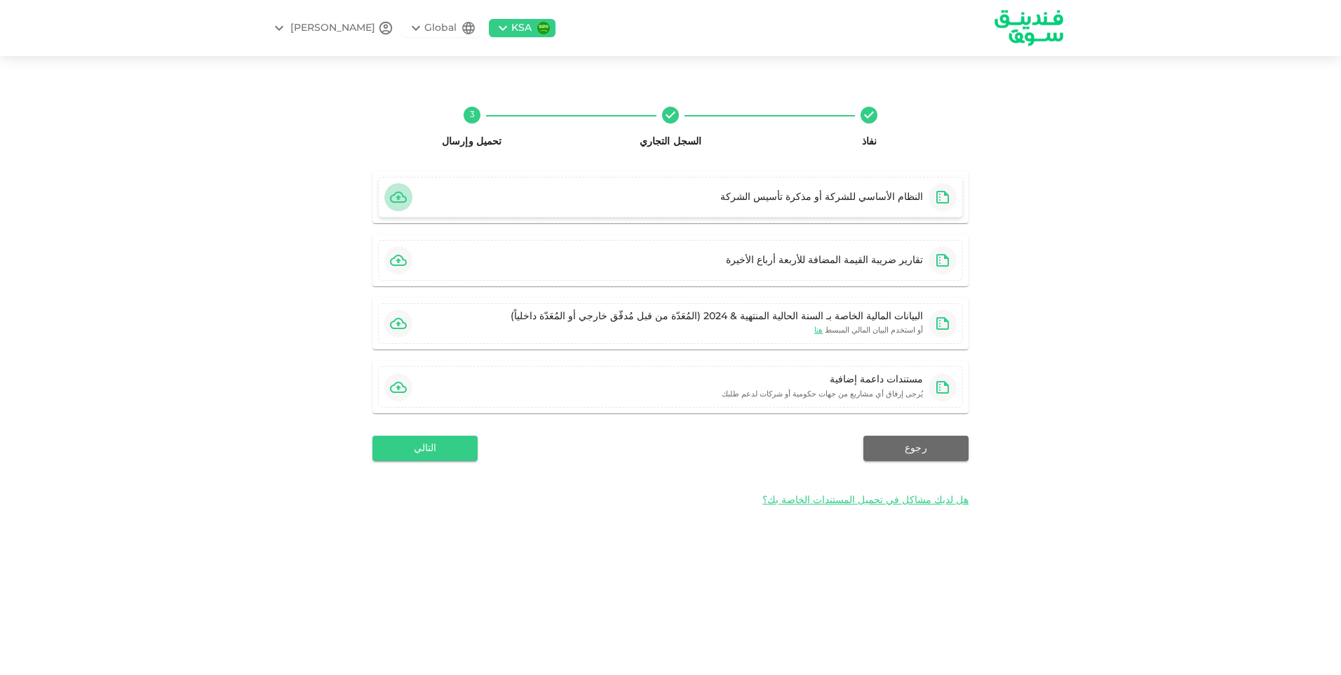
click at [398, 193] on icon "button" at bounding box center [398, 196] width 17 height 11
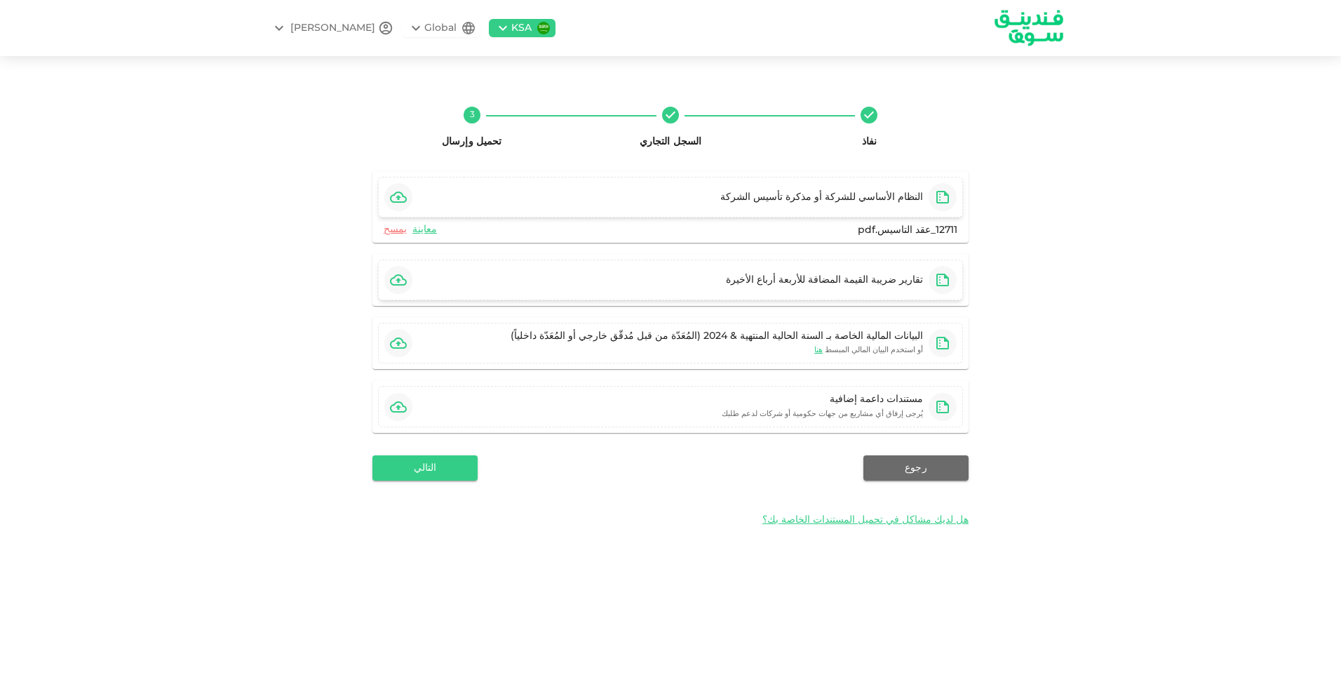
click at [394, 276] on icon "button" at bounding box center [398, 279] width 17 height 17
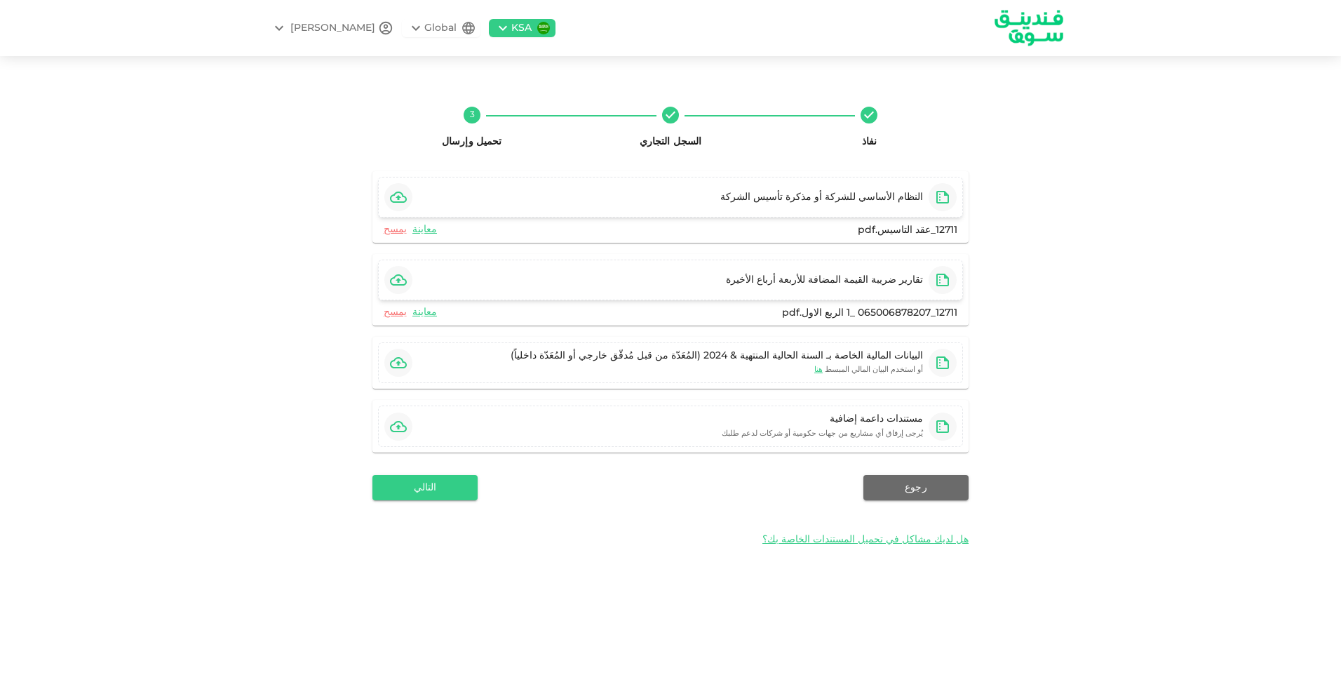
click at [397, 284] on icon "button" at bounding box center [398, 279] width 17 height 17
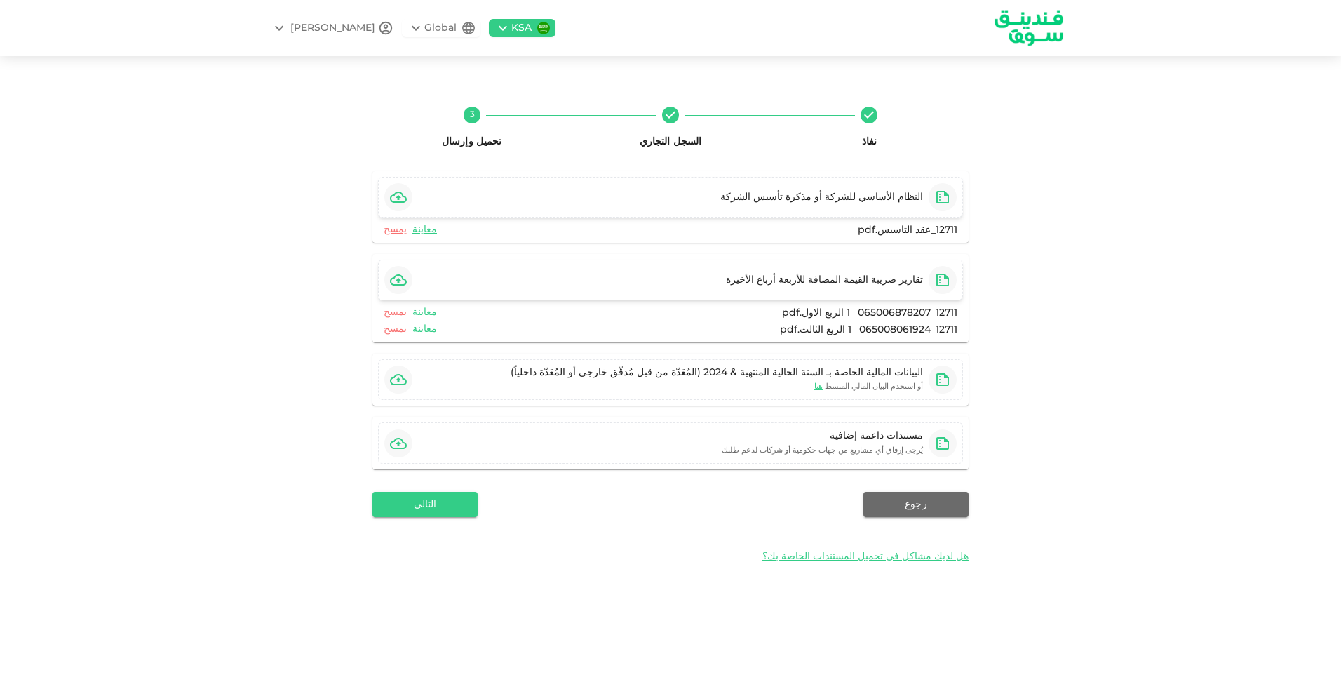
click at [400, 278] on icon "button" at bounding box center [398, 279] width 17 height 17
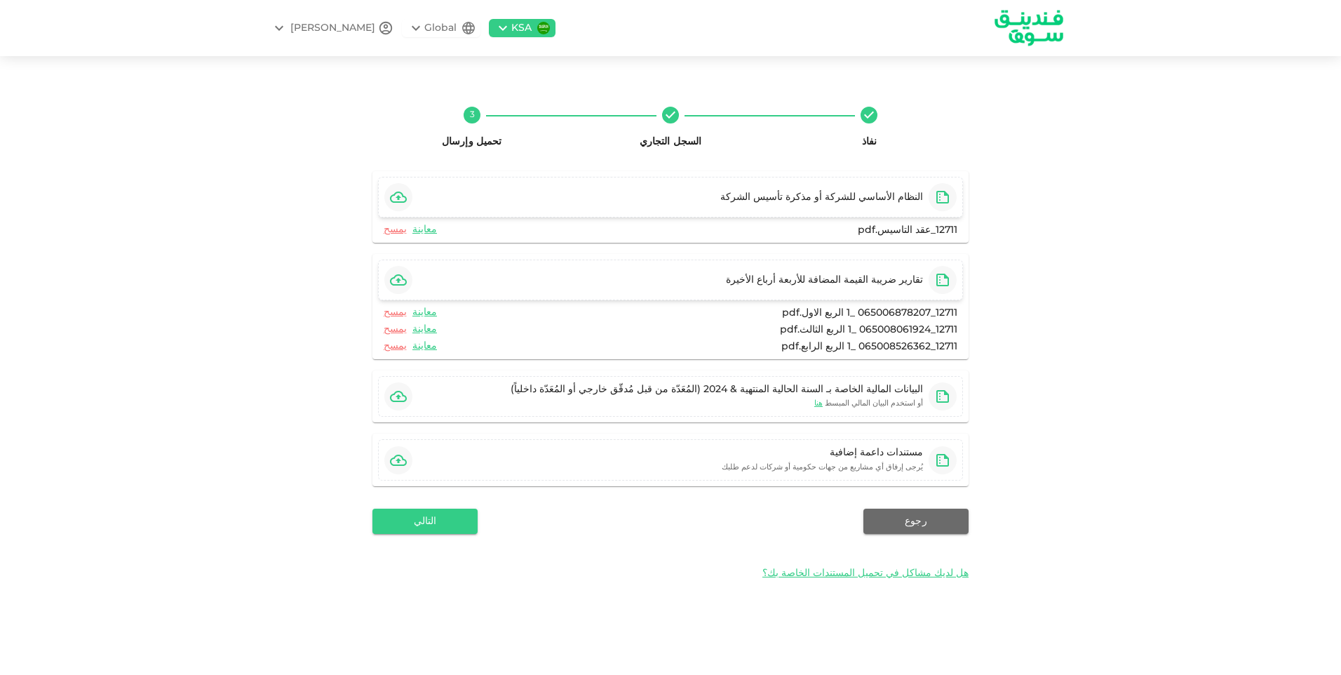
click at [403, 276] on icon "button" at bounding box center [398, 279] width 17 height 17
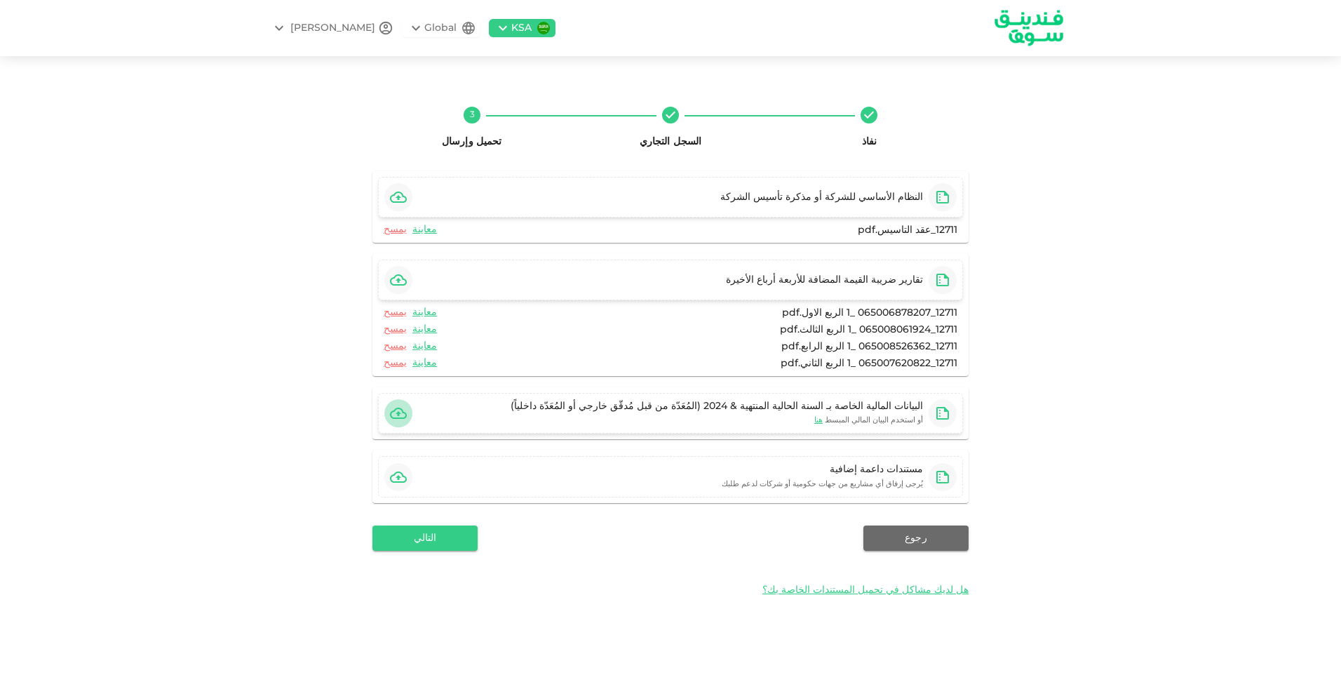
click at [404, 411] on icon "button" at bounding box center [398, 413] width 17 height 17
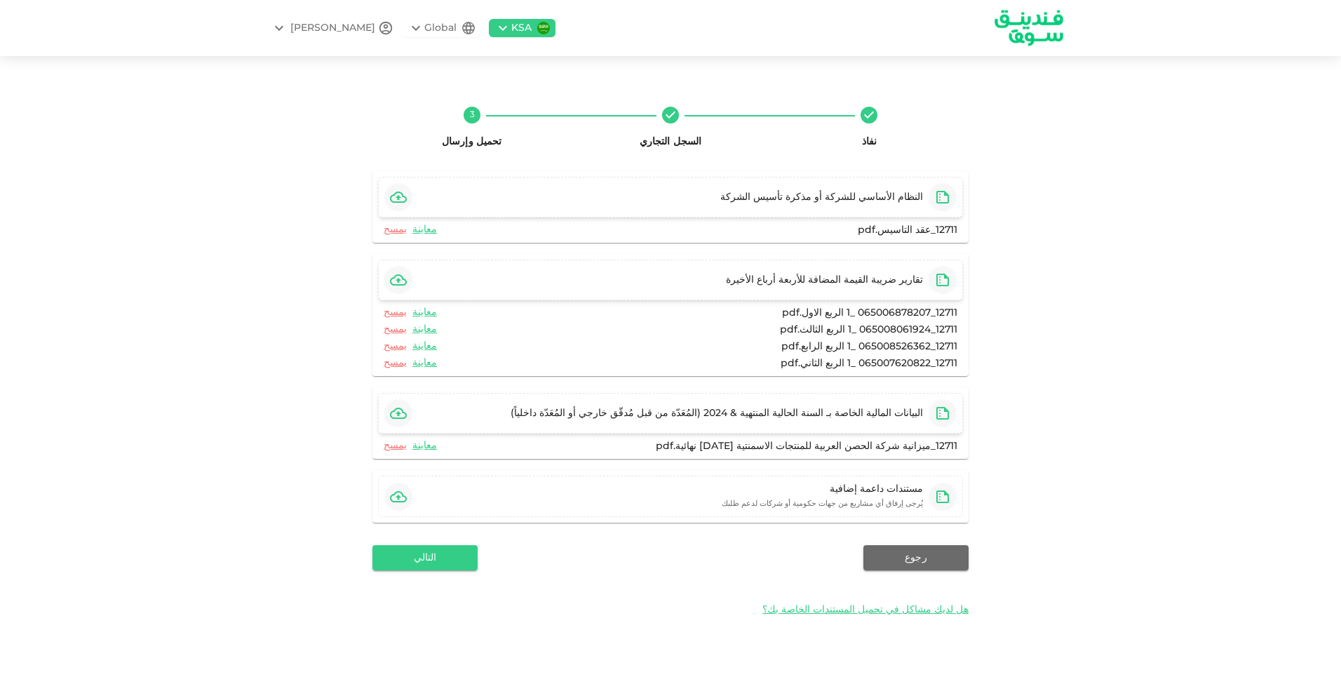
click at [402, 413] on icon "button" at bounding box center [398, 413] width 17 height 17
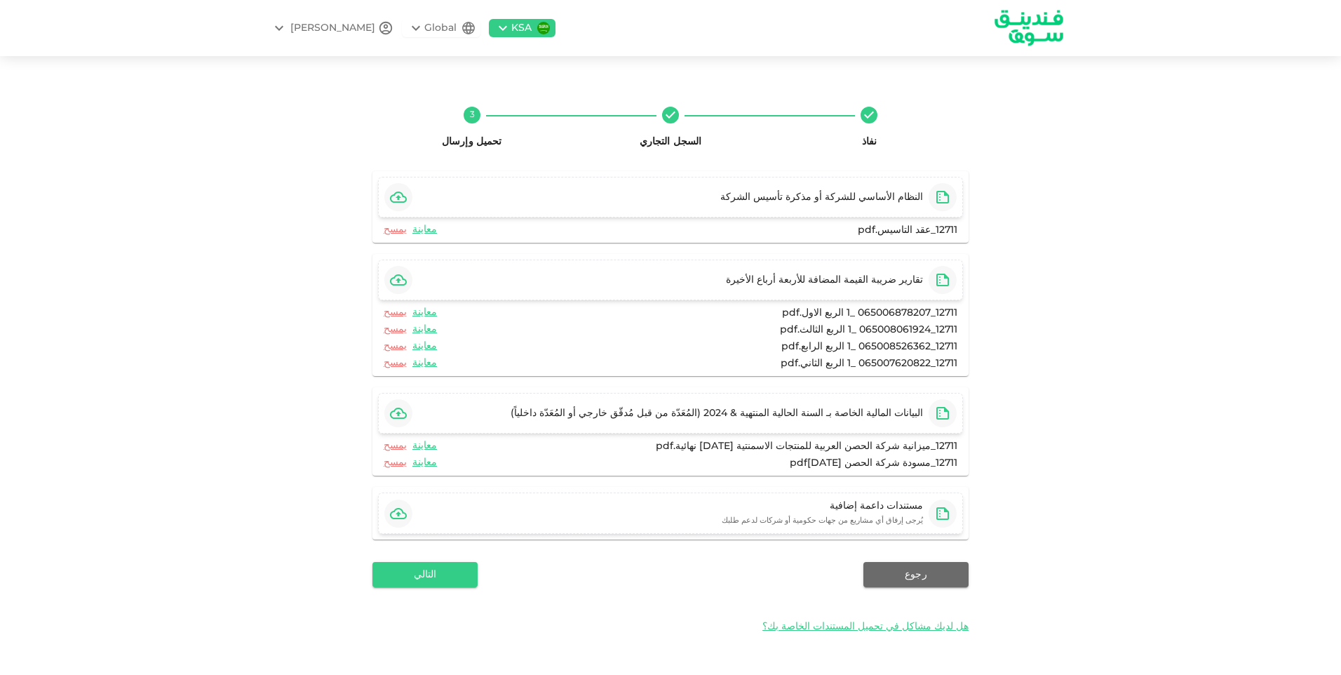
click at [400, 505] on icon "button" at bounding box center [398, 513] width 17 height 17
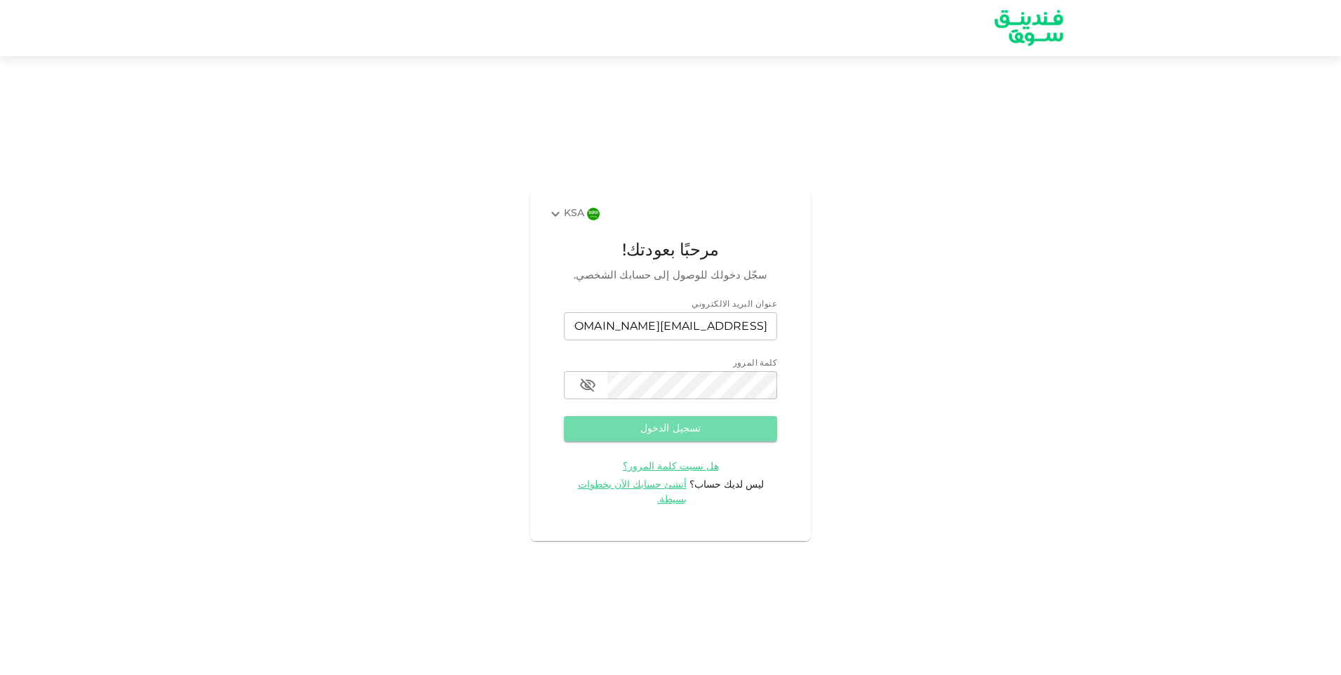
click at [684, 434] on button "تسجيل الدخول" at bounding box center [670, 428] width 213 height 25
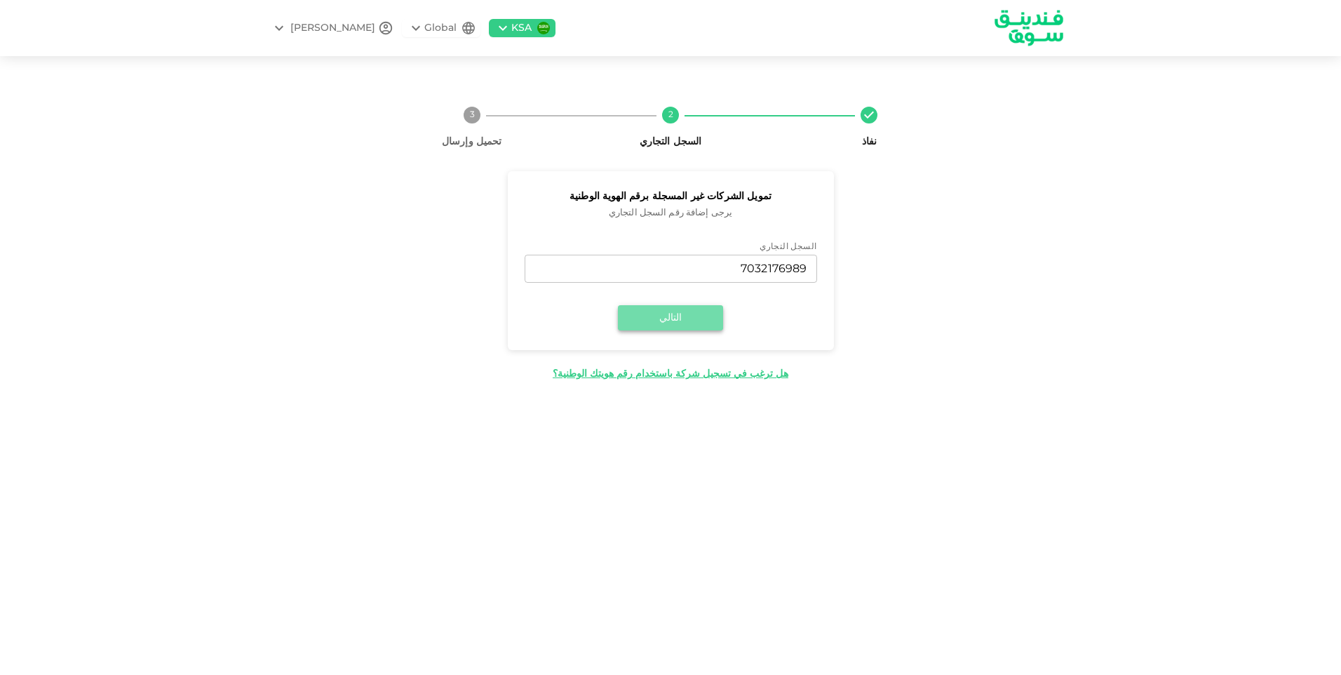
click at [684, 329] on button "التالي" at bounding box center [670, 317] width 105 height 25
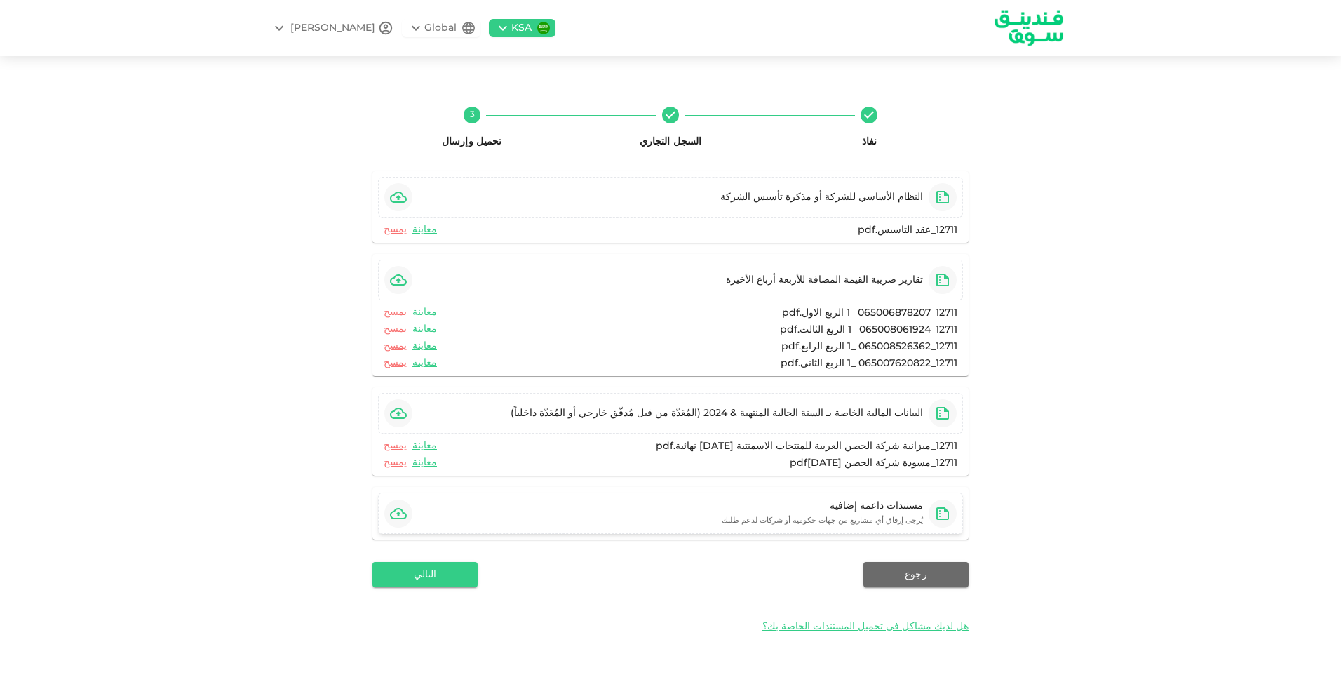
click at [403, 508] on icon "button" at bounding box center [398, 513] width 17 height 17
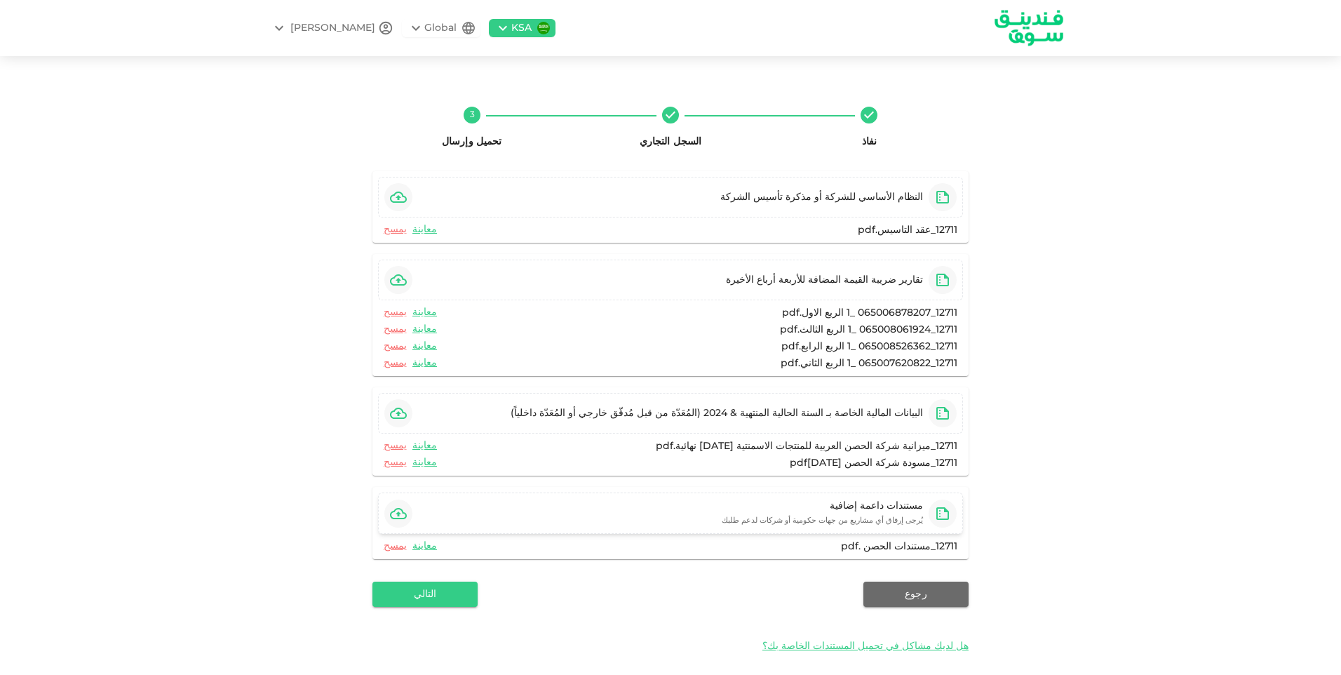
click at [256, 410] on div "نفاذ السجل التجاري 3 تحميل وإرسال النظام الأساسي للشركة أو مذكرة تأسيس الشركة 1…" at bounding box center [670, 379] width 1341 height 612
click at [403, 511] on icon "button" at bounding box center [398, 513] width 17 height 17
click at [407, 284] on icon "button" at bounding box center [398, 279] width 17 height 11
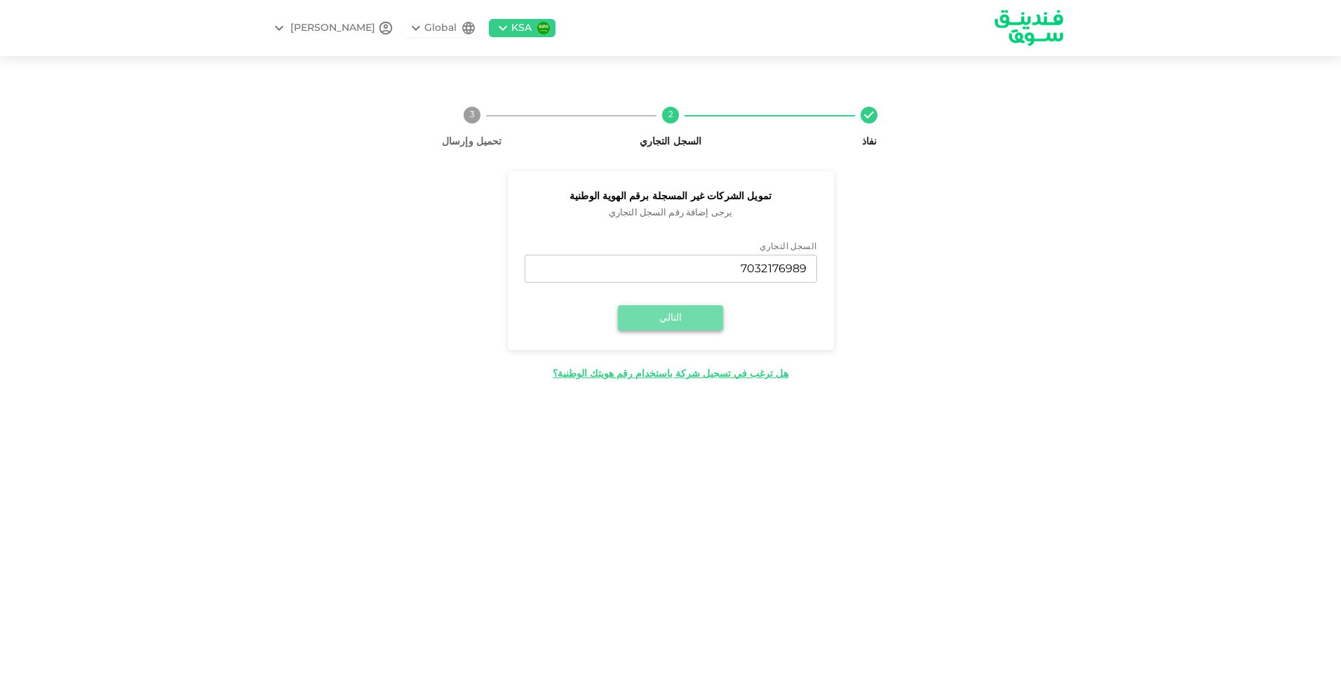
click at [681, 321] on button "التالي" at bounding box center [670, 317] width 105 height 25
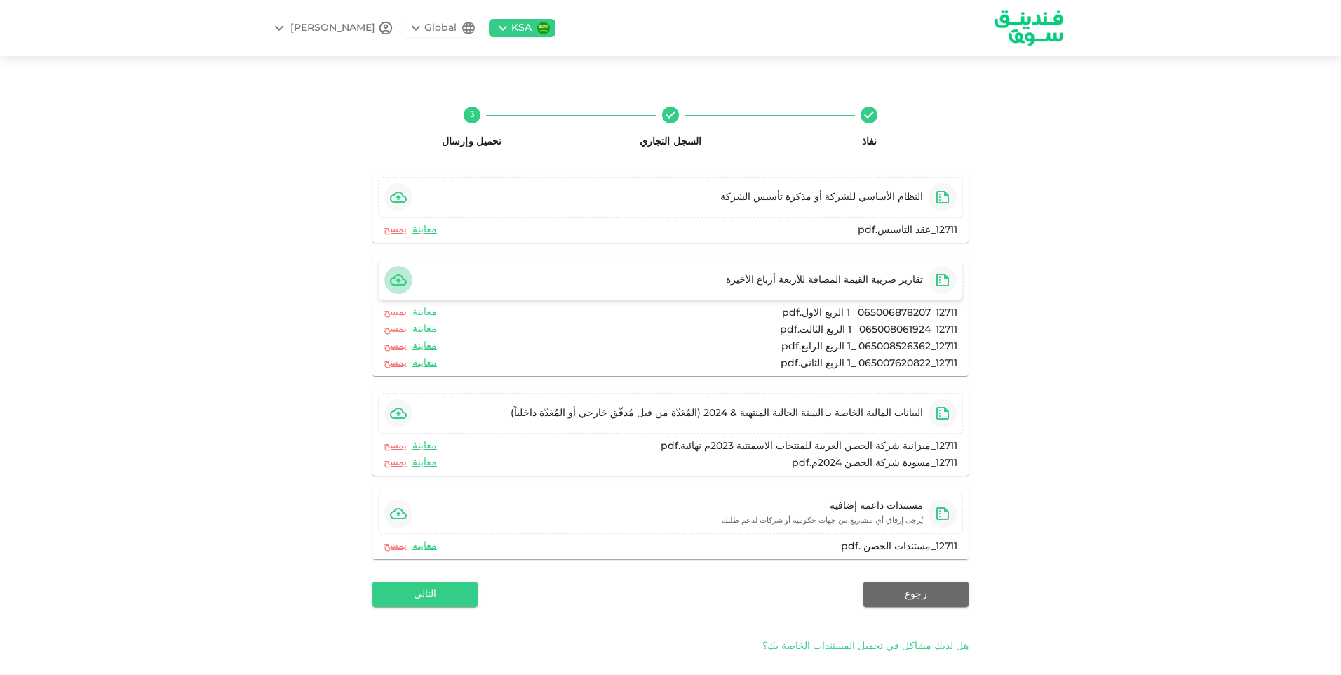
click at [407, 277] on icon "button" at bounding box center [398, 279] width 17 height 11
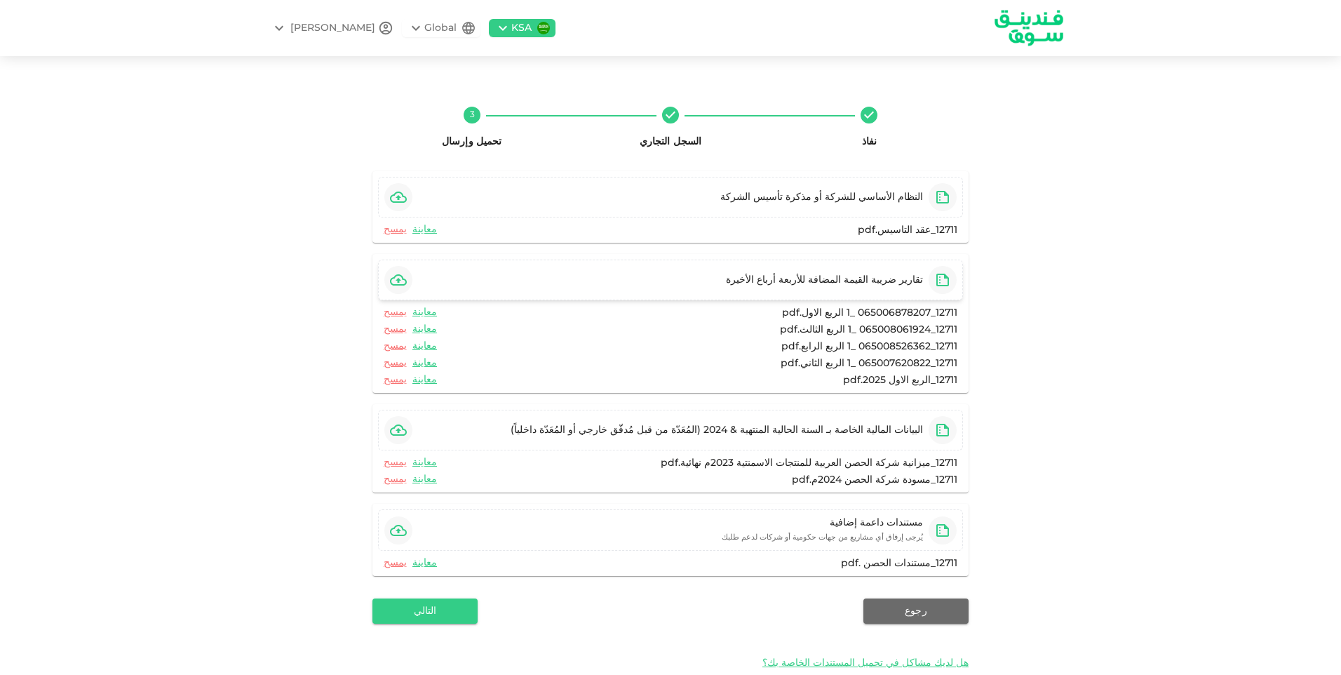
click at [403, 278] on icon "button" at bounding box center [398, 279] width 17 height 17
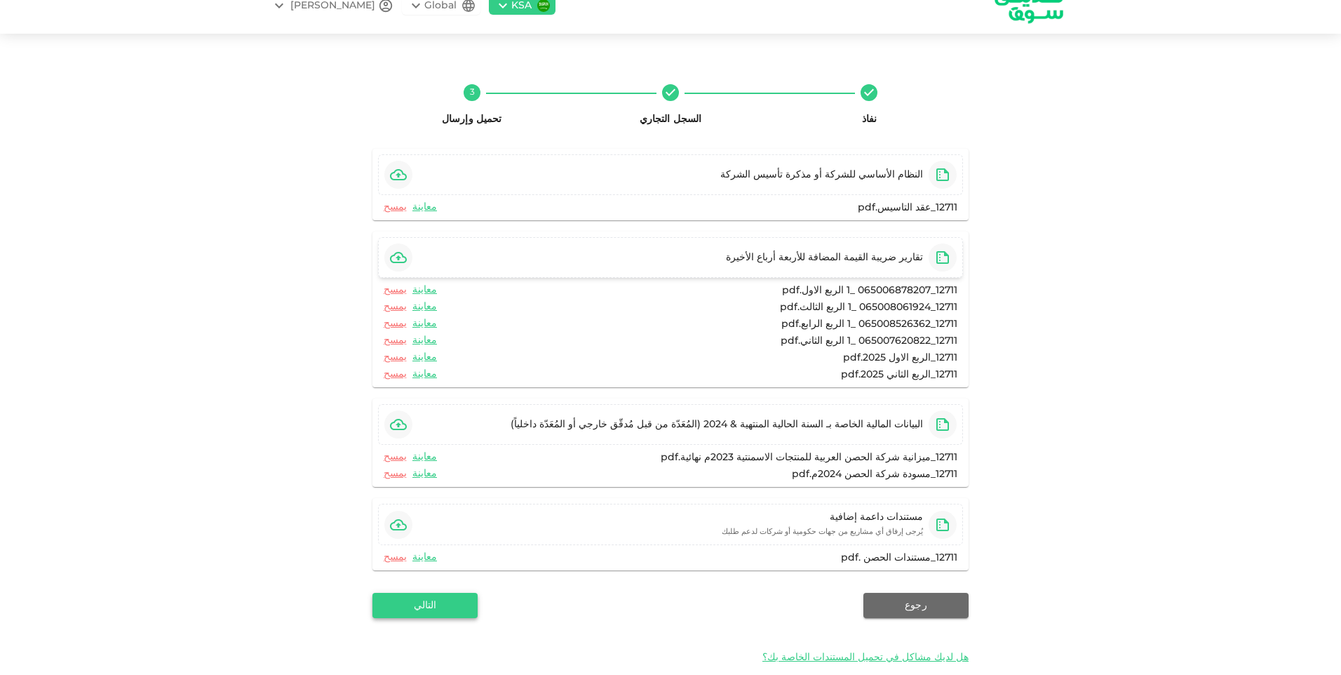
scroll to position [44, 0]
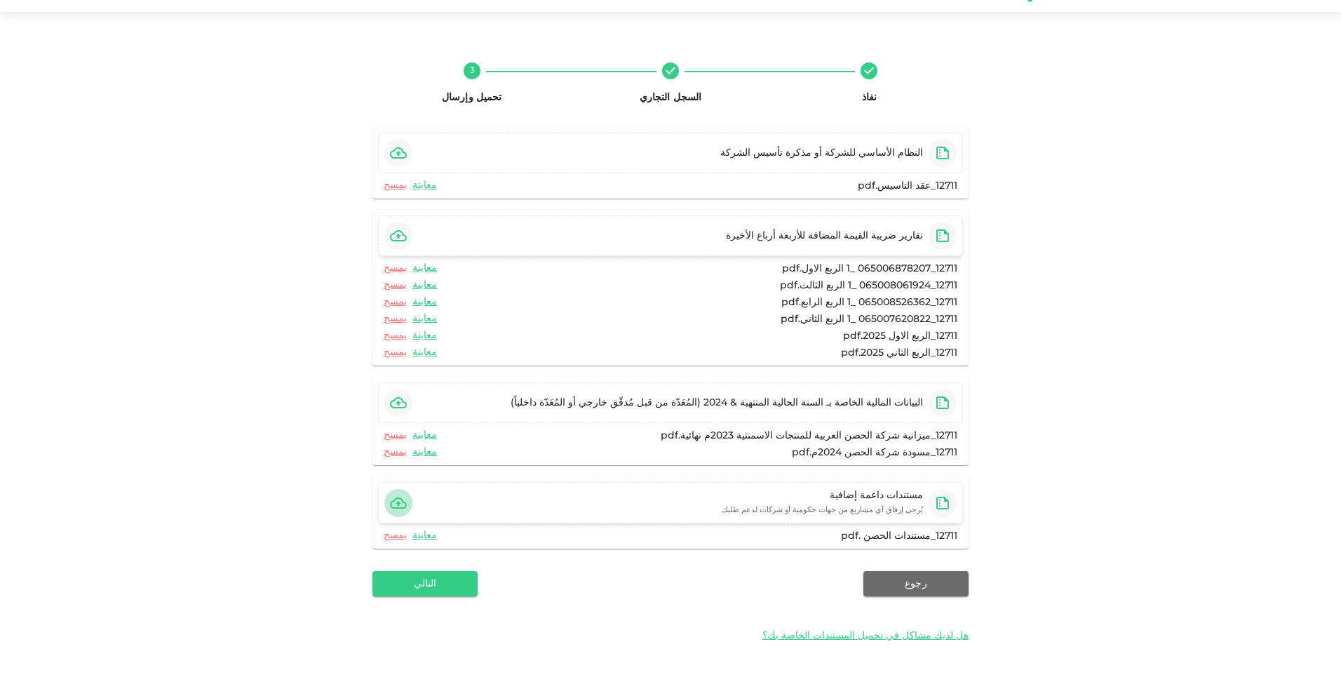
click at [401, 509] on icon "button" at bounding box center [398, 502] width 17 height 17
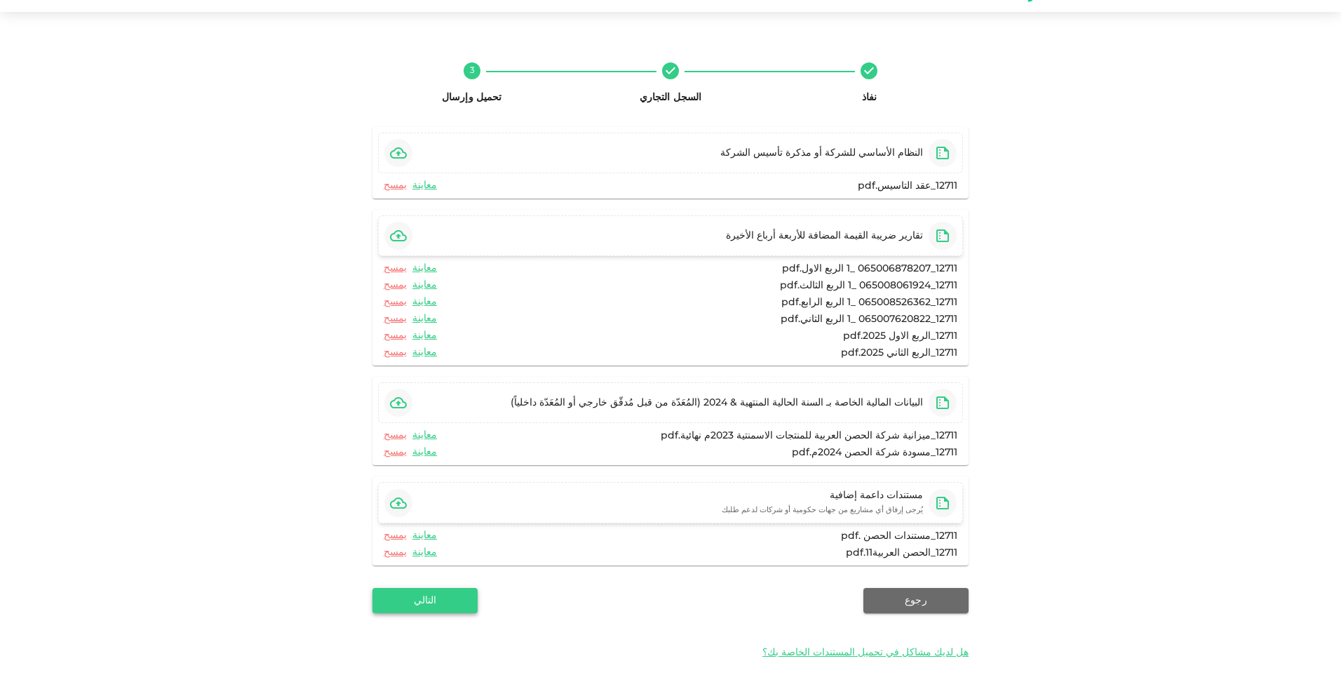
click at [438, 593] on button "التالي" at bounding box center [424, 600] width 105 height 25
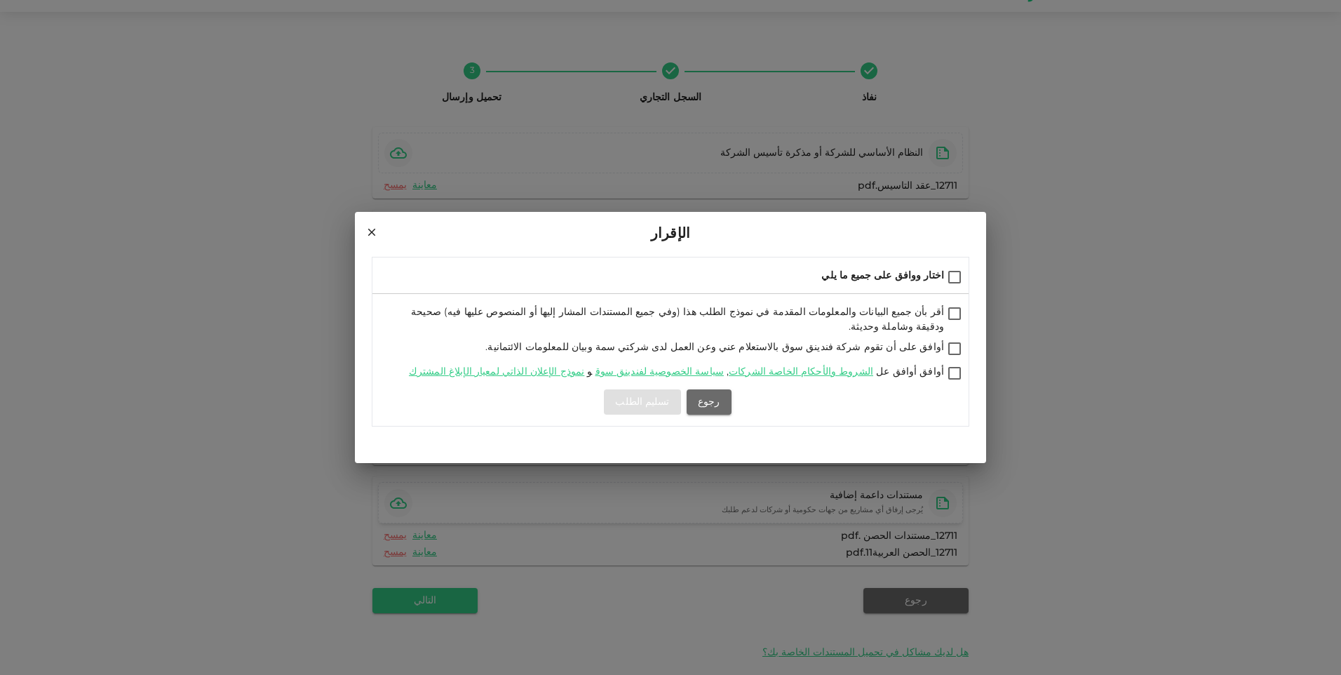
click at [960, 281] on input "اختار ووافق على جميع ما يلي" at bounding box center [954, 278] width 21 height 19
checkbox input "true"
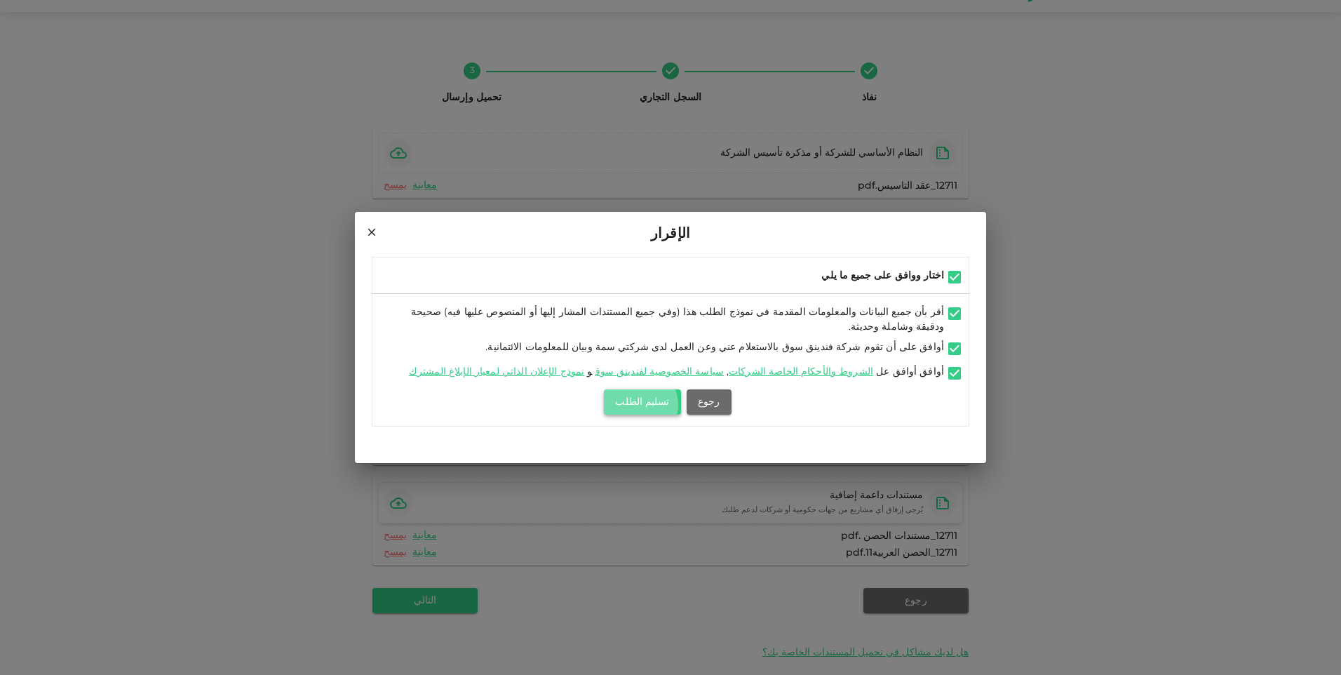
click at [648, 399] on button "تسليم الطلب" at bounding box center [642, 401] width 76 height 25
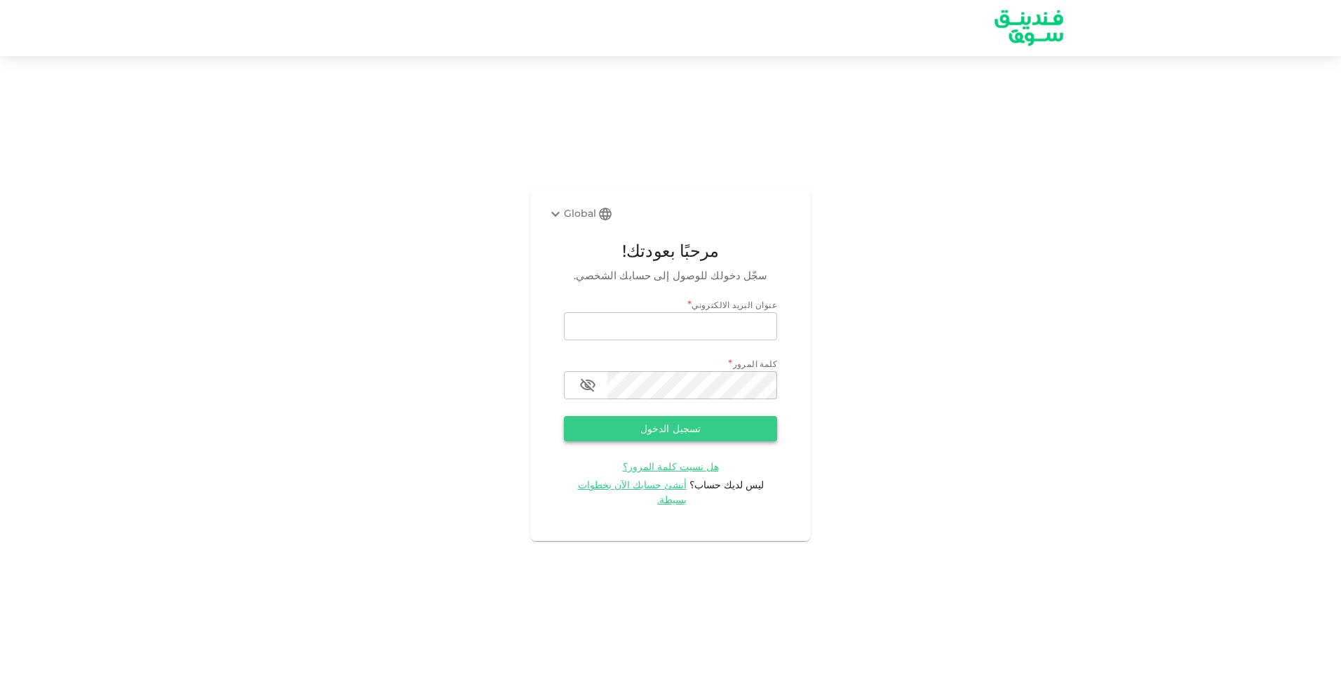
type input "[EMAIL_ADDRESS][DOMAIN_NAME]"
click at [696, 434] on button "تسجيل الدخول" at bounding box center [670, 428] width 213 height 25
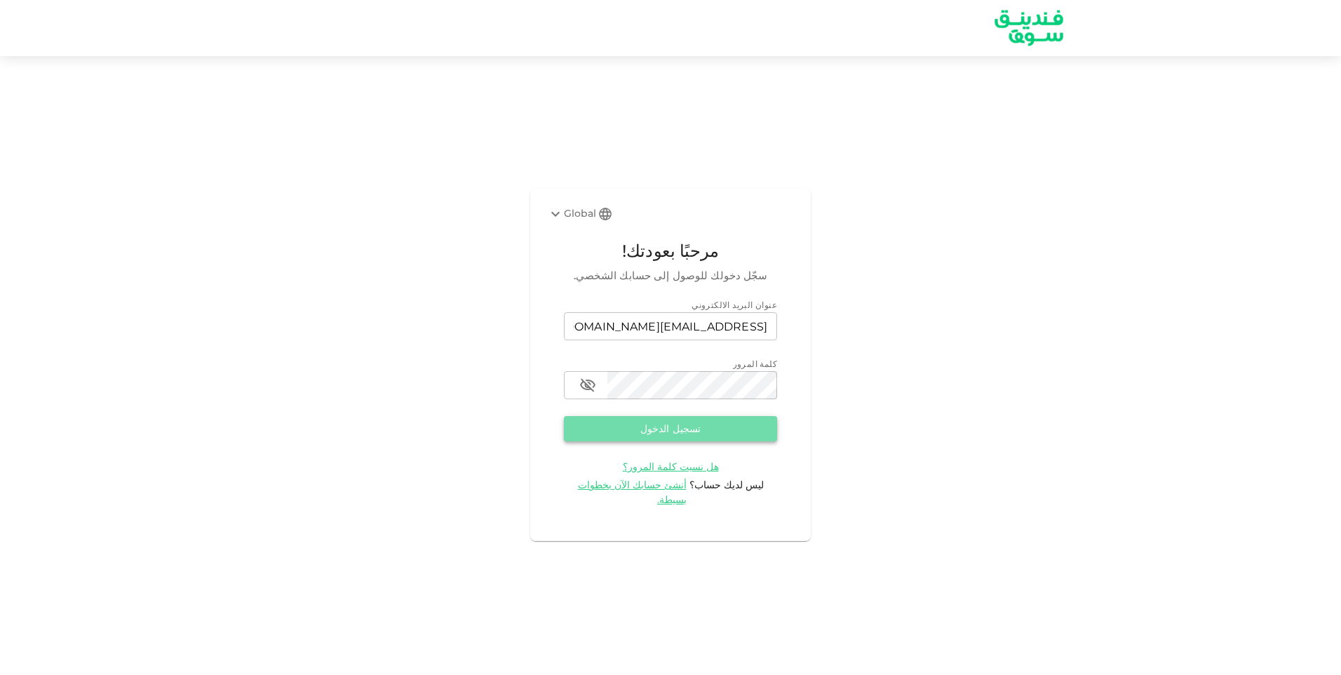
click at [661, 433] on button "تسجيل الدخول" at bounding box center [670, 428] width 213 height 25
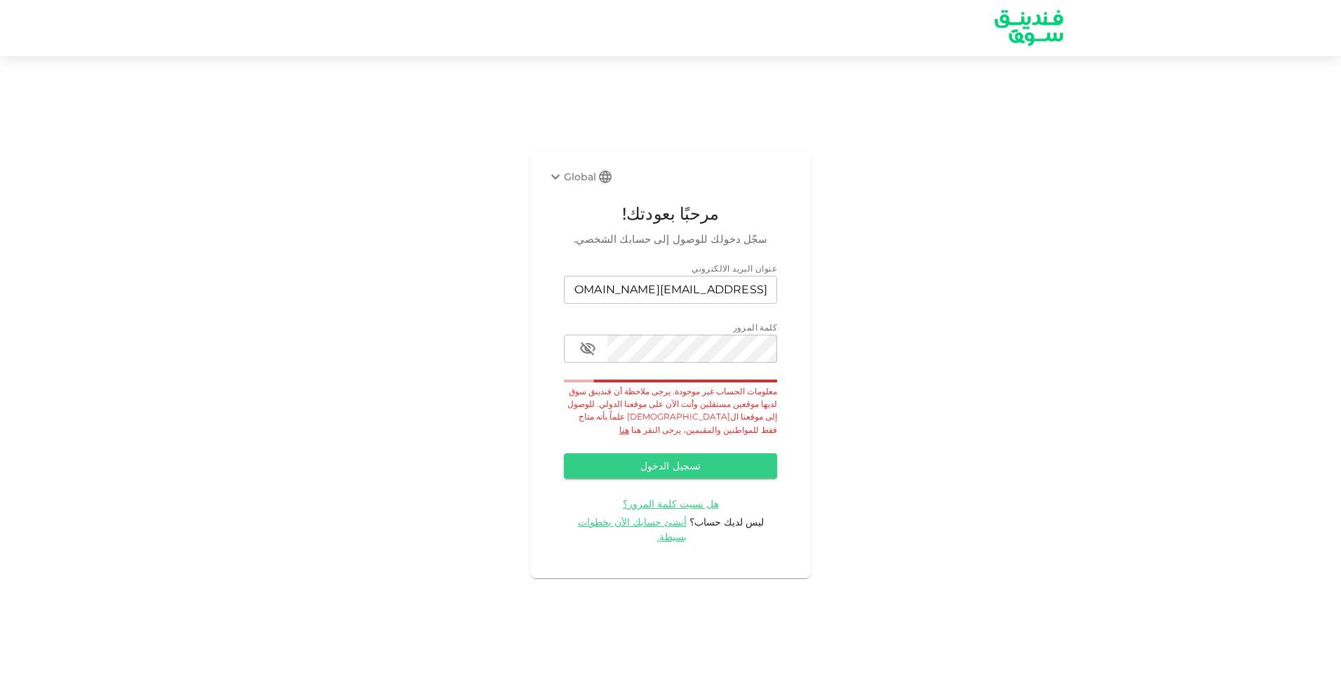
click at [645, 428] on div "معلومات الحساب غير موجودة. يرجى ملاحظة أن فندينق سوق لديها موقعين مستقلين وأنت …" at bounding box center [670, 410] width 213 height 51
click at [629, 432] on link "هنا" at bounding box center [624, 429] width 10 height 11
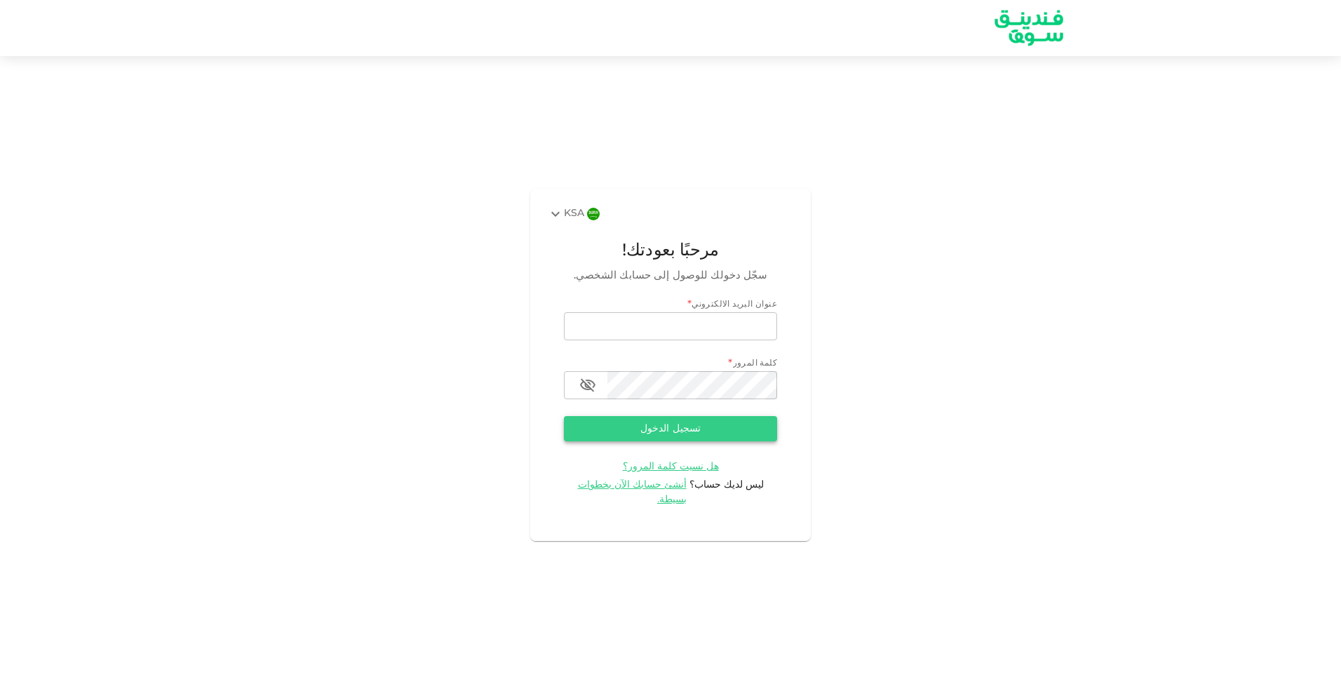
type input "[EMAIL_ADDRESS][DOMAIN_NAME]"
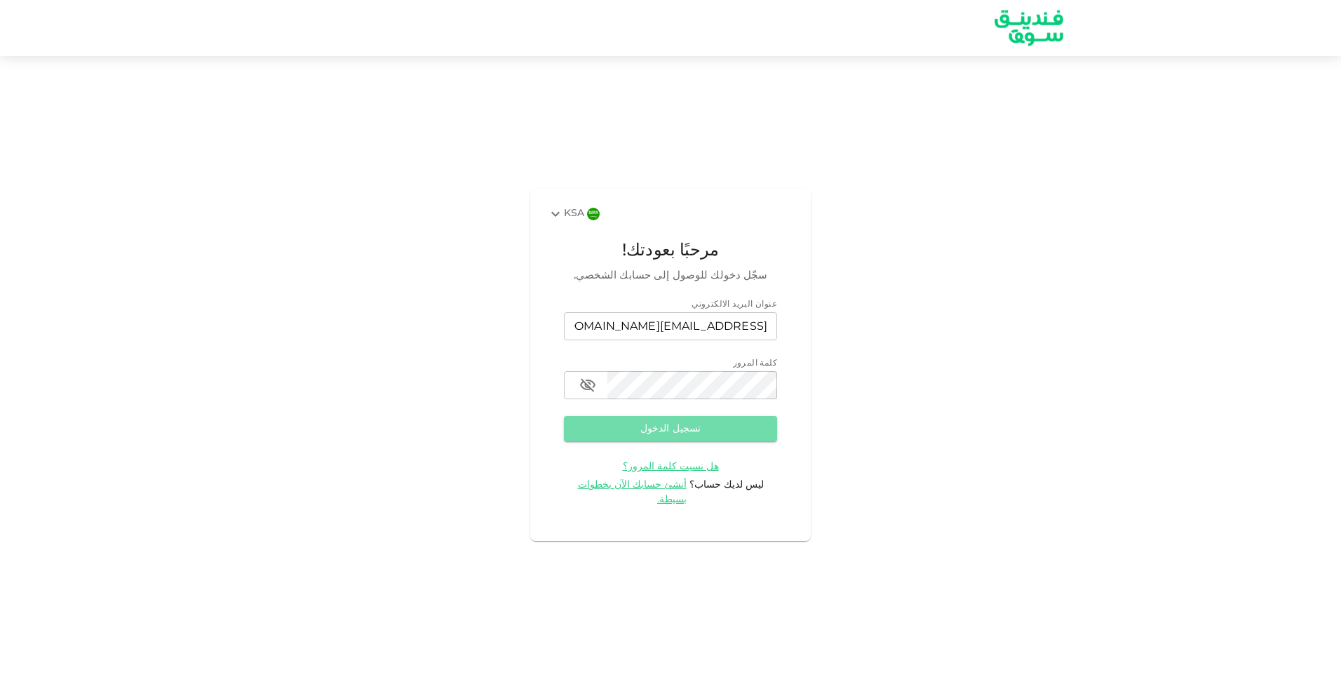
click at [701, 429] on button "تسجيل الدخول" at bounding box center [670, 428] width 213 height 25
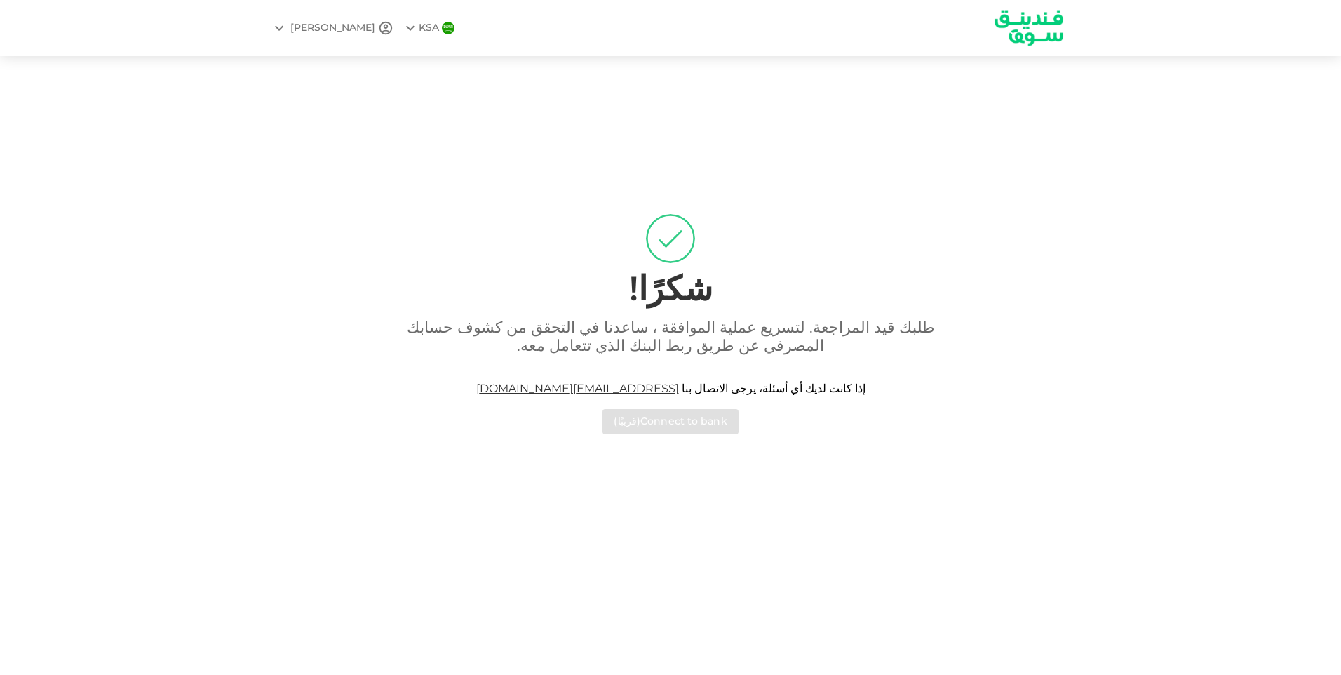
click at [635, 423] on div "طلبك قيد المراجعة. لتسريع عملية الموافقة ، ساعدنا في التحقق من كشوف حسابك المصر…" at bounding box center [670, 376] width 799 height 115
